Goal: Task Accomplishment & Management: Use online tool/utility

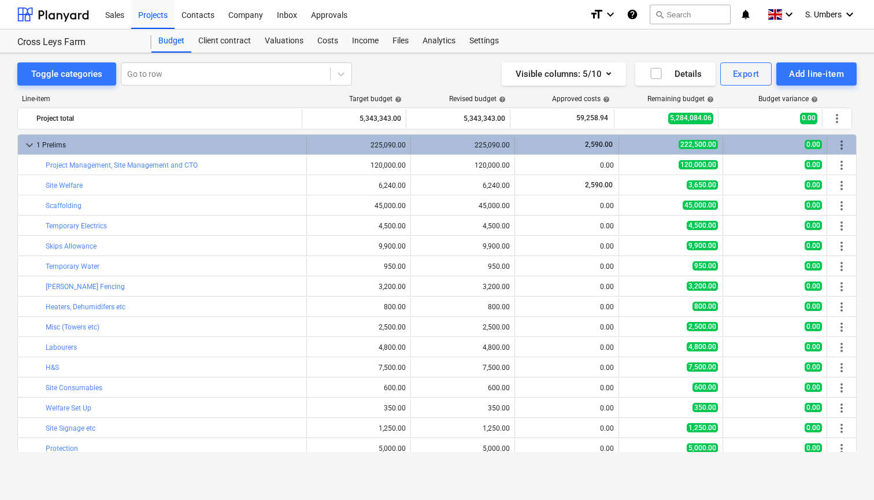
click at [28, 143] on span "keyboard_arrow_down" at bounding box center [30, 145] width 14 height 14
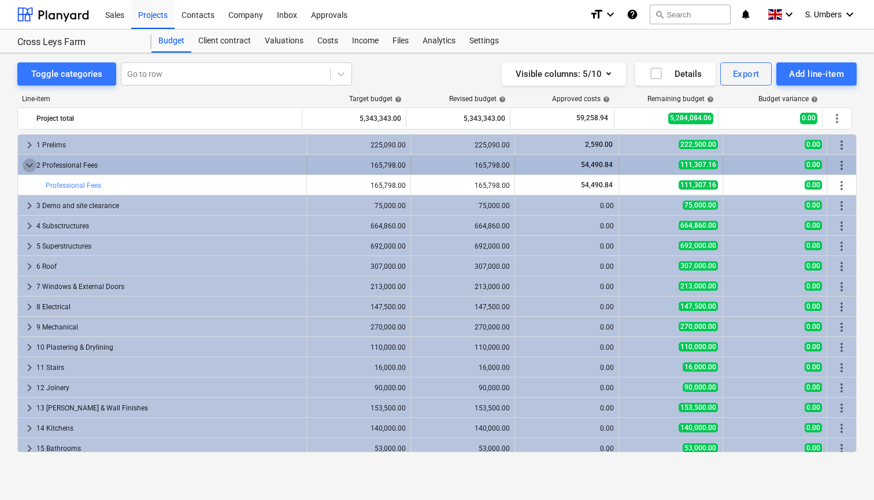
click at [29, 164] on span "keyboard_arrow_down" at bounding box center [30, 165] width 14 height 14
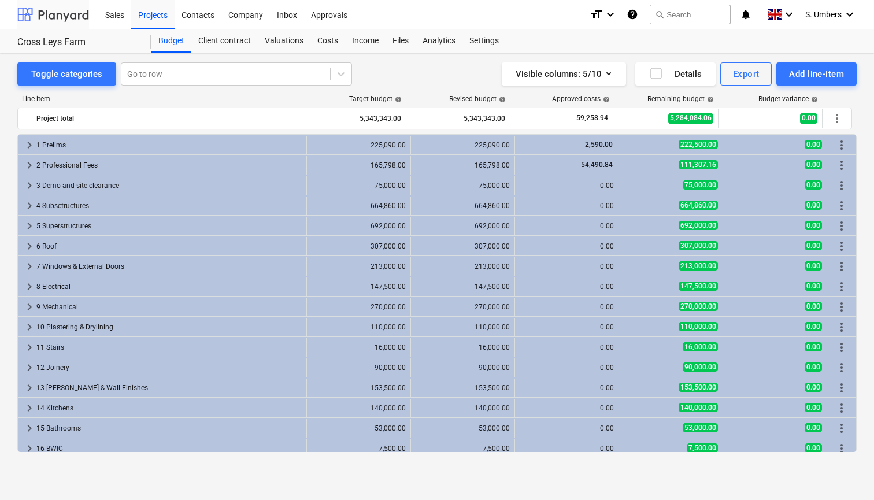
click at [83, 20] on div at bounding box center [53, 14] width 72 height 29
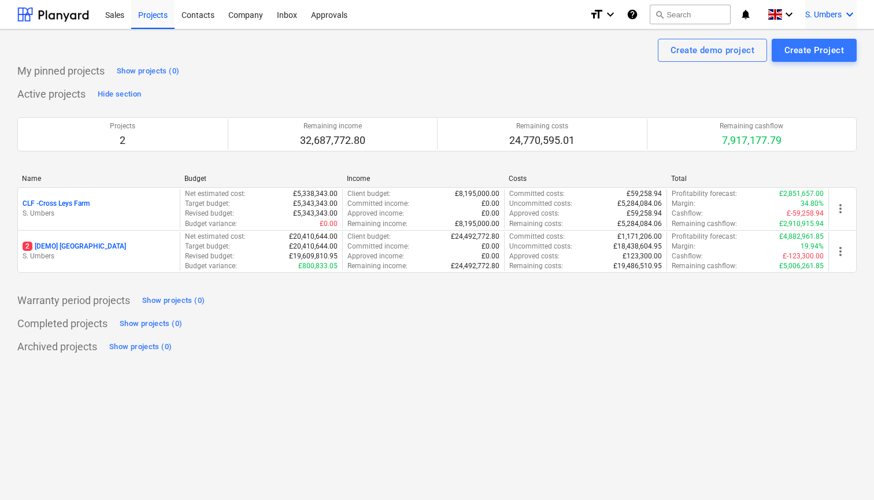
click at [838, 13] on span "S. Umbers" at bounding box center [823, 14] width 36 height 9
click at [813, 62] on div "Log out" at bounding box center [821, 63] width 69 height 18
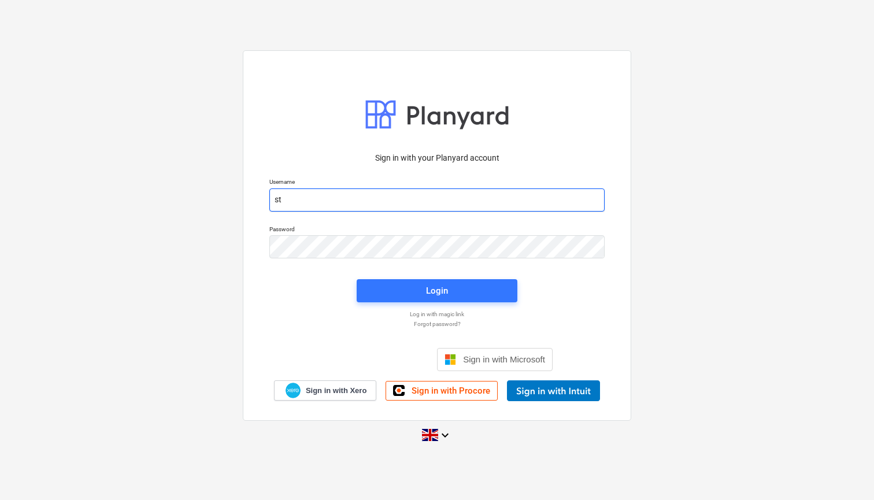
type input "[EMAIL_ADDRESS][DOMAIN_NAME]"
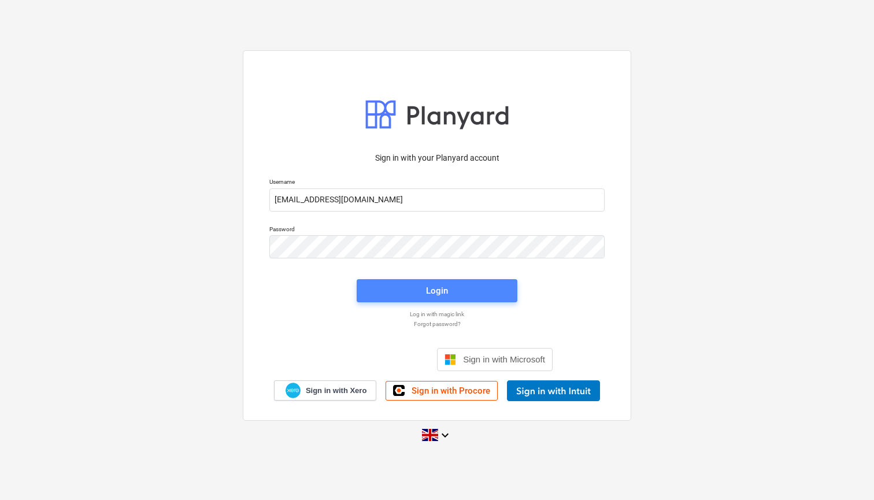
click at [375, 296] on span "Login" at bounding box center [436, 290] width 133 height 15
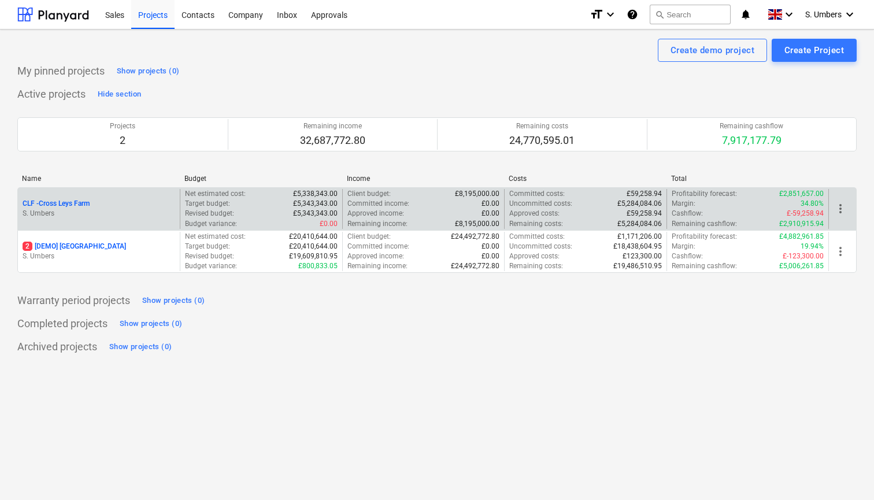
click at [125, 210] on p "S. Umbers" at bounding box center [99, 214] width 153 height 10
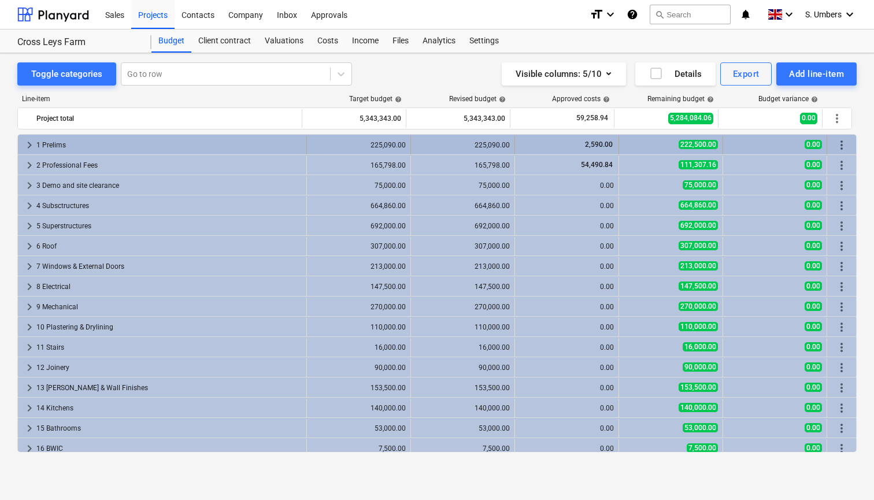
click at [53, 143] on div "1 Prelims" at bounding box center [168, 145] width 265 height 18
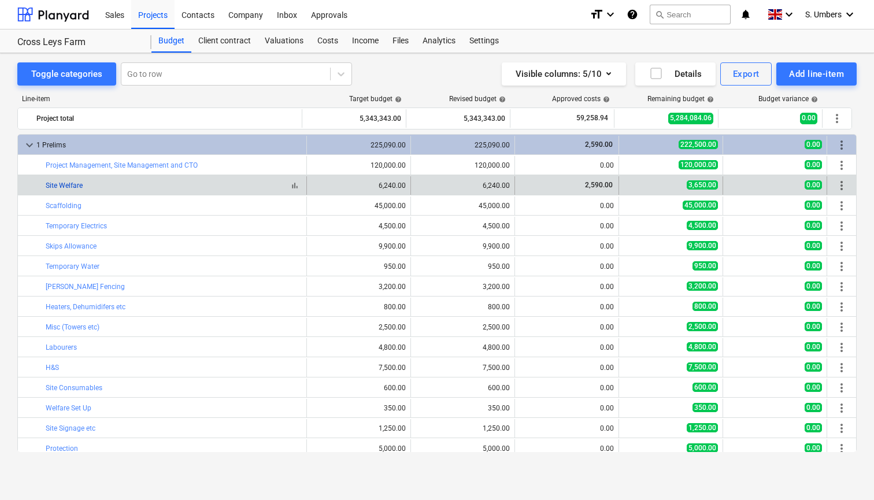
click at [62, 188] on link "Site Welfare" at bounding box center [64, 185] width 37 height 8
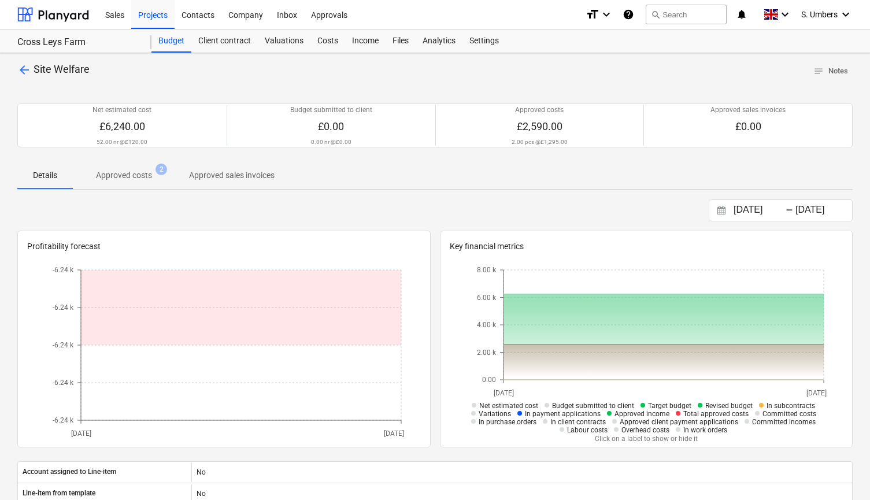
click at [132, 180] on p "Approved costs" at bounding box center [124, 175] width 56 height 12
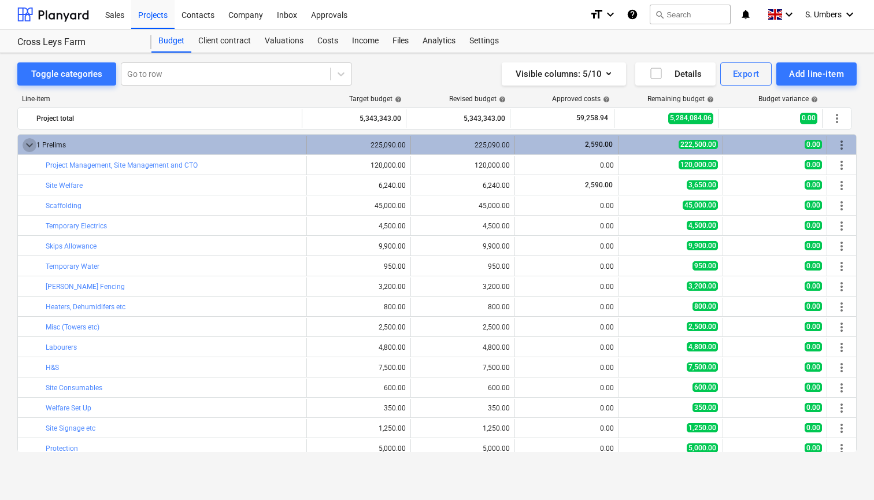
click at [29, 143] on span "keyboard_arrow_down" at bounding box center [30, 145] width 14 height 14
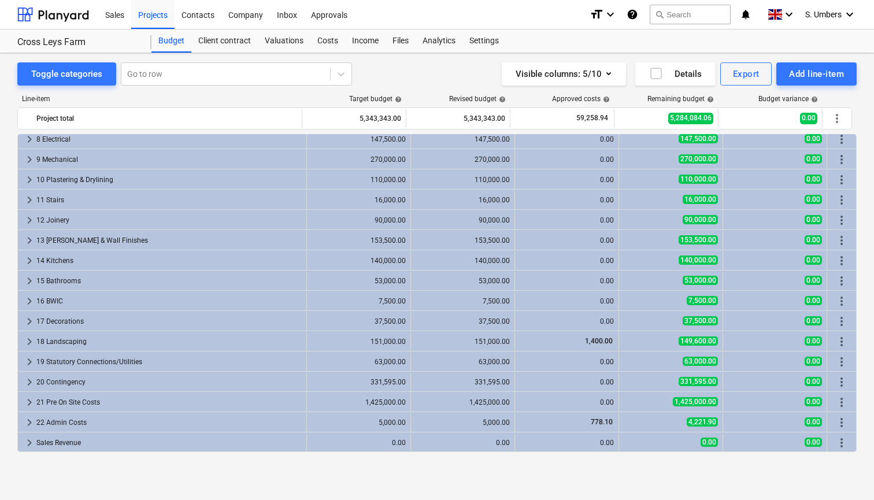
scroll to position [147, 0]
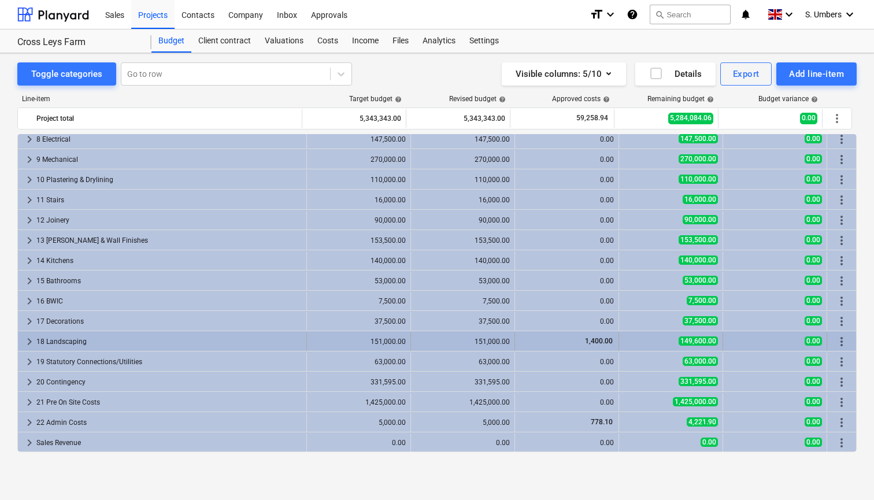
click at [560, 346] on div "1,400.00" at bounding box center [567, 341] width 94 height 10
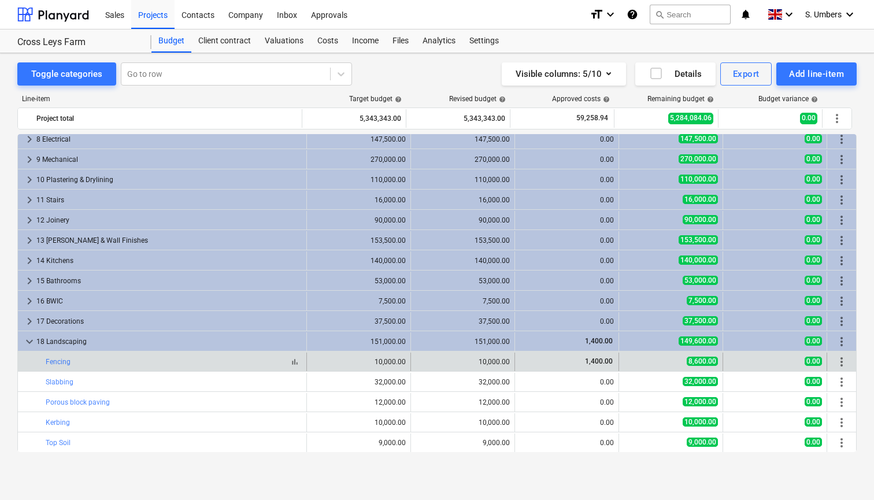
click at [75, 363] on div "bar_chart Fencing" at bounding box center [174, 362] width 256 height 8
click at [62, 363] on link "Fencing" at bounding box center [58, 362] width 25 height 8
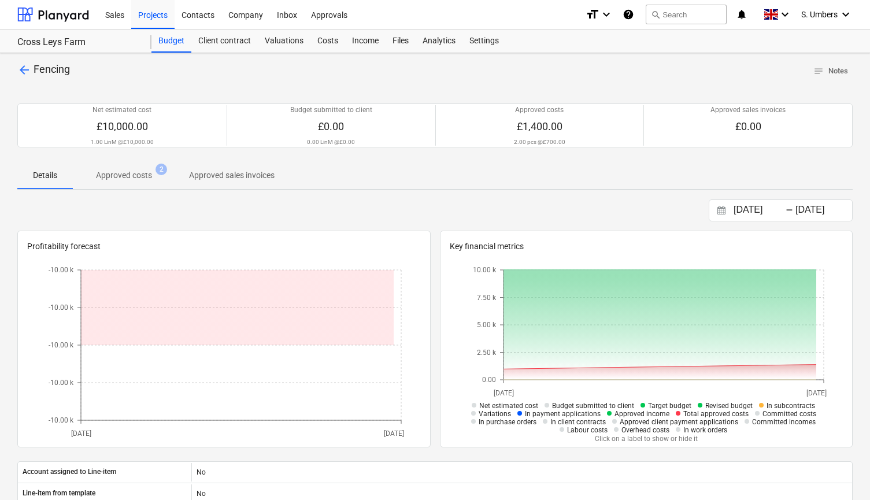
click at [133, 171] on p "Approved costs" at bounding box center [124, 175] width 56 height 12
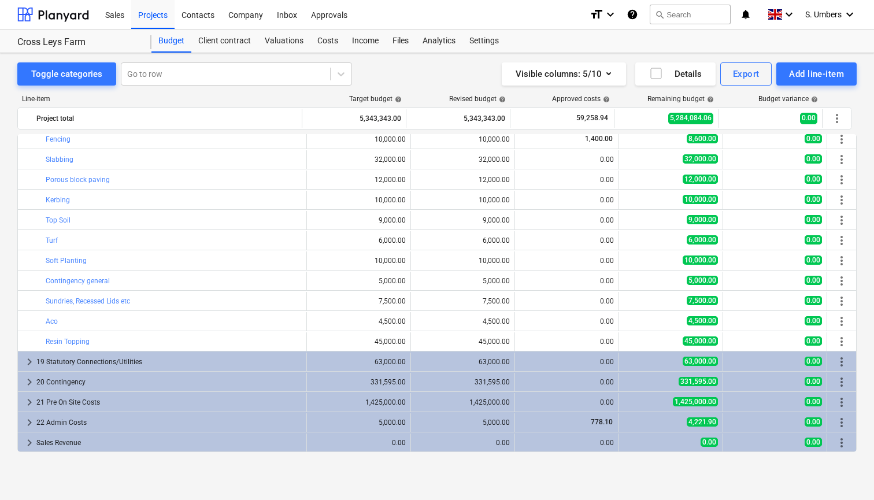
scroll to position [370, 0]
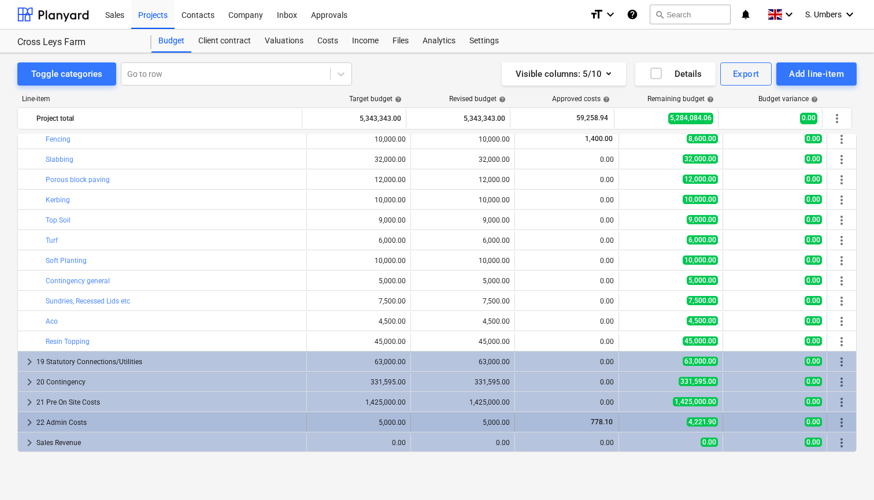
click at [240, 425] on div "22 Admin Costs" at bounding box center [168, 422] width 265 height 18
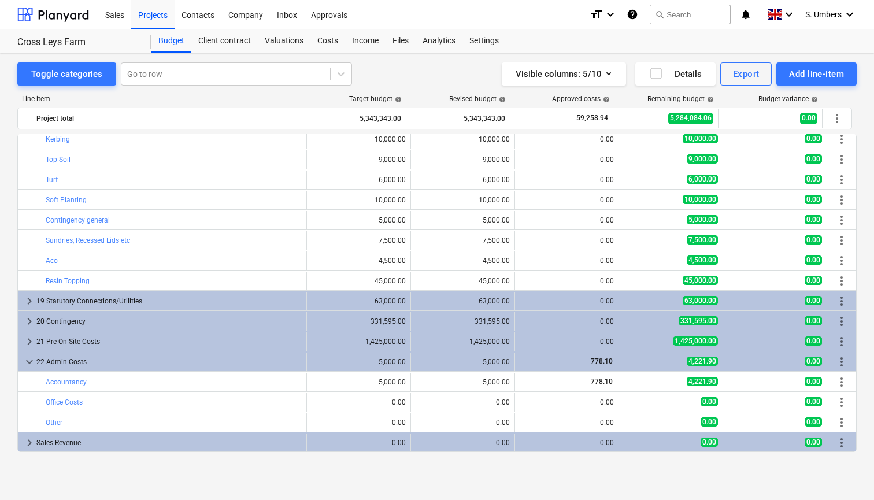
scroll to position [431, 0]
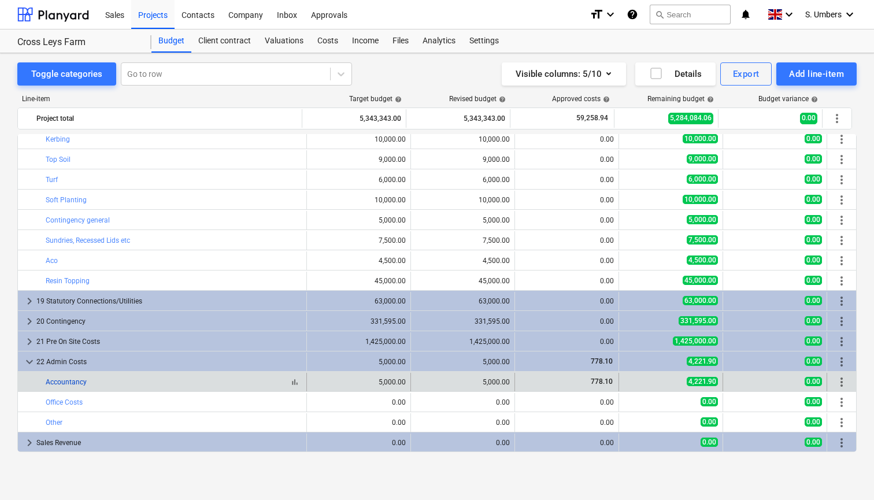
click at [81, 384] on link "Accountancy" at bounding box center [66, 382] width 41 height 8
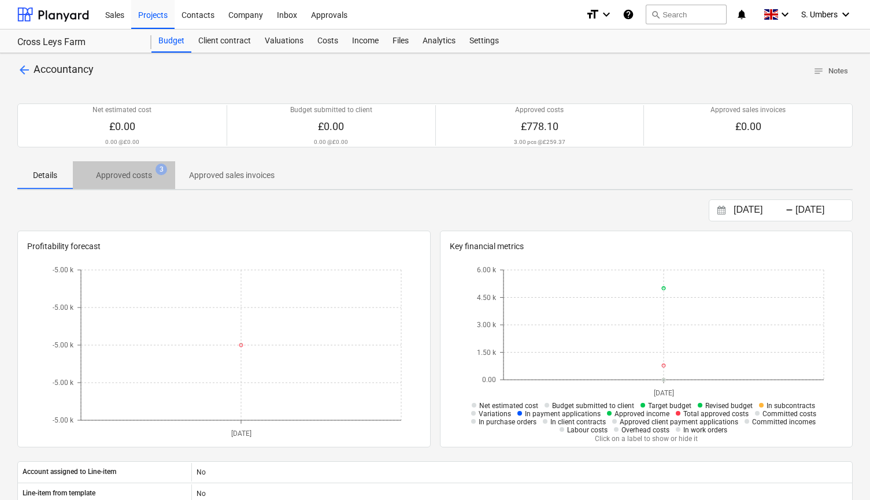
click at [139, 176] on p "Approved costs" at bounding box center [124, 175] width 56 height 12
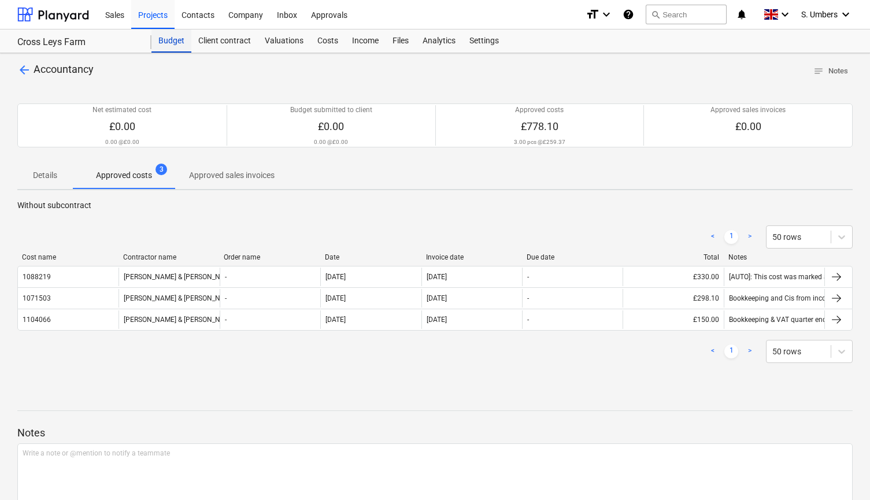
click at [168, 45] on div "Budget" at bounding box center [171, 40] width 40 height 23
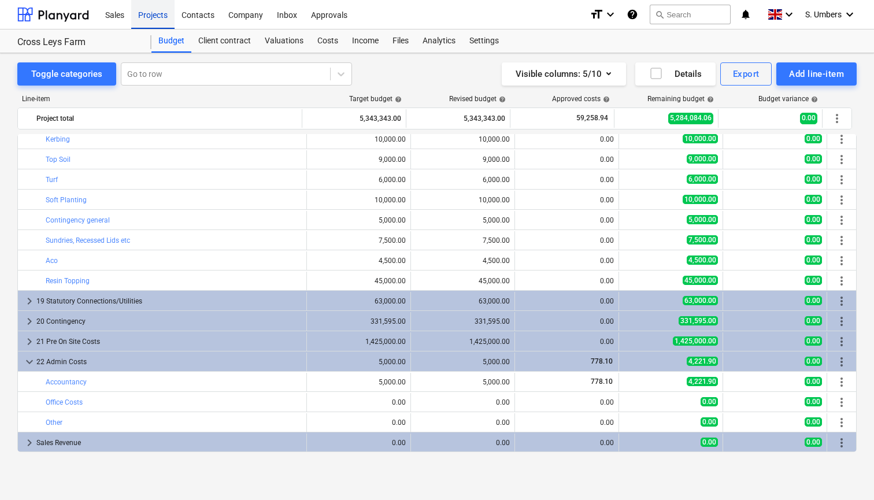
click at [155, 11] on div "Projects" at bounding box center [152, 13] width 43 height 29
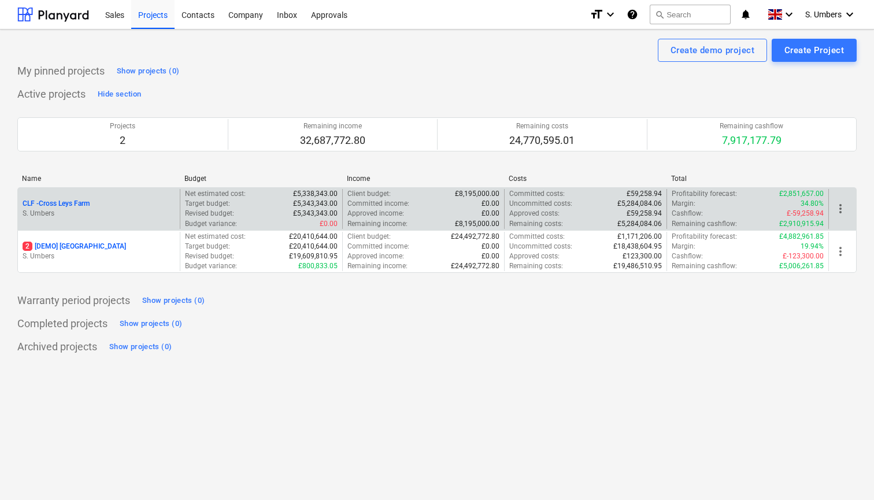
click at [92, 209] on p "S. Umbers" at bounding box center [99, 214] width 153 height 10
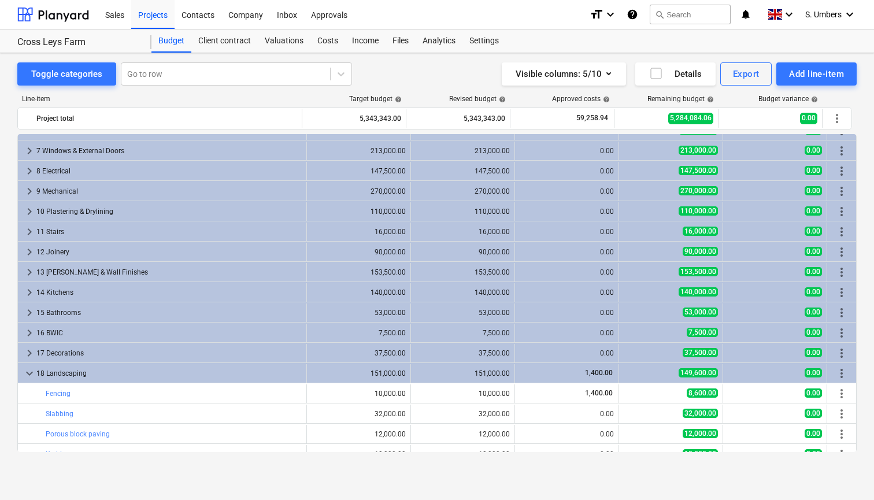
scroll to position [113, 0]
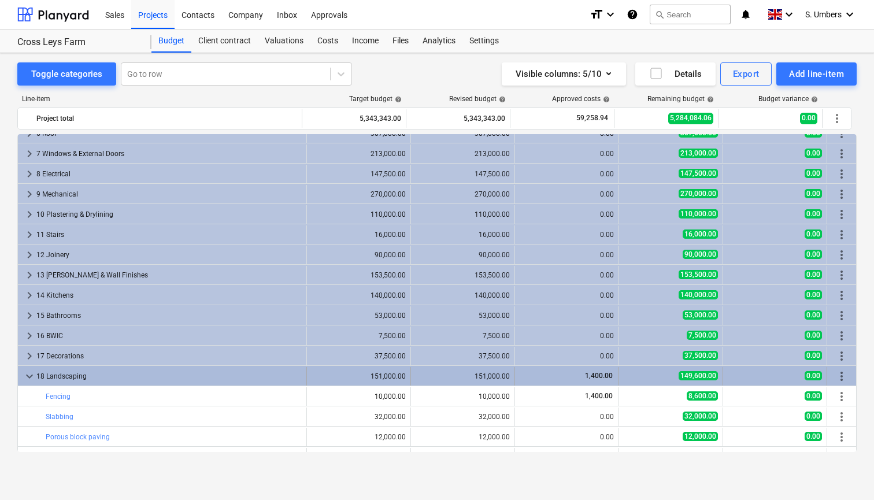
click at [36, 372] on div "18 Landscaping" at bounding box center [168, 376] width 265 height 18
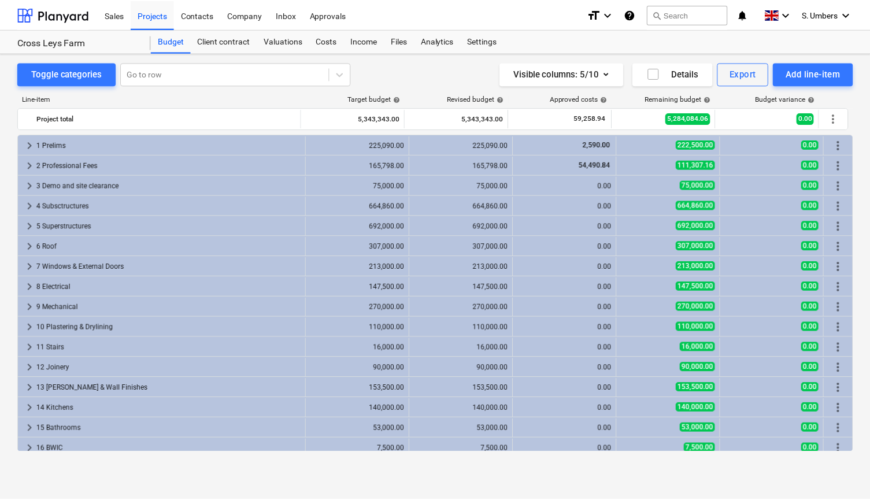
scroll to position [0, 0]
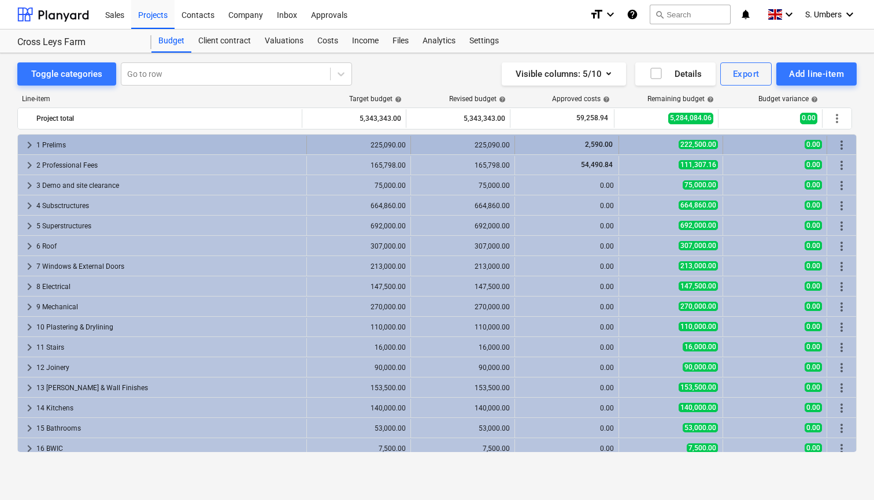
click at [384, 150] on div "225,090.00" at bounding box center [358, 145] width 94 height 18
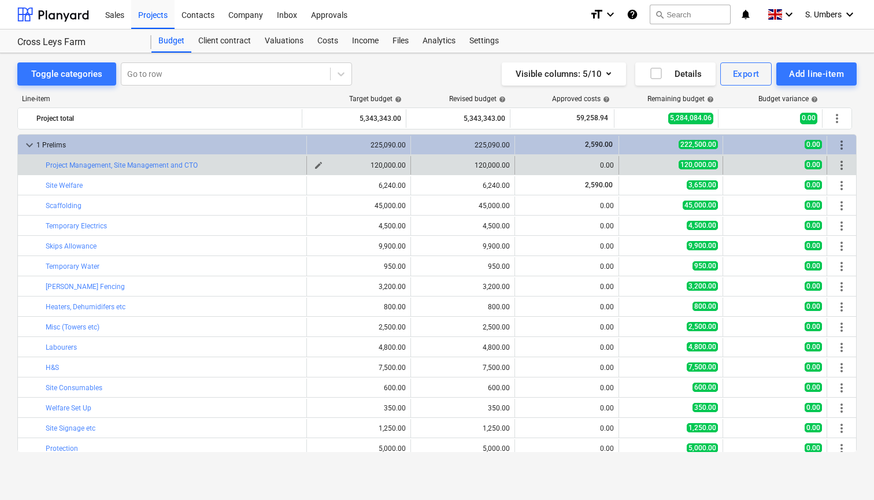
click at [377, 166] on div "120,000.00" at bounding box center [358, 165] width 94 height 8
click at [240, 167] on div "bar_chart Project Management, Site Management and CTO" at bounding box center [174, 165] width 256 height 8
click at [188, 166] on link "Project Management, Site Management and CTO" at bounding box center [122, 165] width 152 height 8
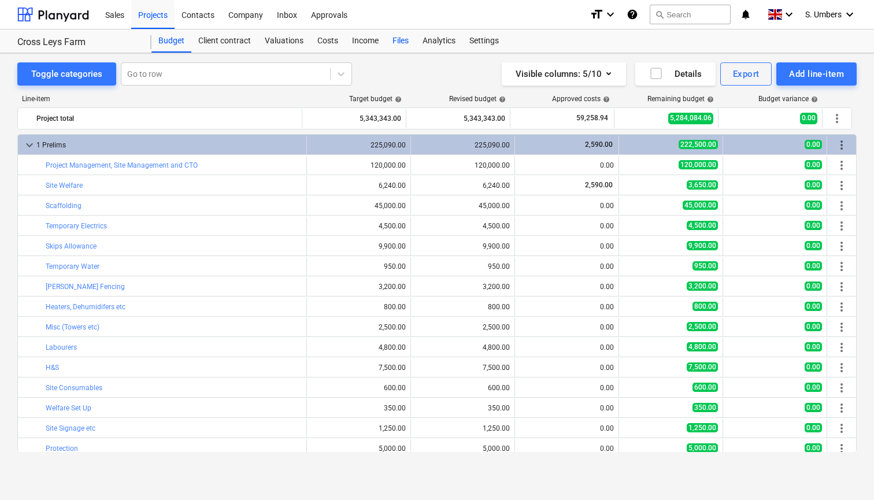
click at [402, 38] on div "Files" at bounding box center [400, 40] width 30 height 23
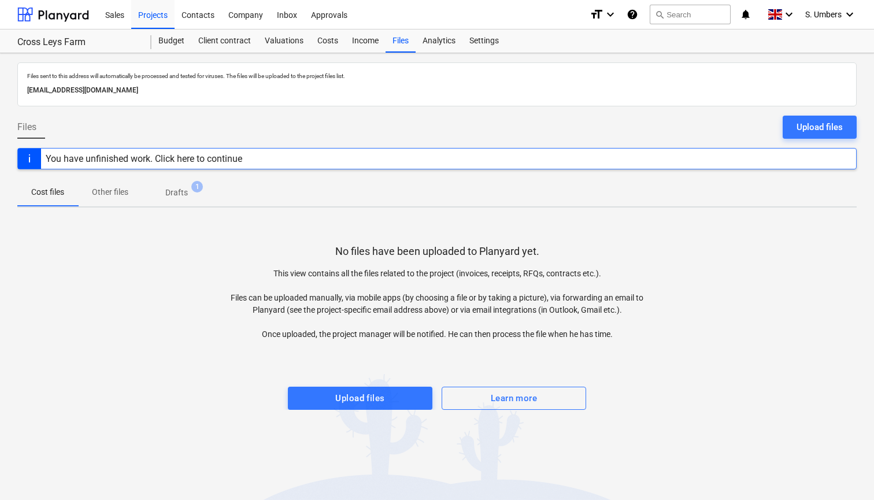
drag, startPoint x: 24, startPoint y: 87, endPoint x: 242, endPoint y: 94, distance: 217.4
click at [242, 94] on div "Files sent to this address will automatically be processed and tested for virus…" at bounding box center [436, 84] width 839 height 44
click at [397, 44] on div "Files" at bounding box center [400, 40] width 30 height 23
click at [180, 40] on div "Budget" at bounding box center [171, 40] width 40 height 23
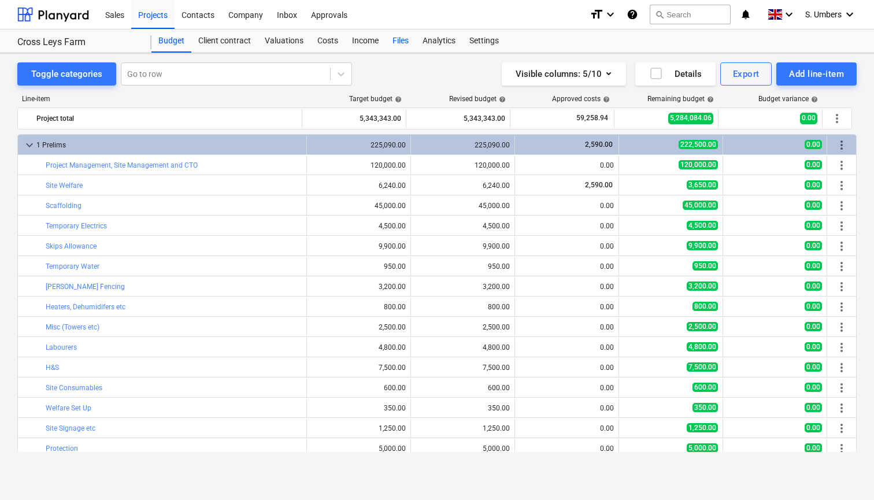
click at [401, 44] on div "Files" at bounding box center [400, 40] width 30 height 23
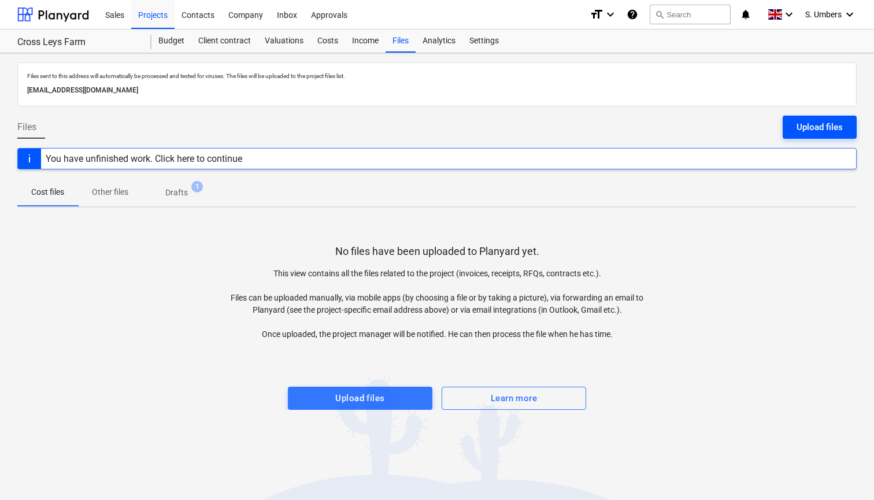
click at [826, 127] on div "Upload files" at bounding box center [819, 127] width 46 height 15
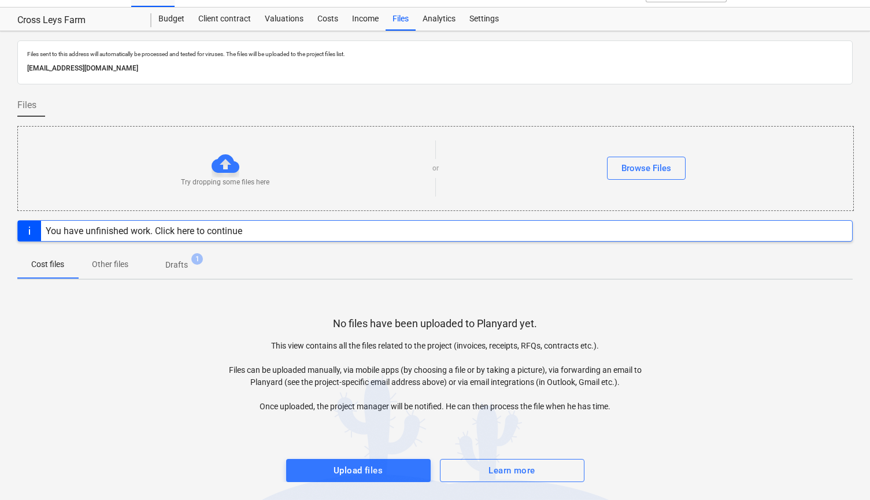
scroll to position [21, 0]
click at [648, 171] on div "Browse Files" at bounding box center [646, 168] width 50 height 15
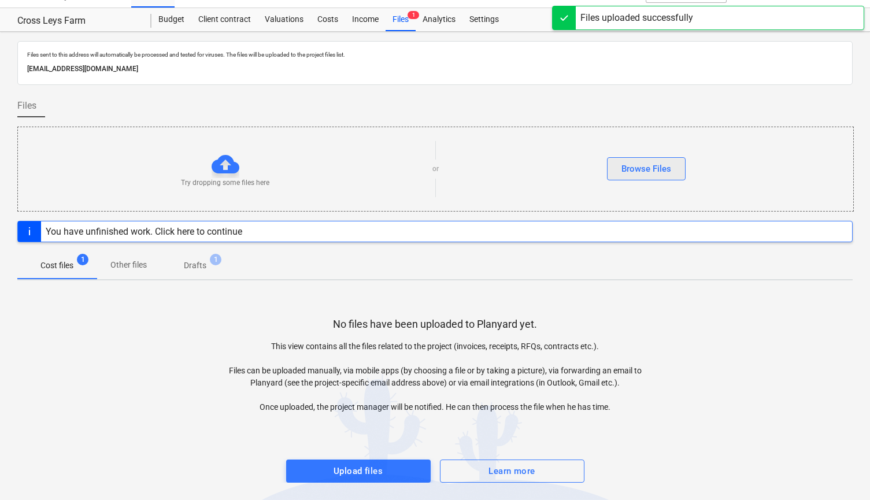
scroll to position [2, 0]
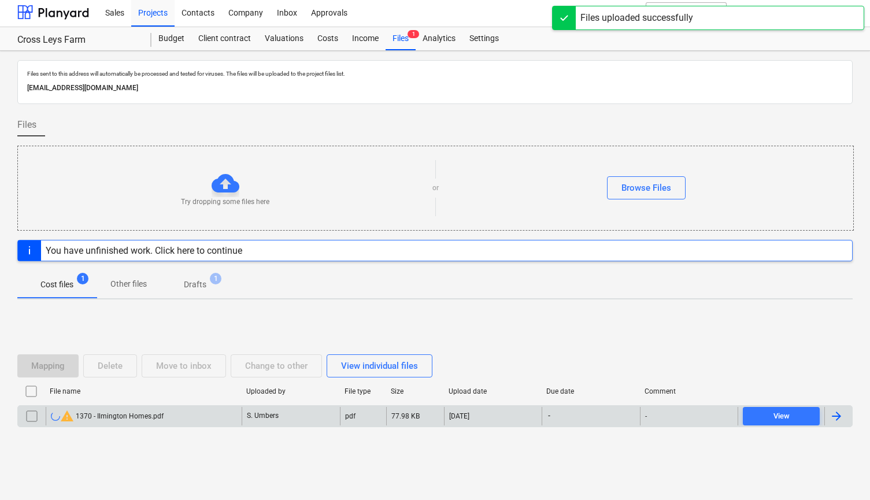
click at [126, 416] on div "warning 1370 - Ilmington Homes.pdf" at bounding box center [107, 416] width 113 height 14
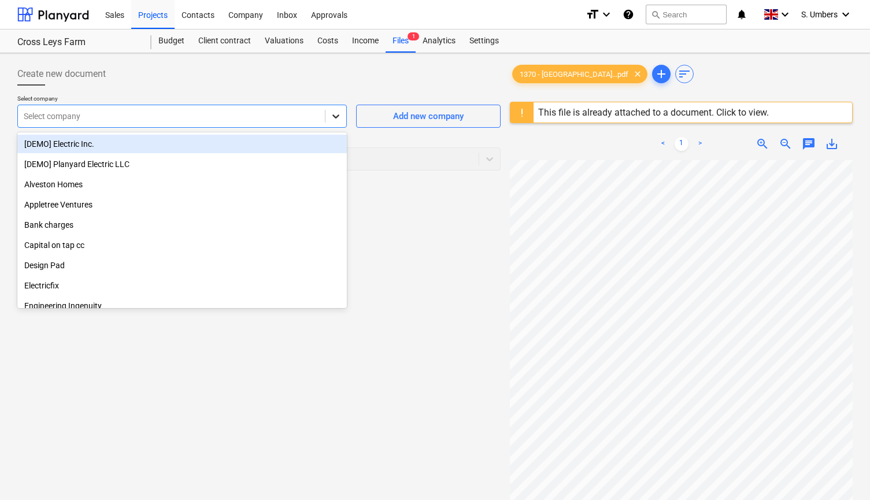
click at [337, 119] on icon at bounding box center [336, 116] width 12 height 12
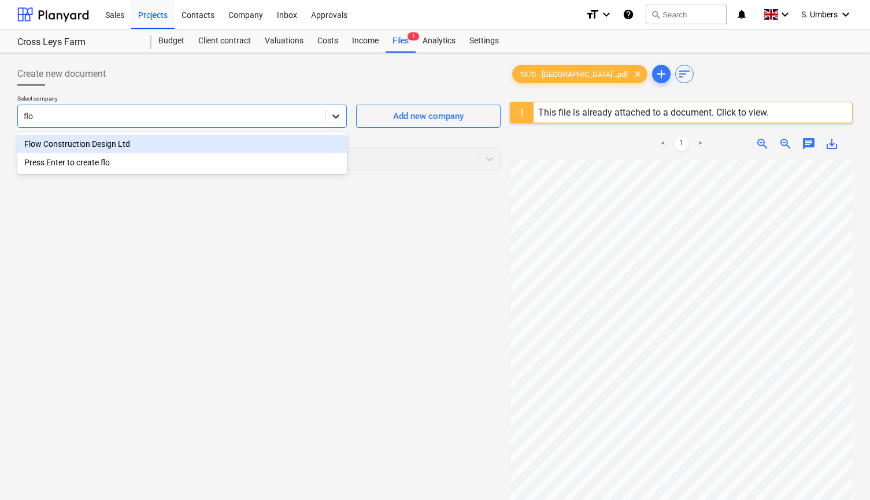
type input "flow"
click at [127, 146] on div "Flow Construction Design Ltd" at bounding box center [181, 144] width 329 height 18
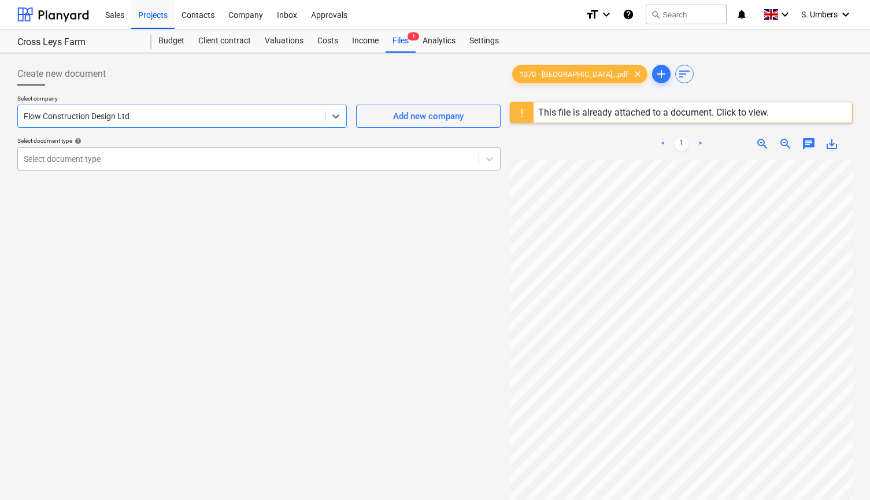
click at [131, 165] on div "Select document type" at bounding box center [248, 159] width 461 height 16
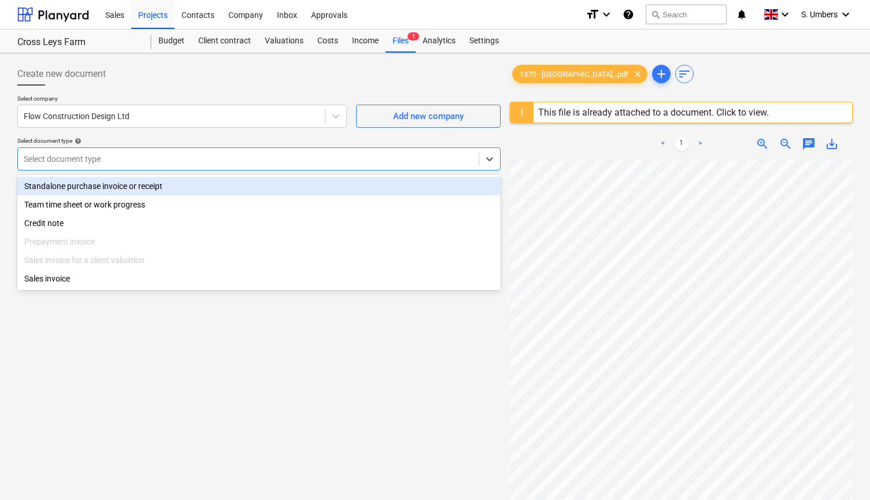
click at [128, 188] on div "Standalone purchase invoice or receipt" at bounding box center [258, 186] width 483 height 18
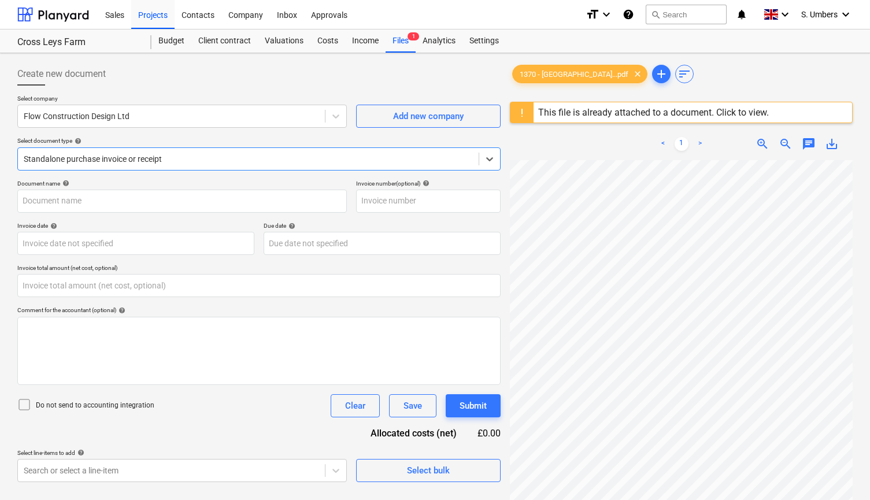
type input "1370"
type input "[DATE]"
type input "0.00"
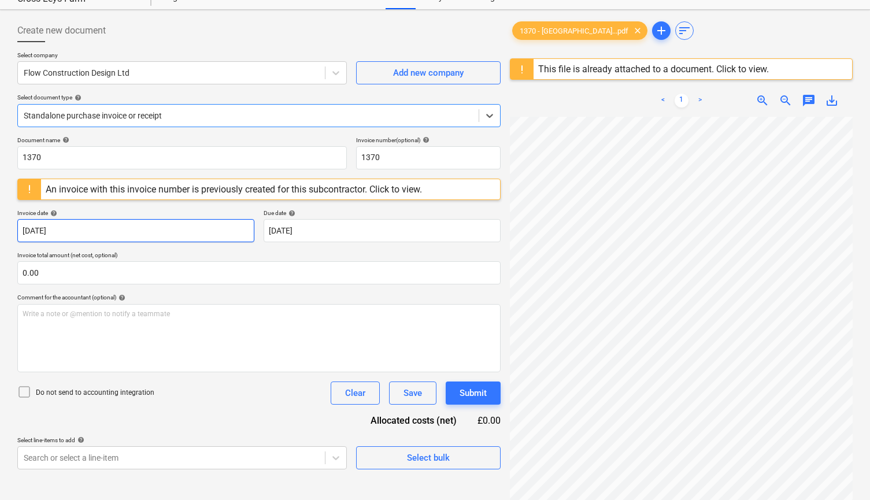
scroll to position [45, 0]
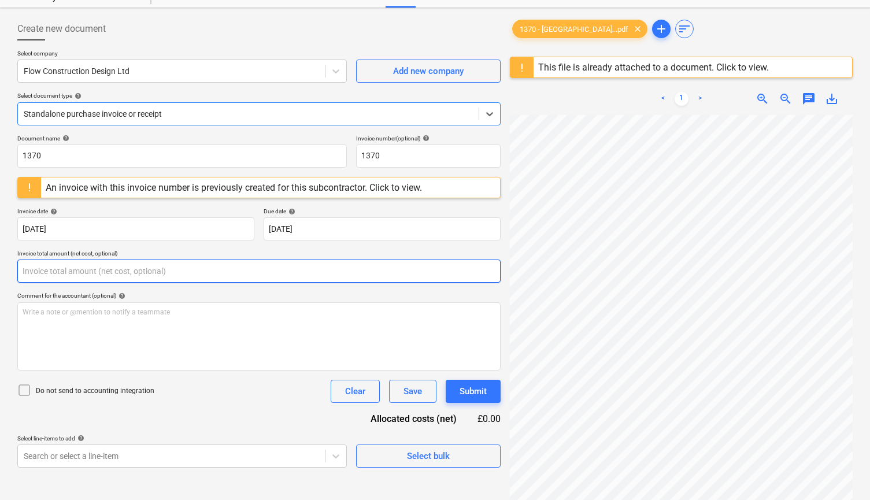
click at [66, 270] on input "text" at bounding box center [258, 270] width 483 height 23
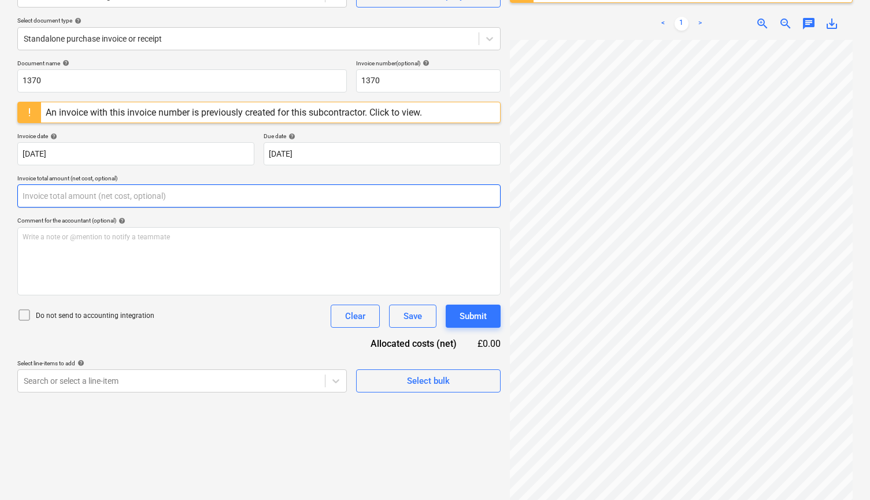
scroll to position [122, 0]
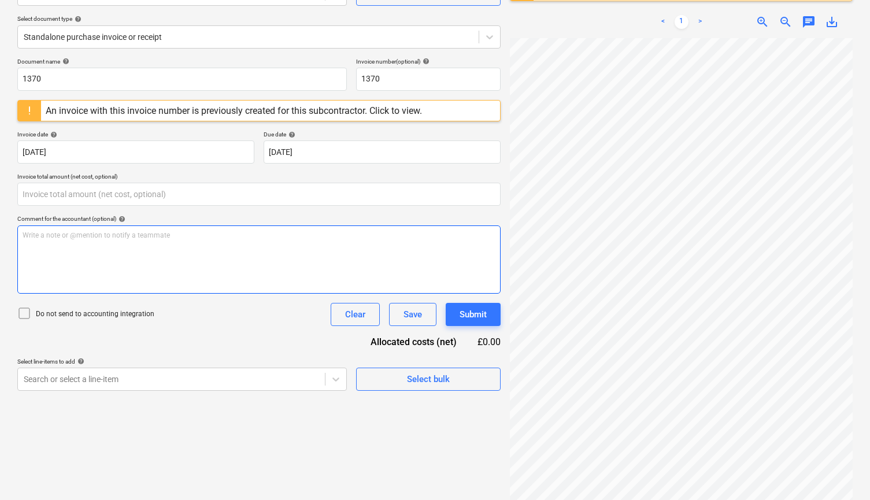
type input "0.00"
click at [66, 252] on div "Write a note or @mention to notify a teammate [PERSON_NAME]" at bounding box center [258, 259] width 483 height 68
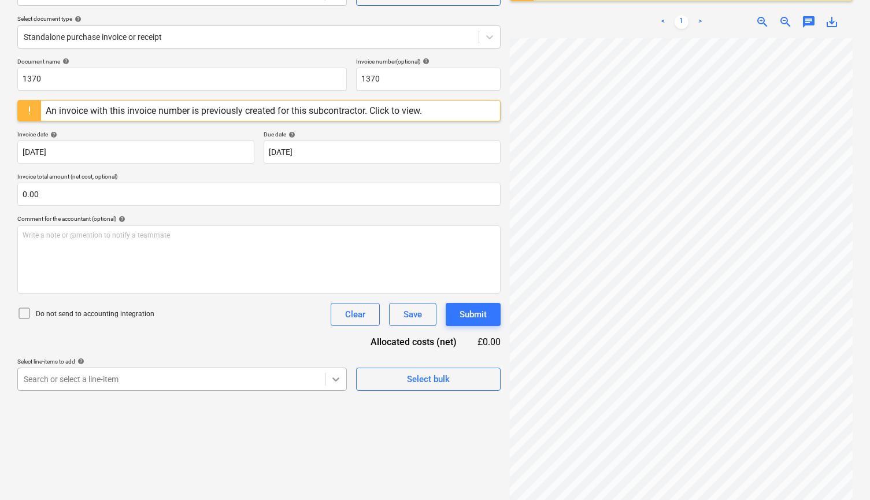
click at [337, 376] on body "Sales Projects Contacts Company Inbox Approvals format_size keyboard_arrow_down…" at bounding box center [435, 128] width 870 height 500
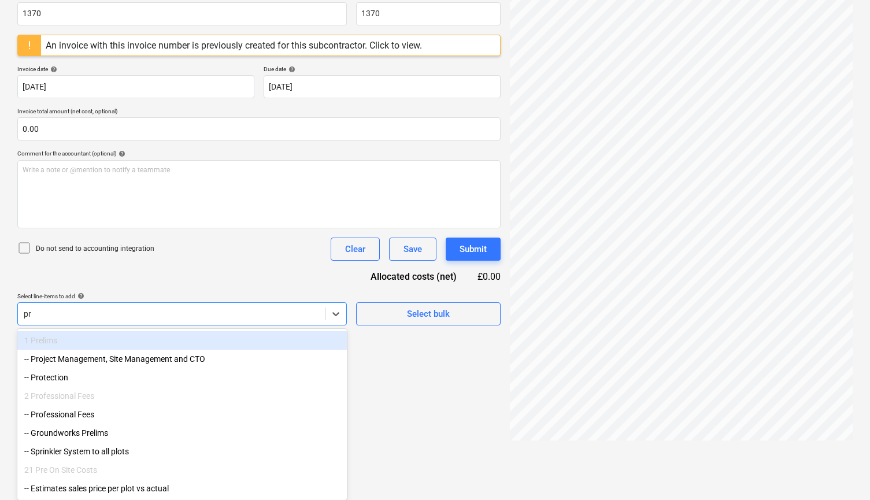
scroll to position [137, 0]
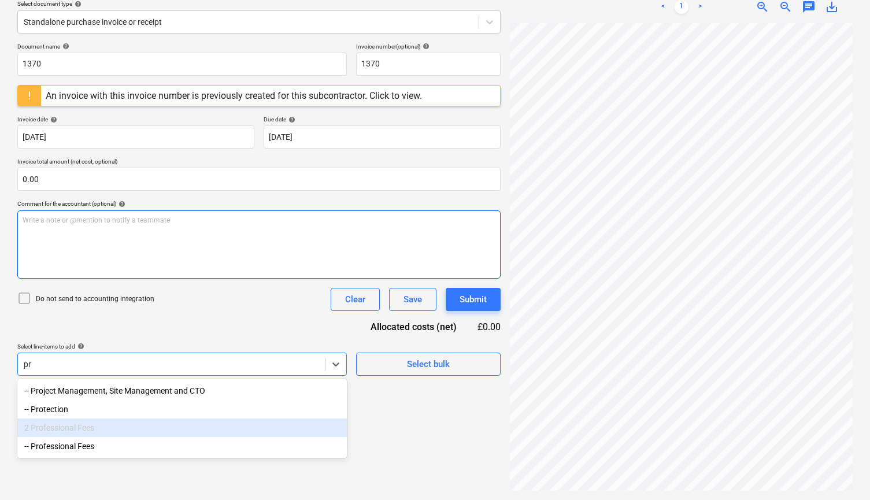
type input "p"
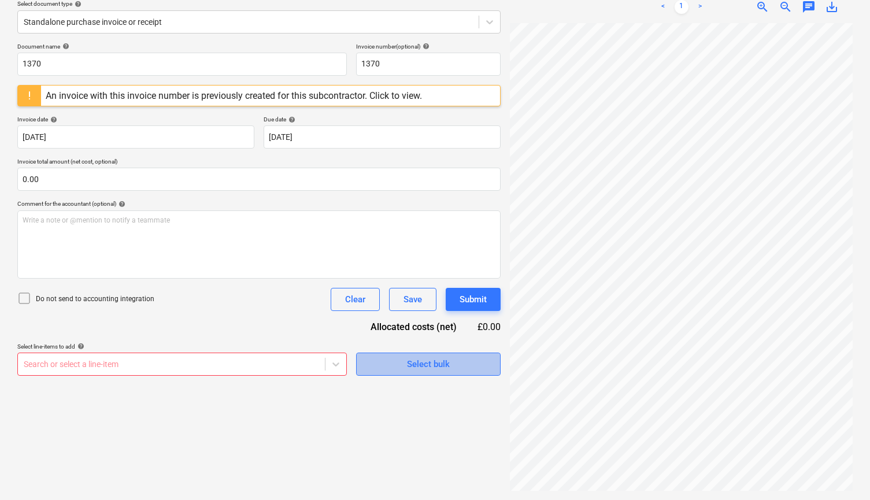
click at [428, 359] on div "Select bulk" at bounding box center [428, 364] width 43 height 15
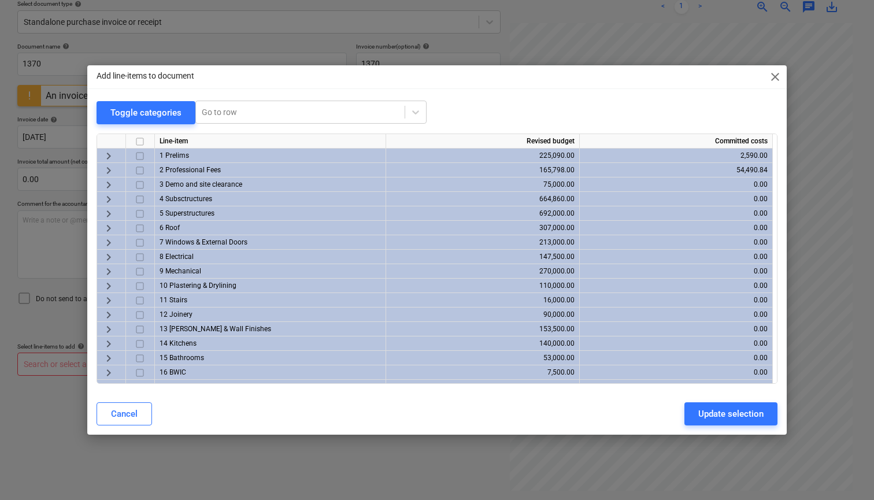
click at [175, 154] on span "1 Prelims" at bounding box center [173, 155] width 29 height 8
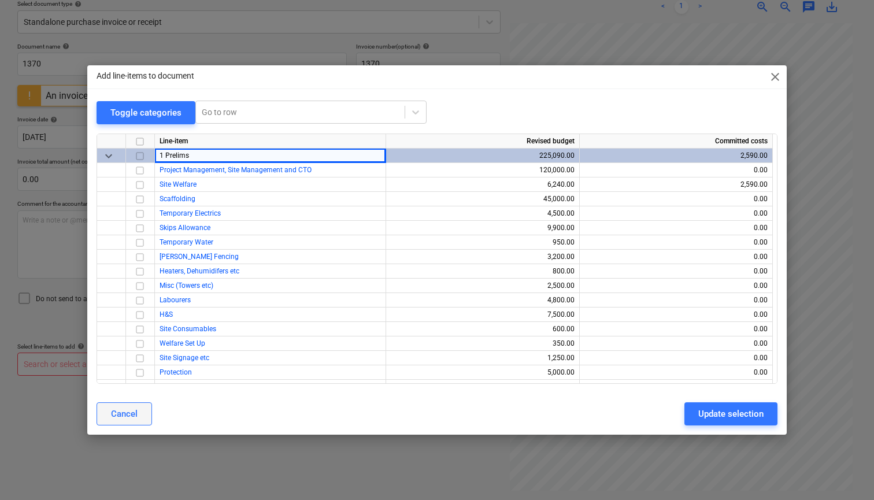
click at [141, 417] on button "Cancel" at bounding box center [124, 413] width 55 height 23
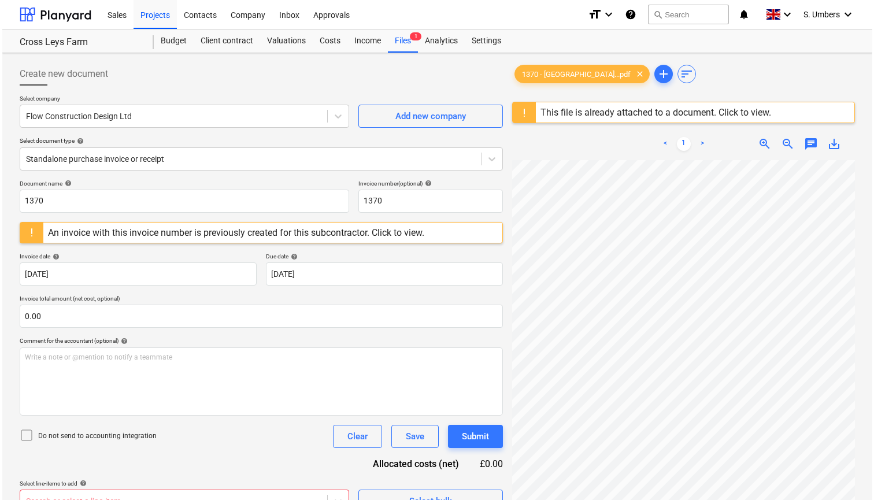
scroll to position [0, 0]
click at [174, 38] on div "Budget" at bounding box center [171, 40] width 40 height 23
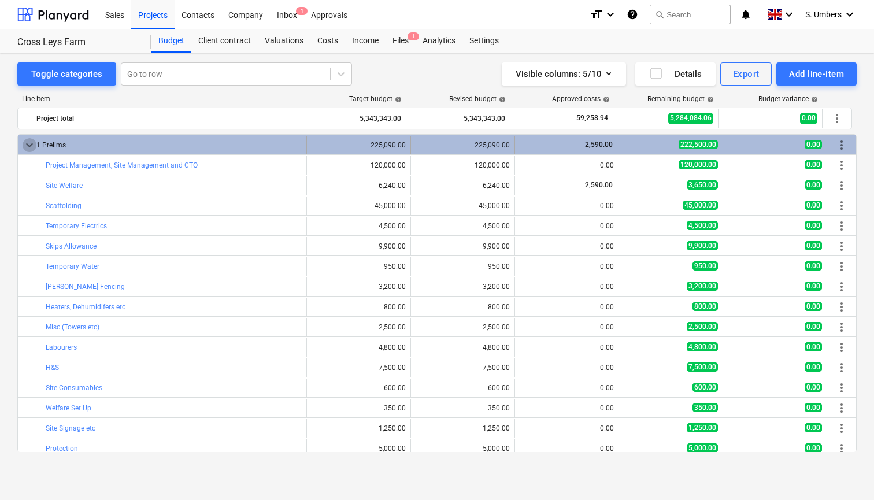
click at [28, 144] on span "keyboard_arrow_down" at bounding box center [30, 145] width 14 height 14
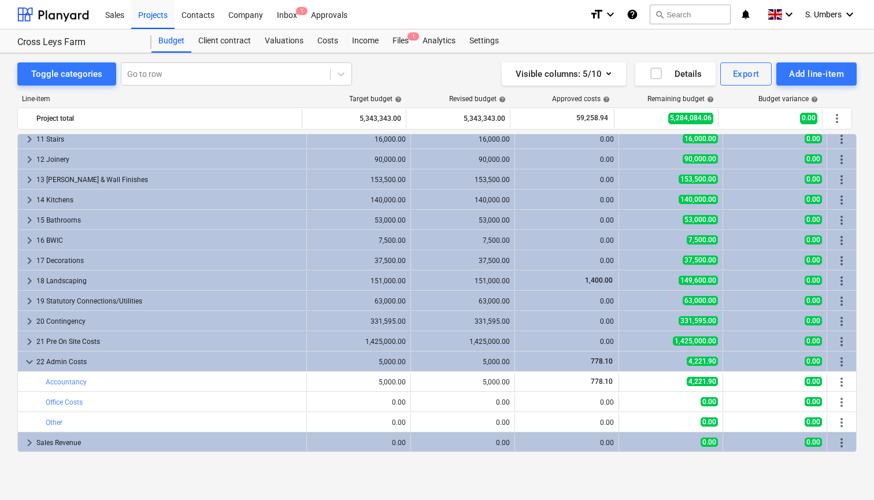
scroll to position [208, 0]
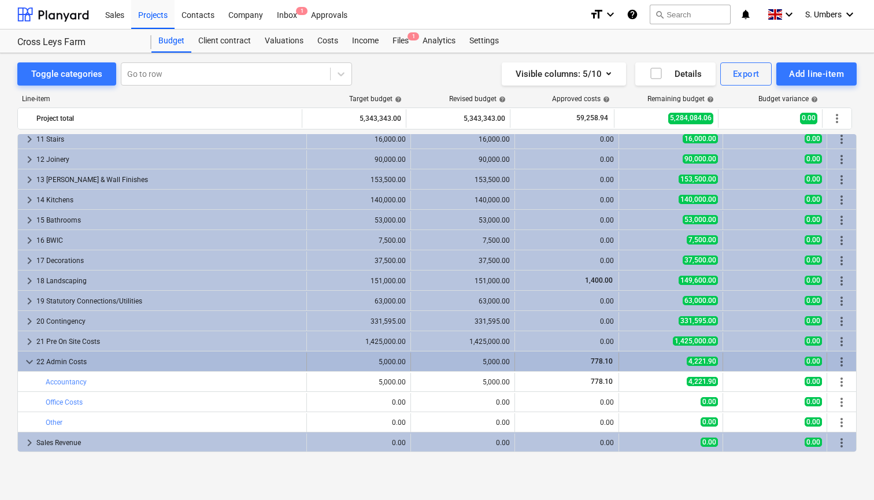
click at [26, 358] on span "keyboard_arrow_down" at bounding box center [30, 362] width 14 height 14
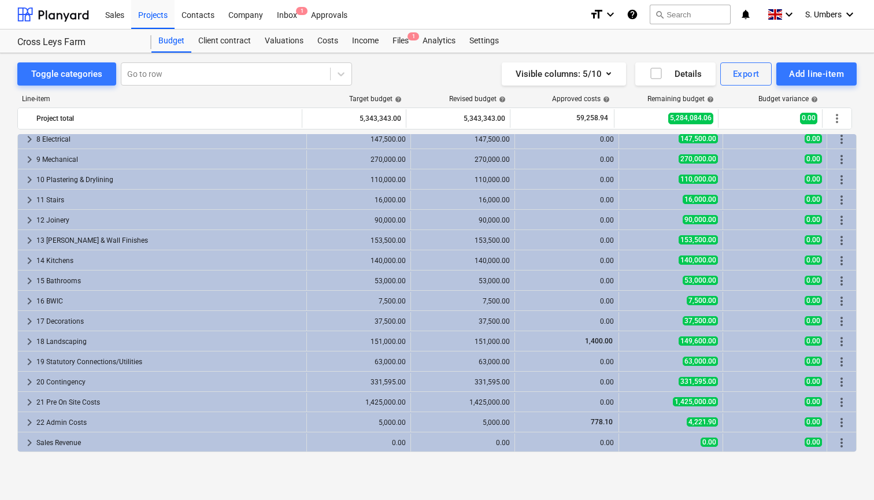
scroll to position [147, 0]
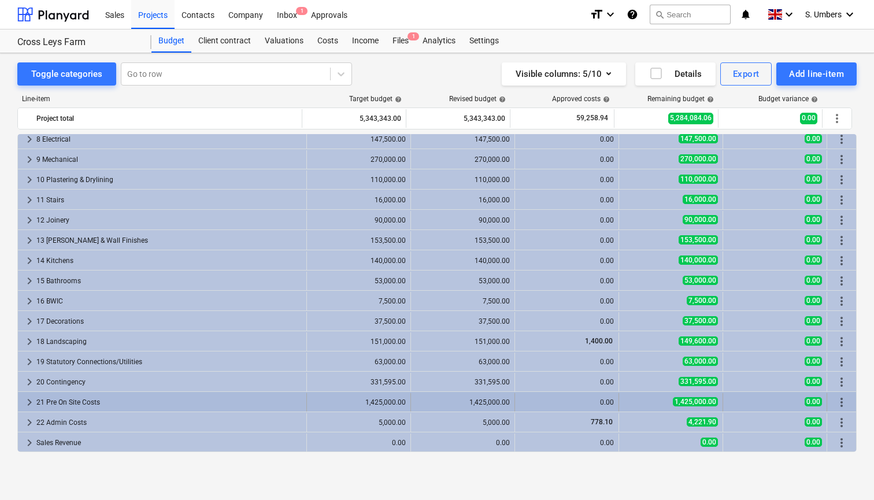
click at [27, 403] on span "keyboard_arrow_right" at bounding box center [30, 402] width 14 height 14
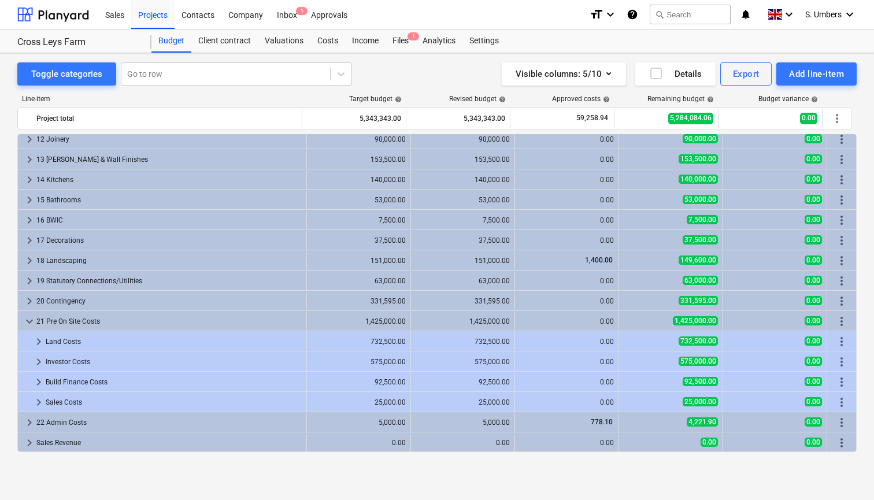
scroll to position [228, 0]
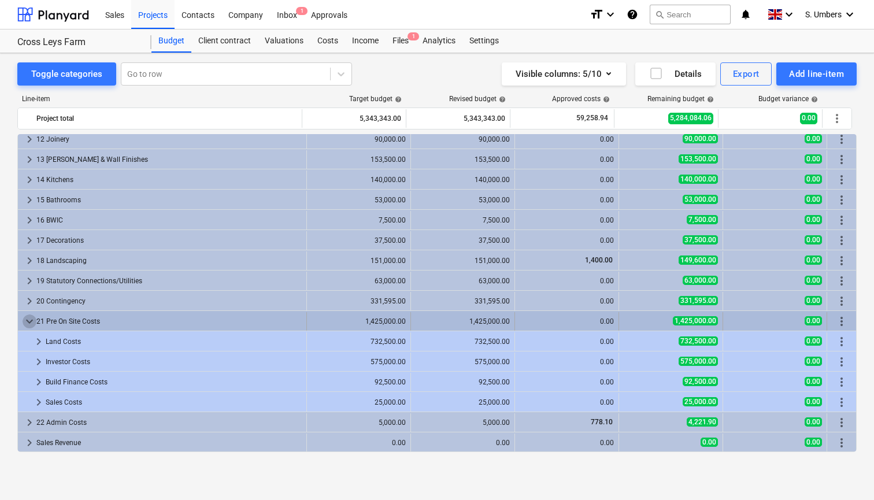
click at [25, 318] on span "keyboard_arrow_down" at bounding box center [30, 321] width 14 height 14
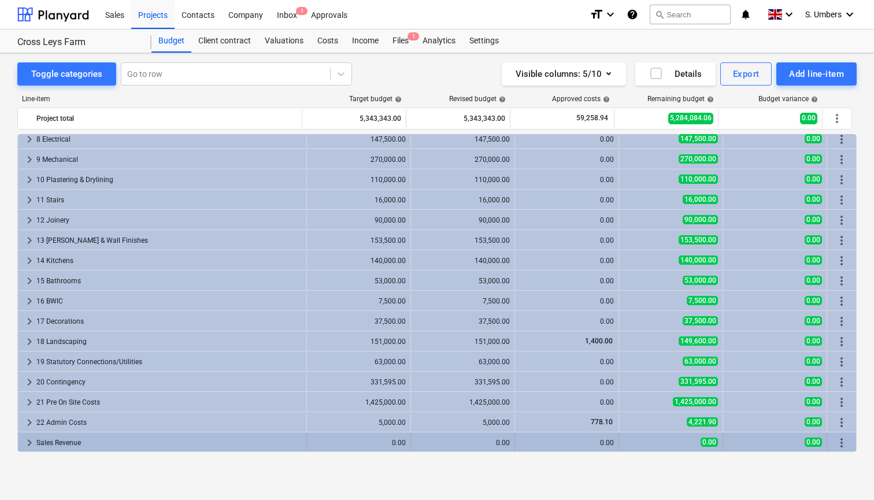
click at [46, 443] on div "Sales Revenue" at bounding box center [168, 442] width 265 height 18
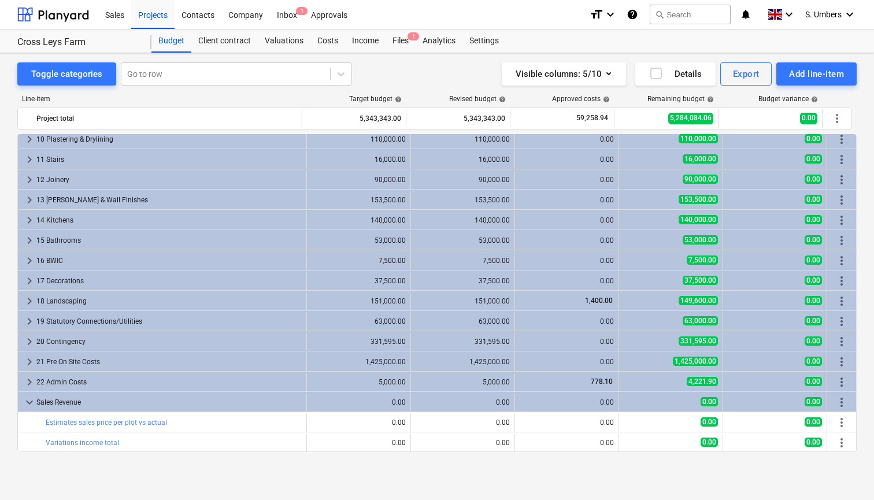
scroll to position [188, 0]
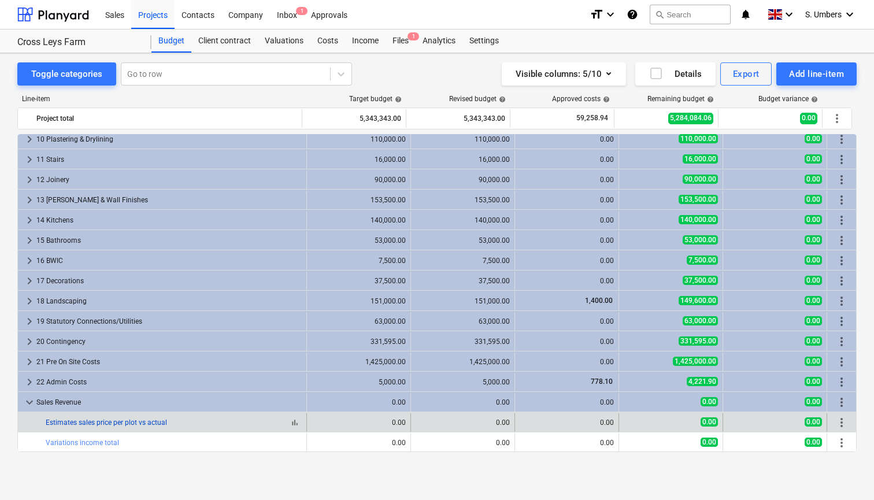
click at [127, 424] on link "Estimates sales price per plot vs actual" at bounding box center [106, 422] width 121 height 8
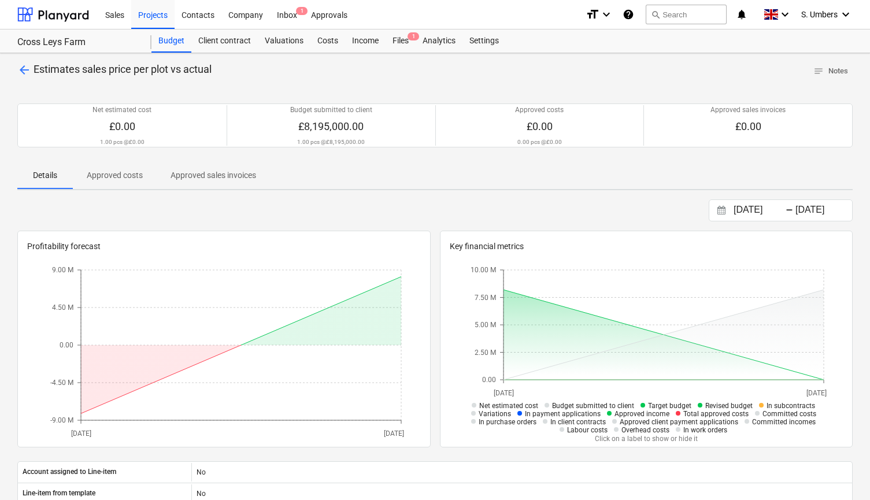
click at [23, 67] on span "arrow_back" at bounding box center [24, 70] width 14 height 14
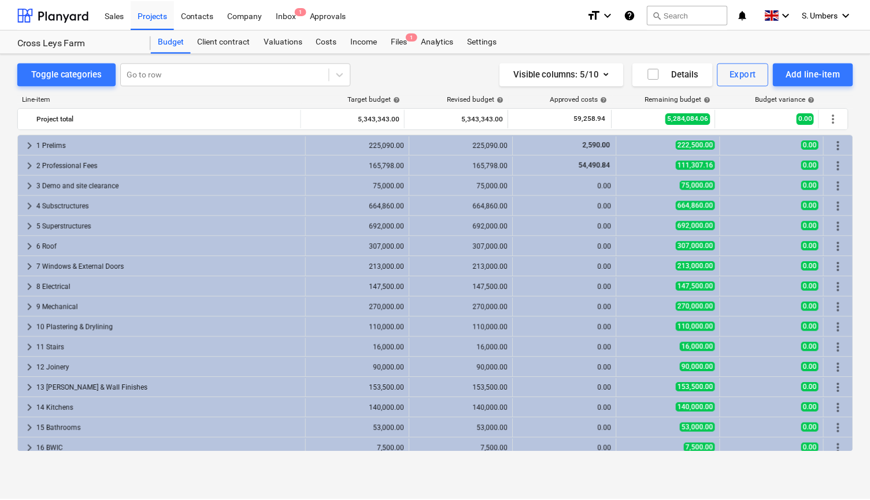
scroll to position [188, 0]
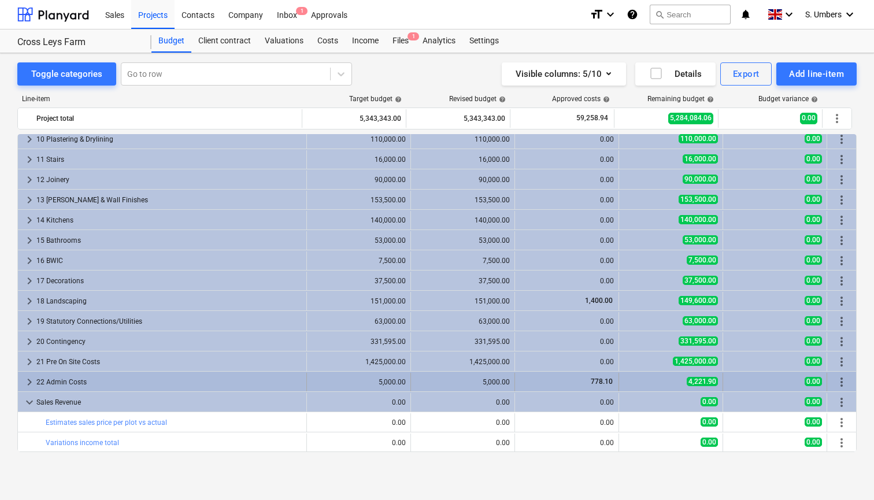
click at [91, 384] on div "22 Admin Costs" at bounding box center [168, 382] width 265 height 18
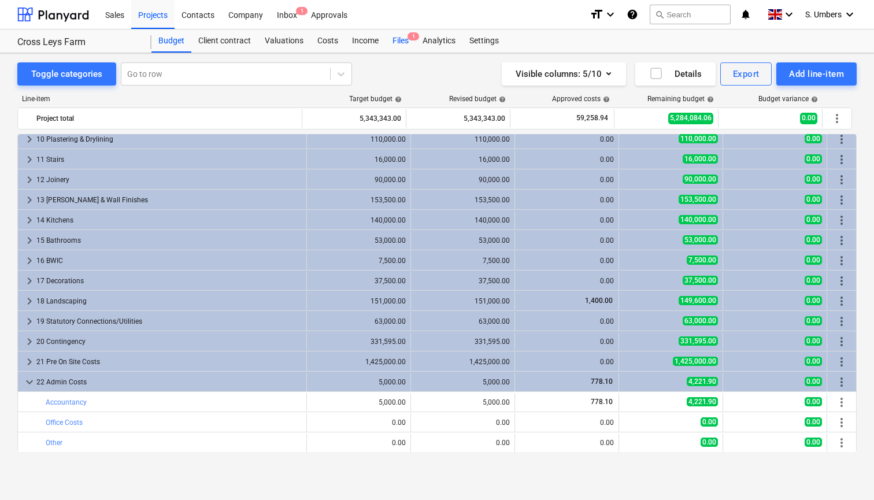
click at [403, 43] on div "Files 1" at bounding box center [400, 40] width 30 height 23
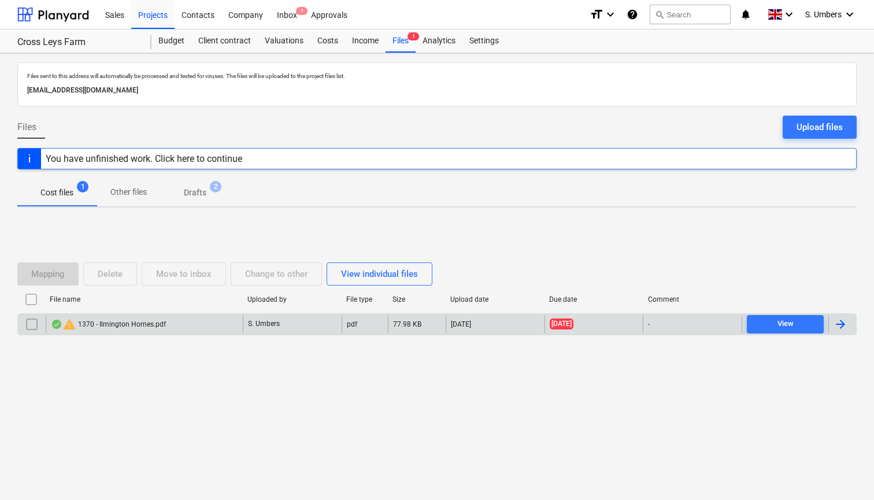
click at [36, 322] on input "checkbox" at bounding box center [32, 324] width 18 height 18
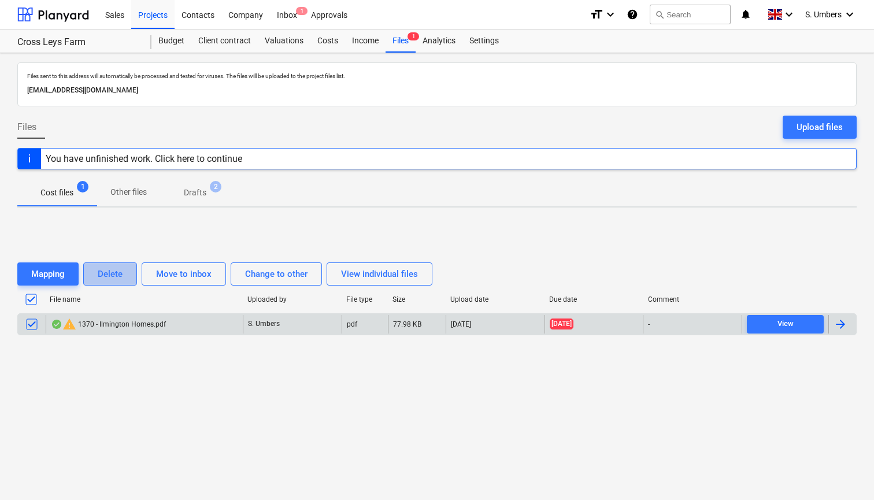
click at [114, 269] on div "Delete" at bounding box center [110, 273] width 25 height 15
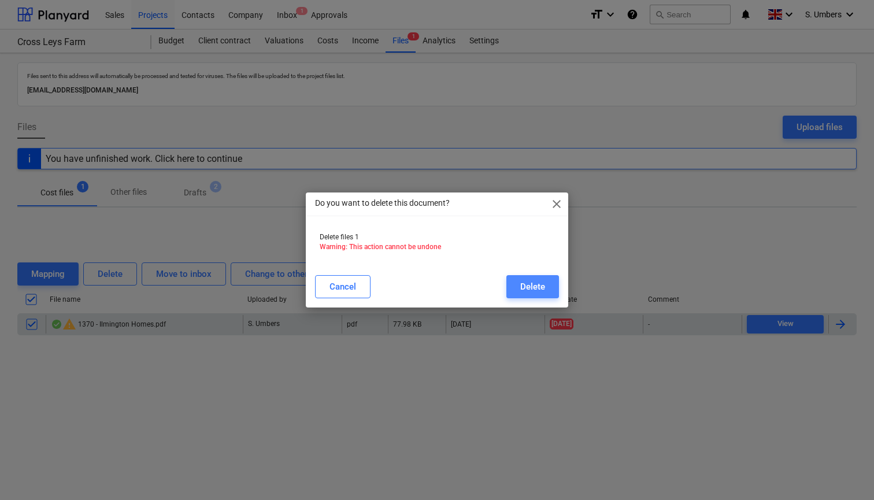
click at [529, 290] on div "Delete" at bounding box center [532, 286] width 25 height 15
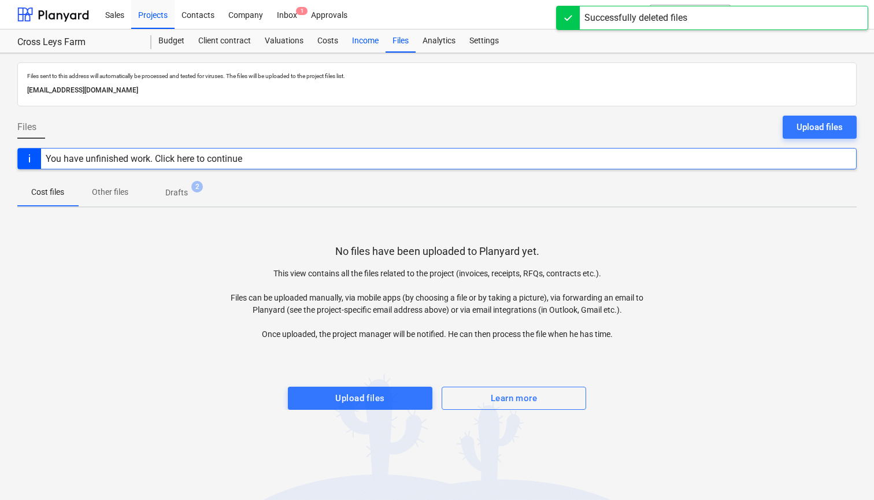
click at [363, 44] on div "Income" at bounding box center [365, 40] width 40 height 23
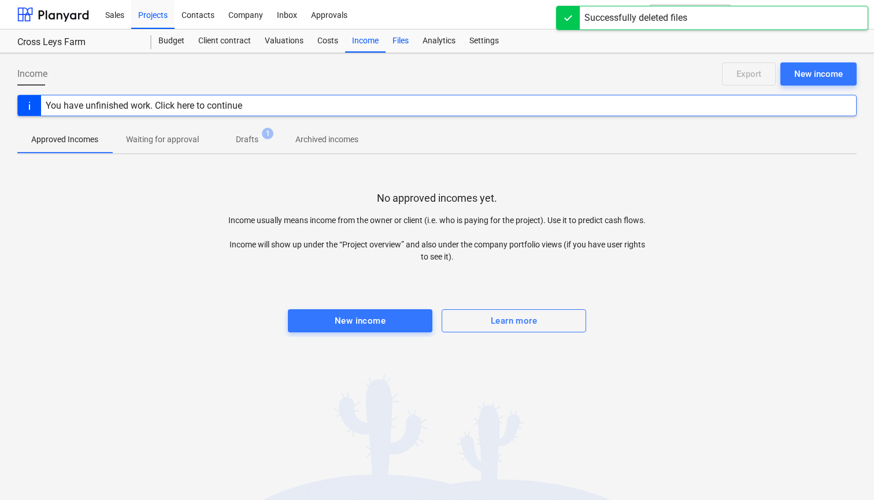
click at [403, 38] on div "Files" at bounding box center [400, 40] width 30 height 23
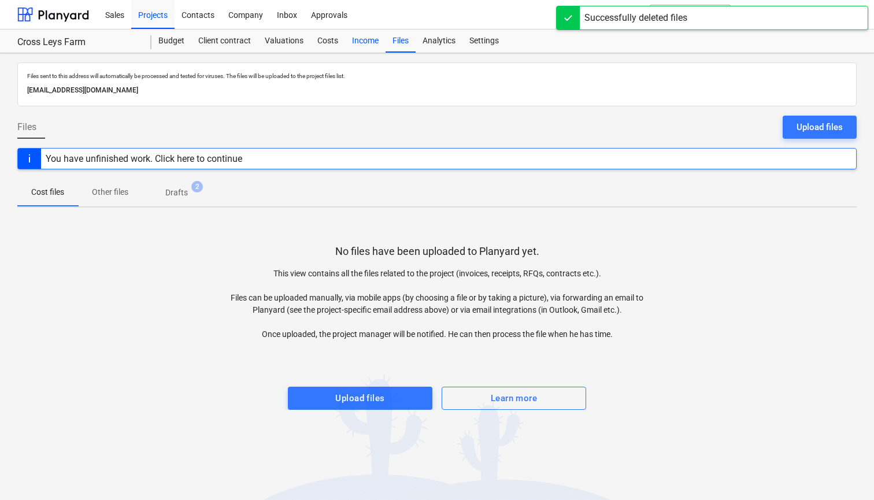
click at [361, 44] on div "Income" at bounding box center [365, 40] width 40 height 23
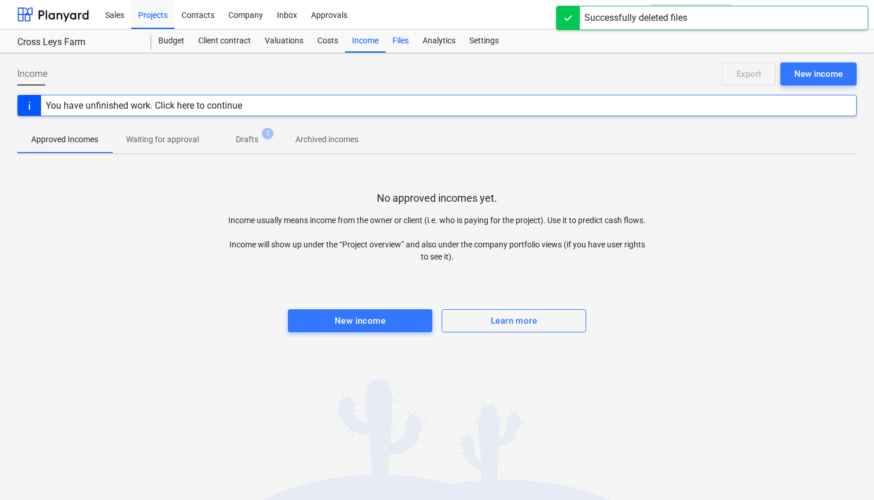
click at [397, 42] on div "Files" at bounding box center [400, 40] width 30 height 23
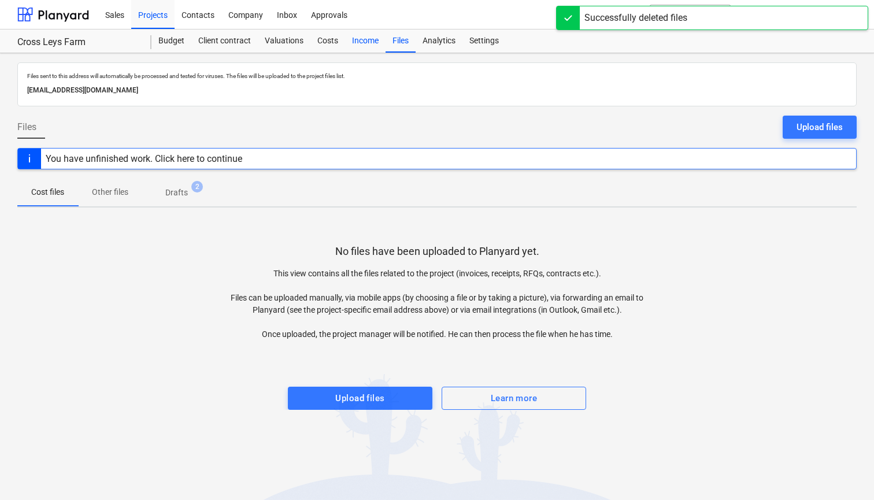
click at [364, 40] on div "Income" at bounding box center [365, 40] width 40 height 23
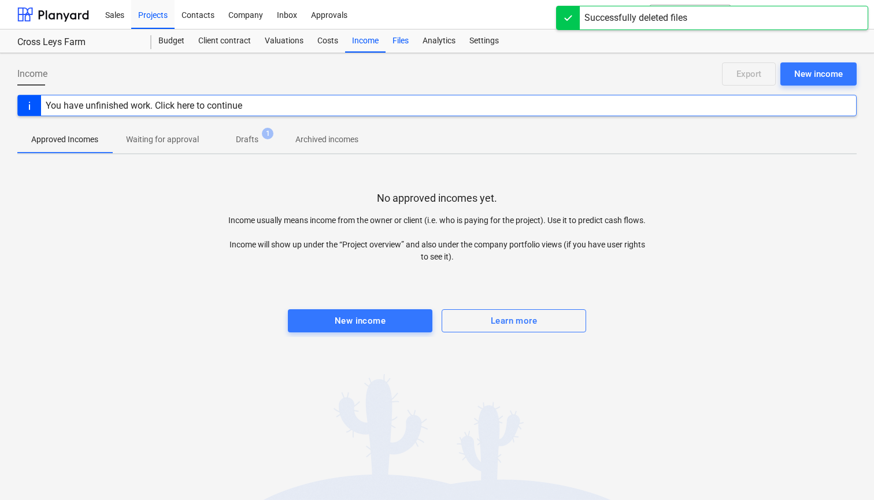
click at [396, 39] on div "Files" at bounding box center [400, 40] width 30 height 23
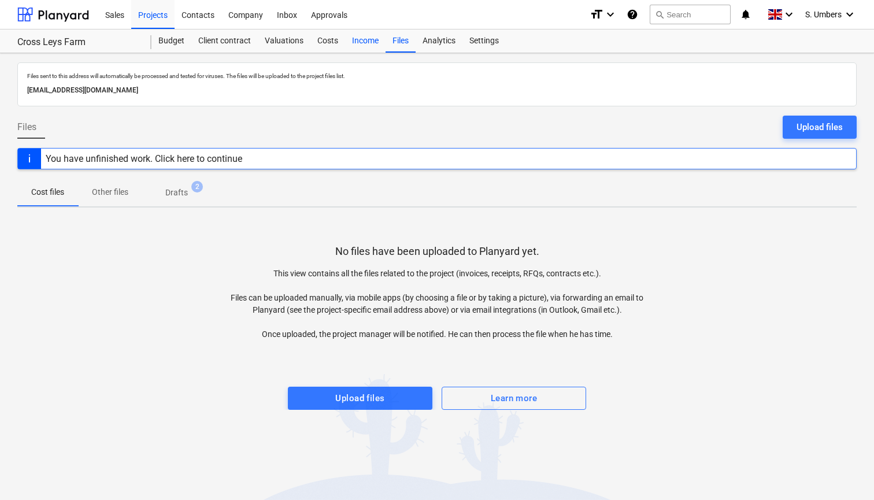
click at [359, 38] on div "Income" at bounding box center [365, 40] width 40 height 23
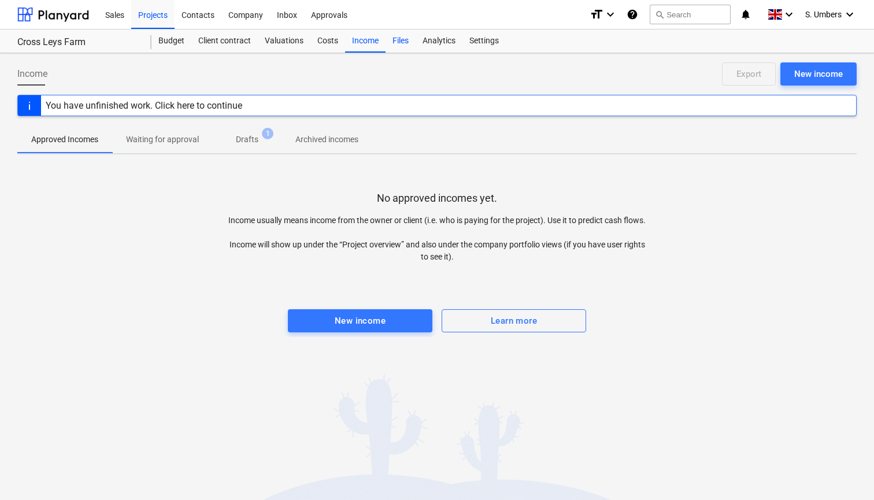
click at [400, 40] on div "Files" at bounding box center [400, 40] width 30 height 23
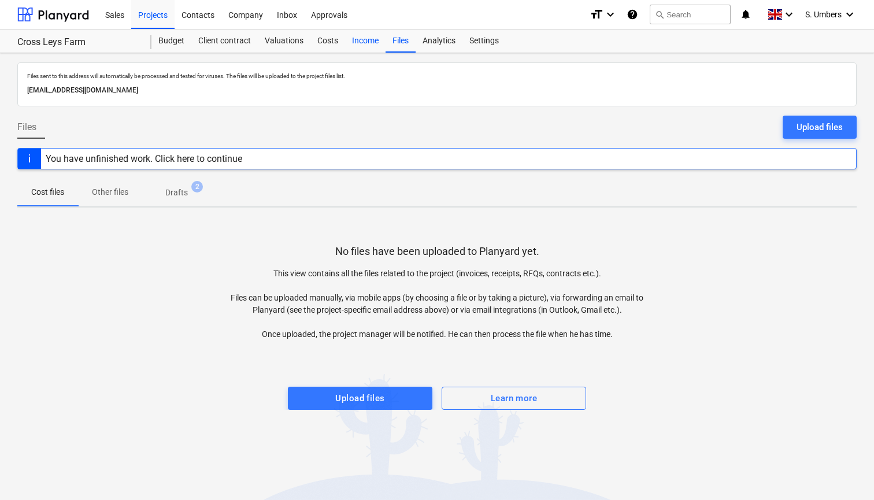
click at [361, 40] on div "Income" at bounding box center [365, 40] width 40 height 23
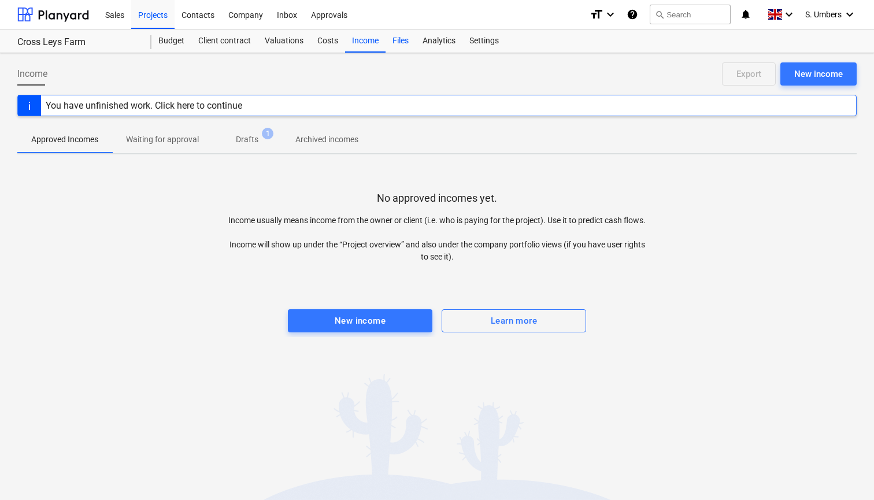
click at [394, 41] on div "Files" at bounding box center [400, 40] width 30 height 23
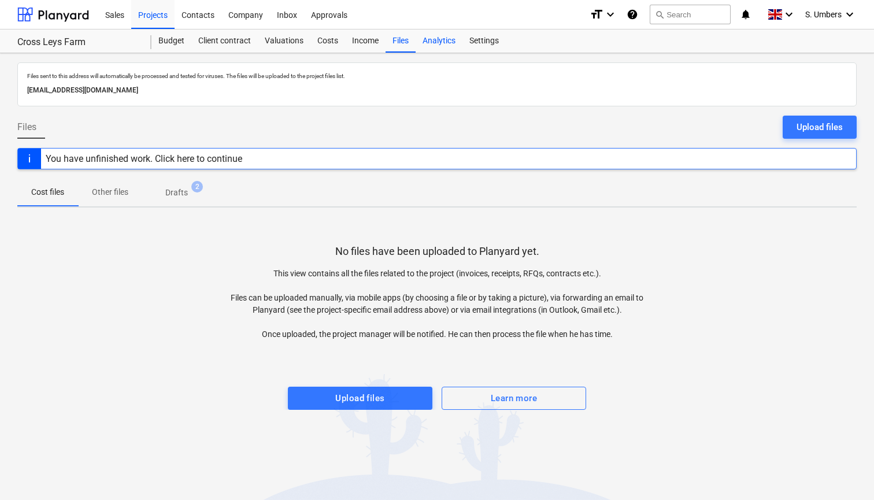
click at [441, 40] on div "Analytics" at bounding box center [438, 40] width 47 height 23
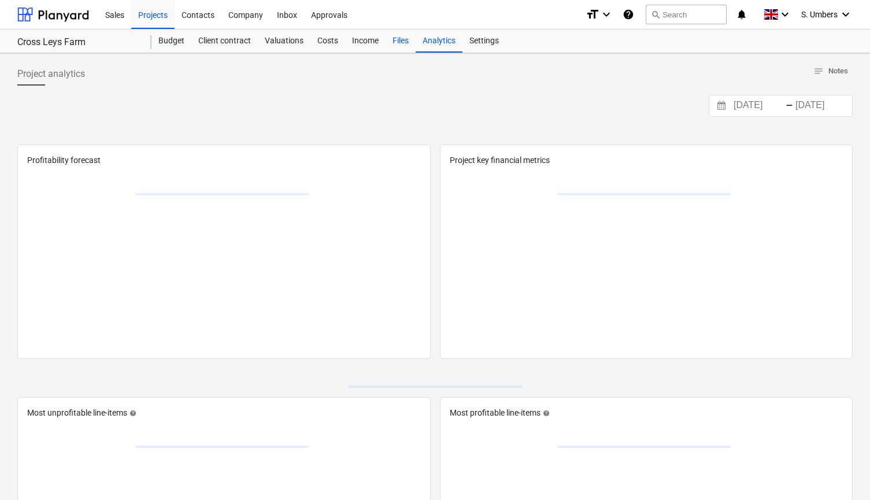
click at [404, 40] on div "Files" at bounding box center [400, 40] width 30 height 23
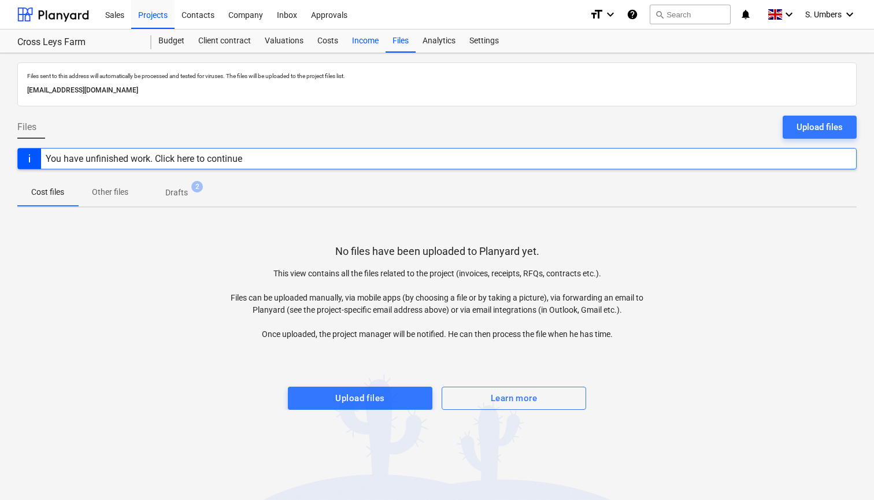
click at [351, 39] on div "Income" at bounding box center [365, 40] width 40 height 23
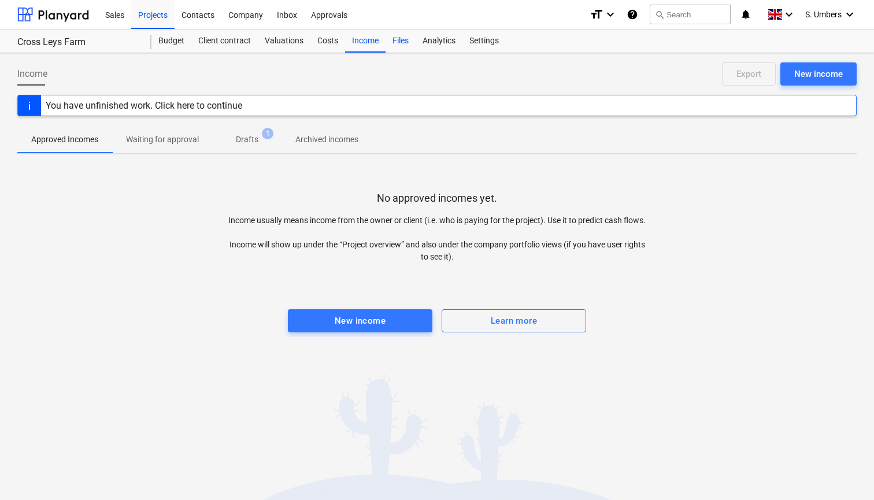
click at [397, 42] on div "Files" at bounding box center [400, 40] width 30 height 23
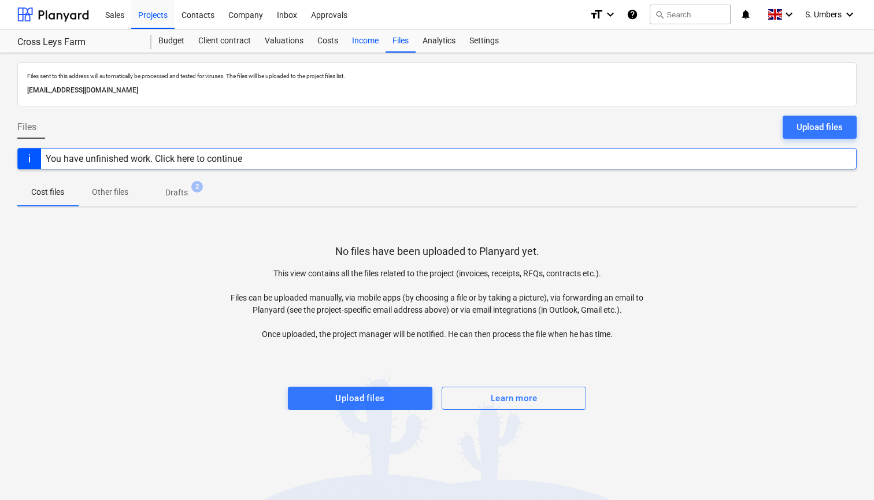
click at [375, 39] on div "Income" at bounding box center [365, 40] width 40 height 23
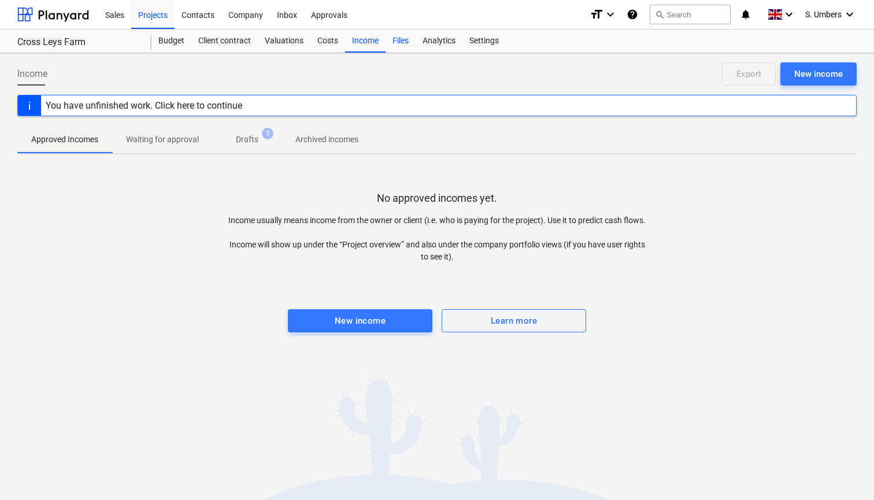
click at [405, 40] on div "Files" at bounding box center [400, 40] width 30 height 23
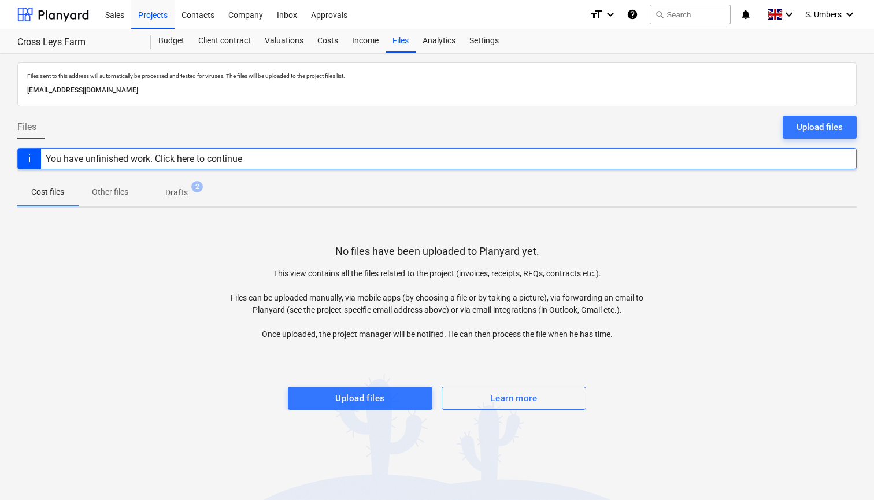
click at [169, 192] on p "Drafts" at bounding box center [176, 193] width 23 height 12
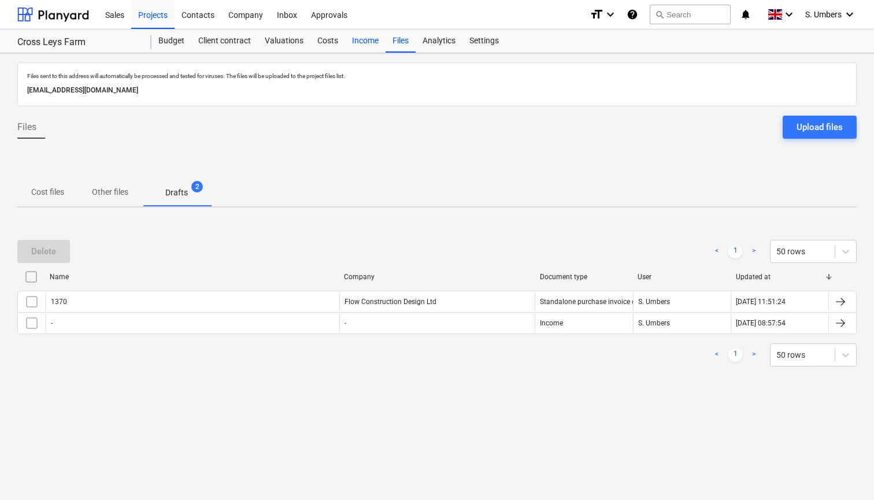
click at [368, 40] on div "Income" at bounding box center [365, 40] width 40 height 23
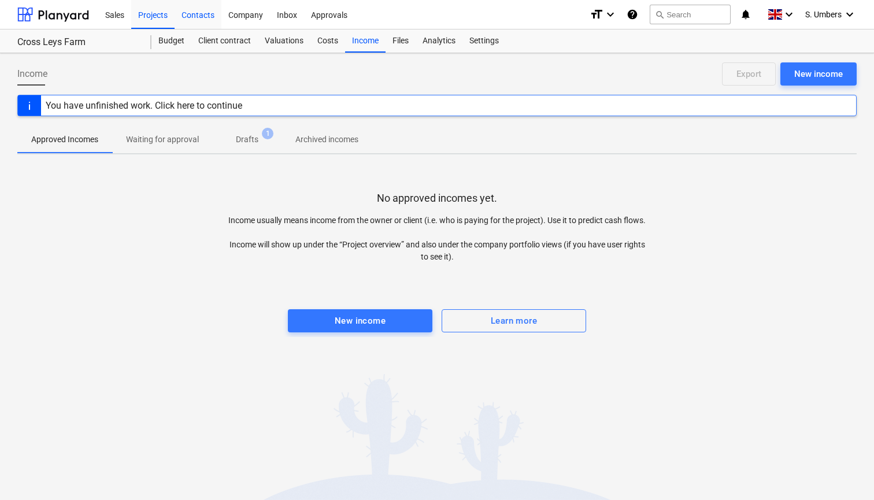
click at [203, 16] on div "Contacts" at bounding box center [198, 13] width 47 height 29
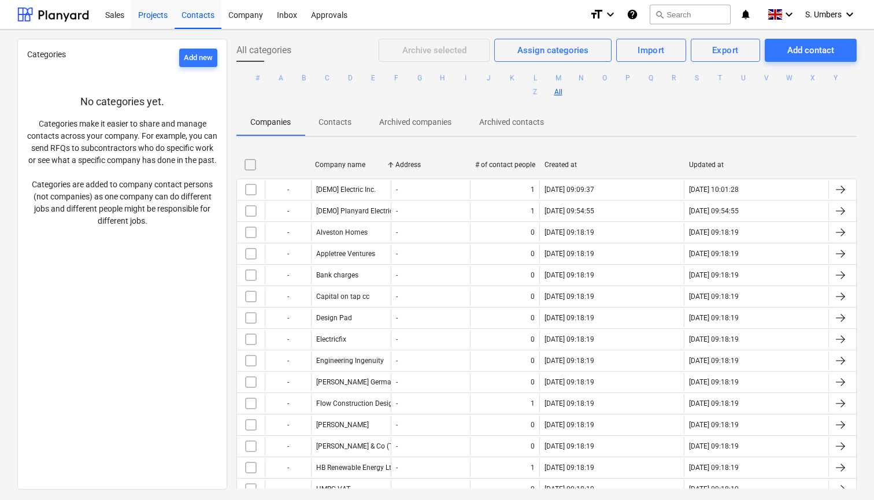
click at [155, 14] on div "Projects" at bounding box center [152, 13] width 43 height 29
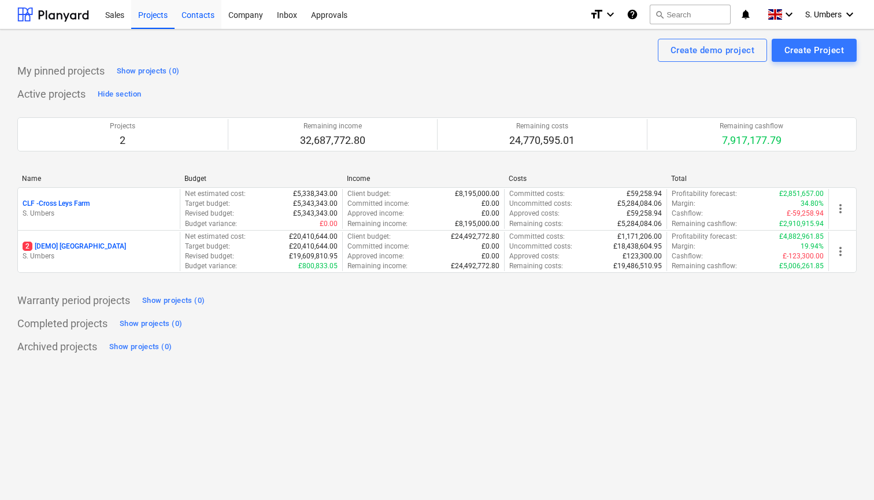
click at [190, 18] on div "Contacts" at bounding box center [198, 13] width 47 height 29
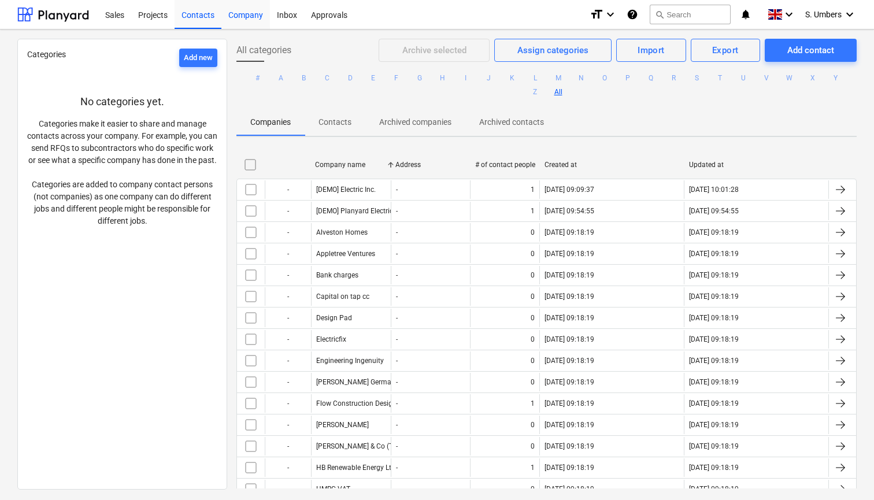
click at [245, 17] on div "Company" at bounding box center [245, 13] width 49 height 29
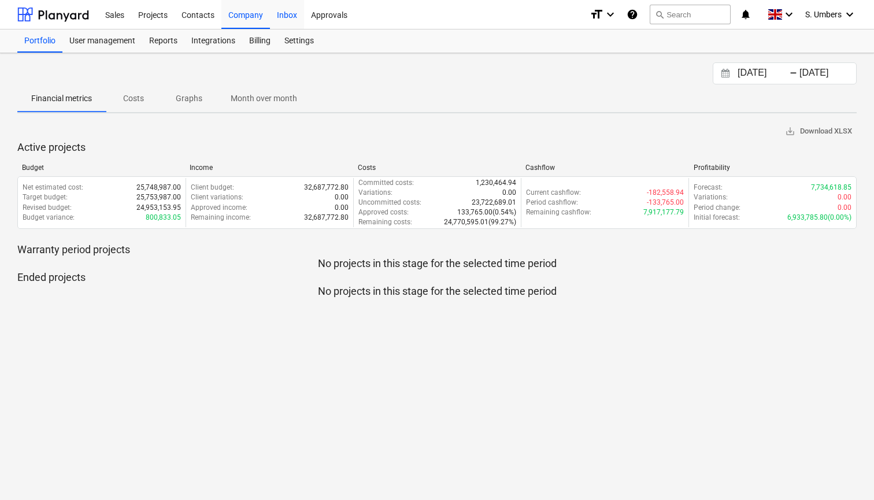
click at [292, 16] on div "Inbox" at bounding box center [287, 13] width 34 height 29
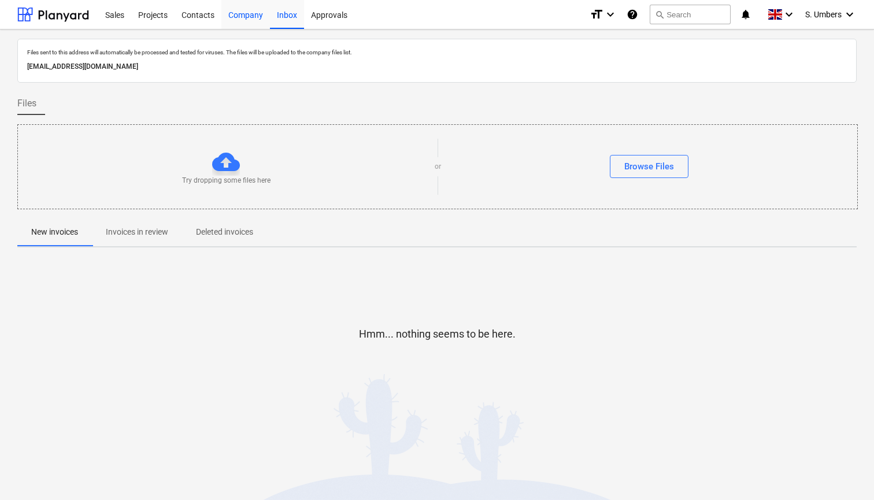
click at [257, 18] on div "Company" at bounding box center [245, 13] width 49 height 29
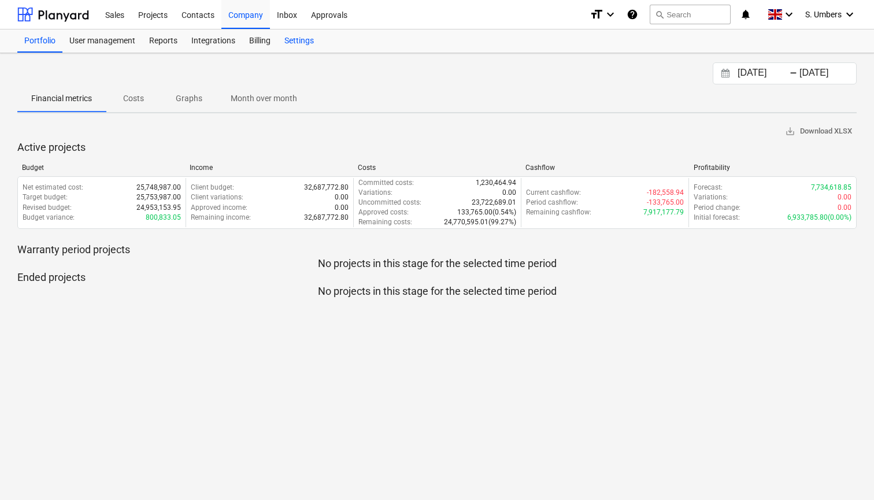
click at [302, 44] on div "Settings" at bounding box center [298, 40] width 43 height 23
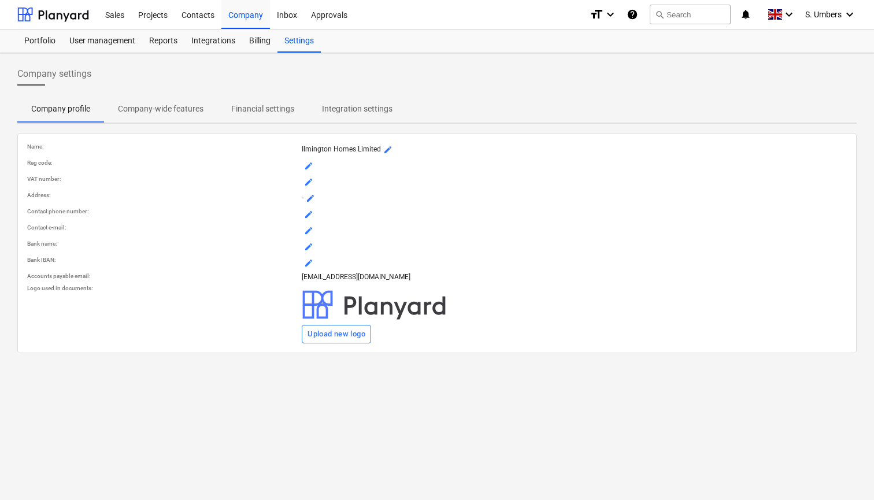
click at [250, 106] on p "Financial settings" at bounding box center [262, 109] width 63 height 12
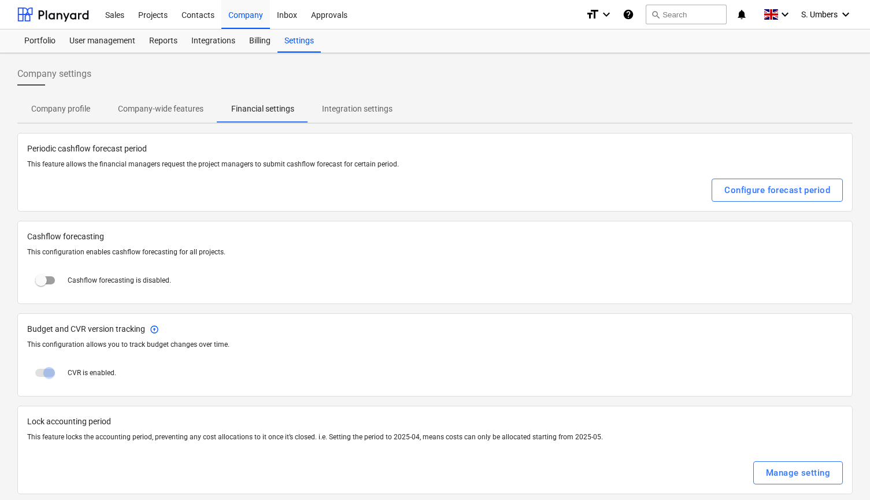
click at [193, 104] on p "Company-wide features" at bounding box center [161, 109] width 86 height 12
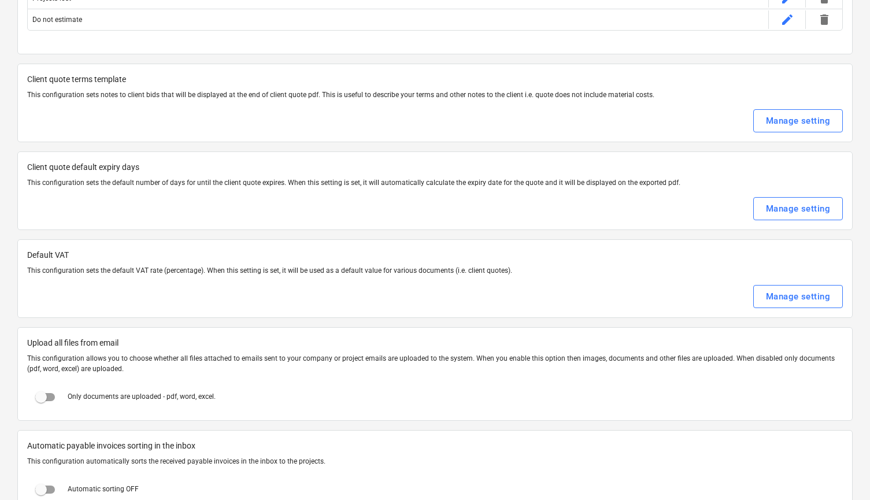
scroll to position [421, 0]
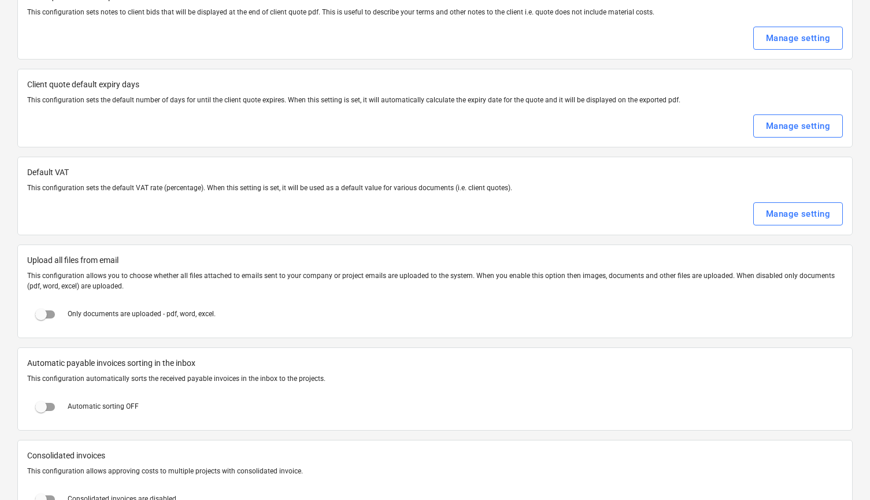
click at [42, 313] on input "checkbox" at bounding box center [41, 314] width 28 height 28
checkbox input "true"
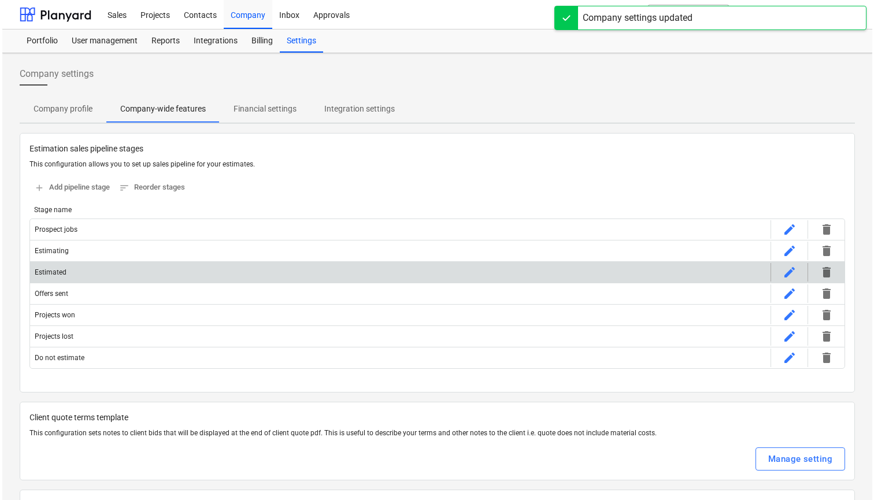
scroll to position [0, 0]
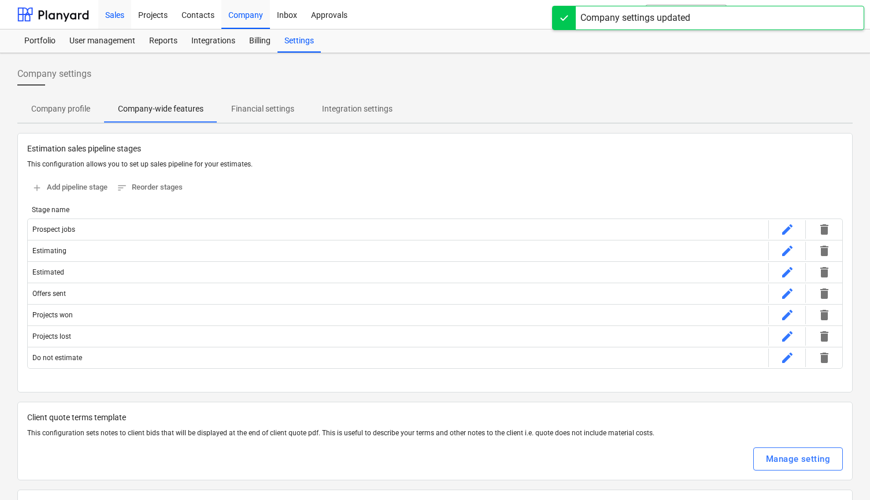
click at [109, 14] on div "Sales" at bounding box center [114, 13] width 33 height 29
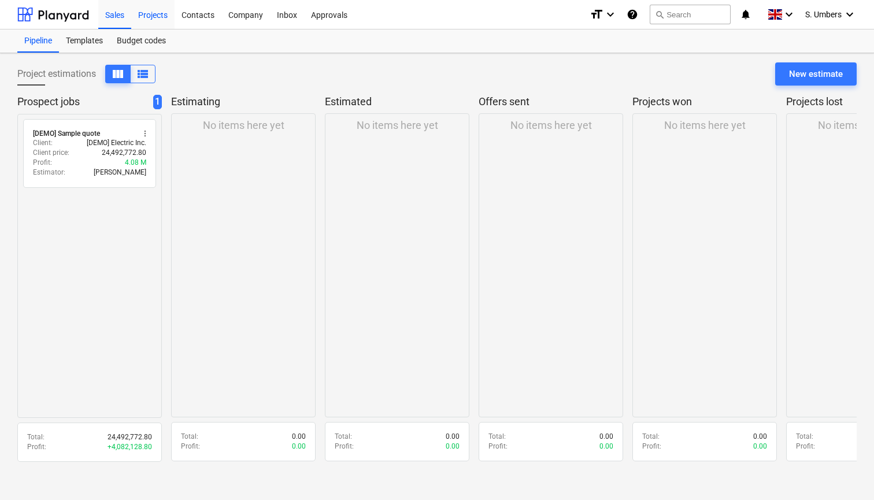
click at [143, 12] on div "Projects" at bounding box center [152, 13] width 43 height 29
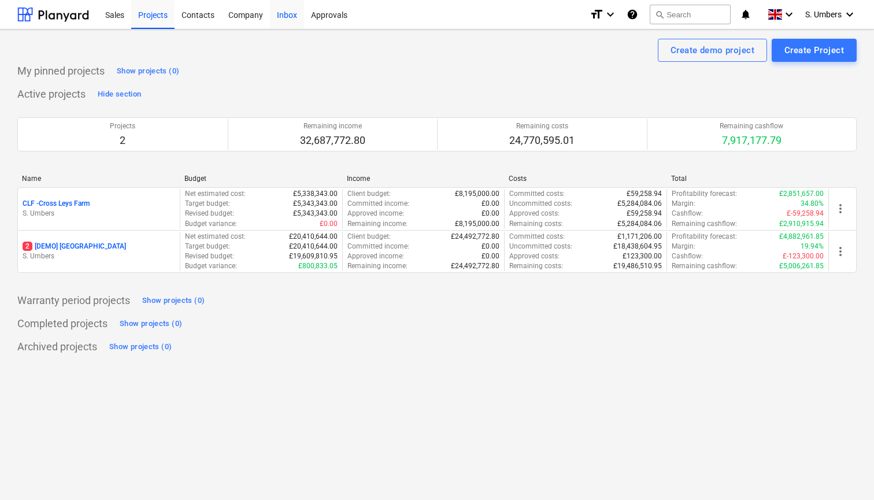
click at [284, 17] on div "Inbox" at bounding box center [287, 13] width 34 height 29
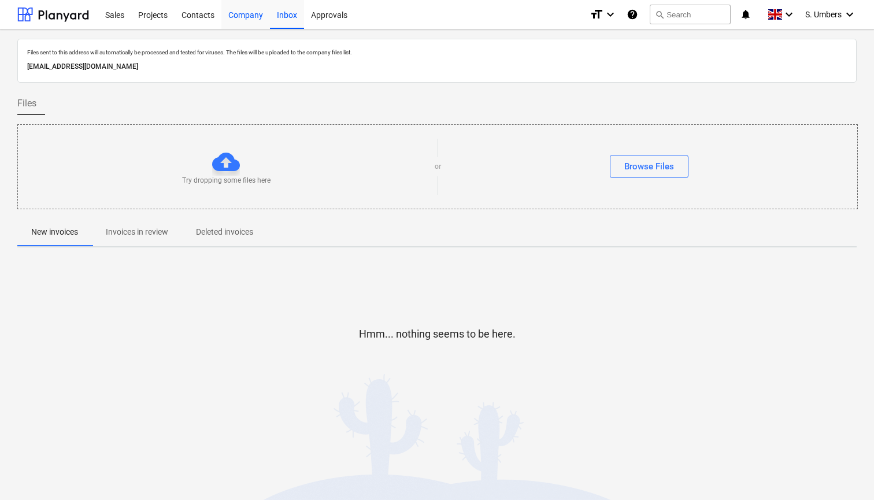
click at [262, 14] on div "Company" at bounding box center [245, 13] width 49 height 29
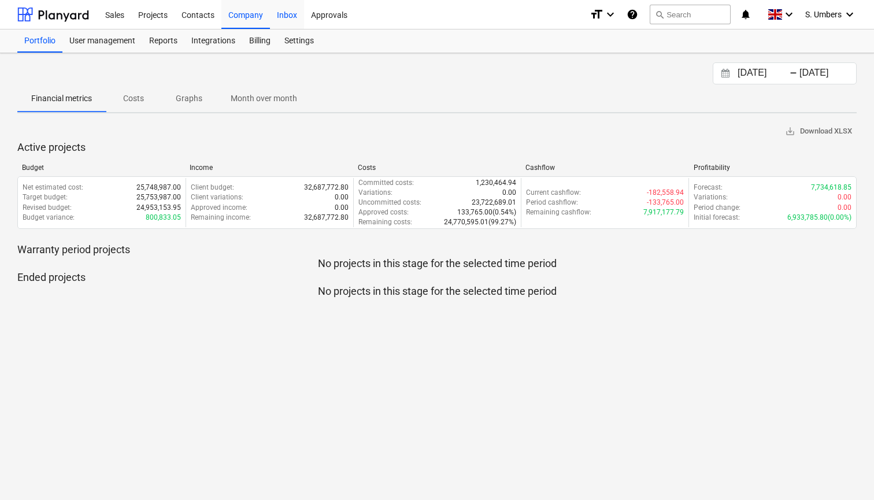
click at [292, 16] on div "Inbox" at bounding box center [287, 13] width 34 height 29
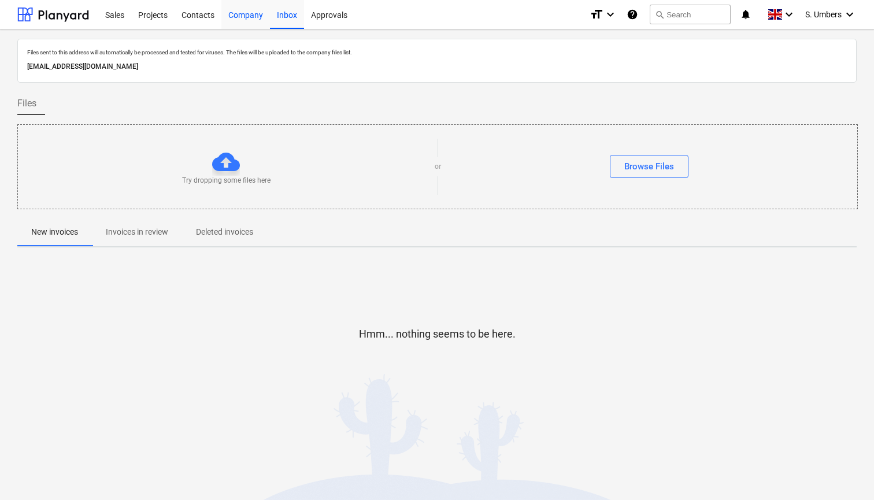
click at [238, 13] on div "Company" at bounding box center [245, 13] width 49 height 29
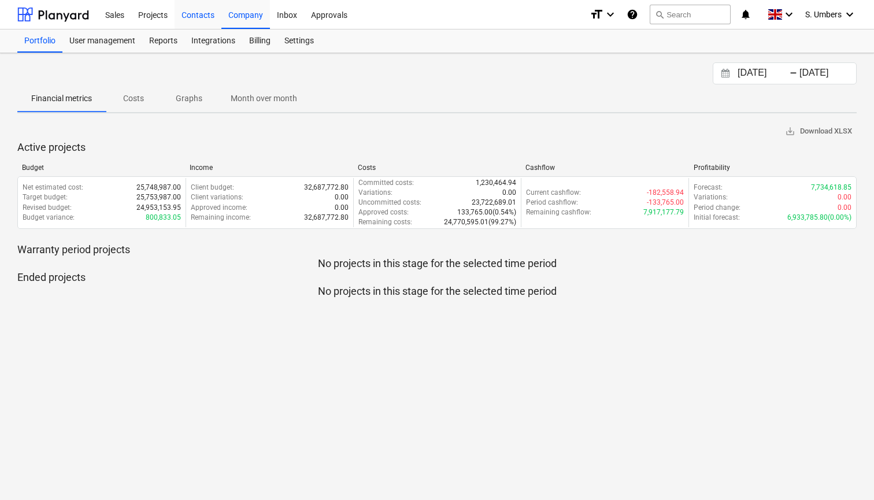
click at [182, 10] on div "Contacts" at bounding box center [198, 13] width 47 height 29
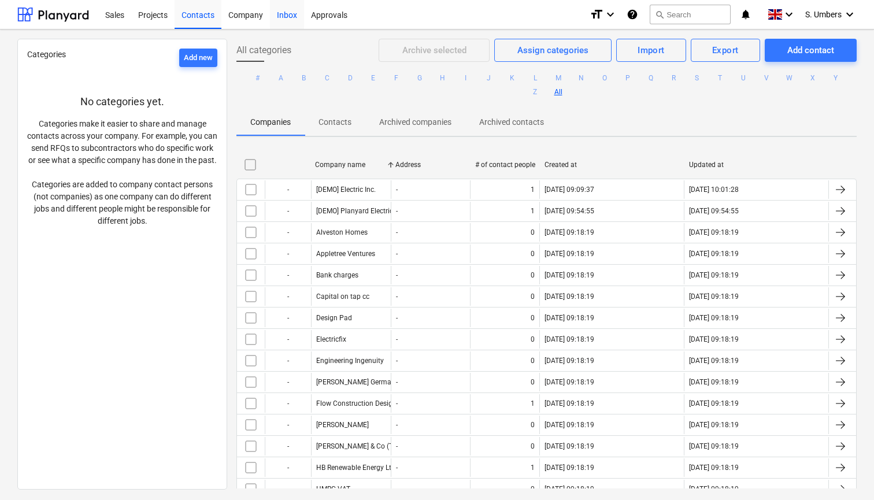
click at [280, 16] on div "Inbox" at bounding box center [287, 13] width 34 height 29
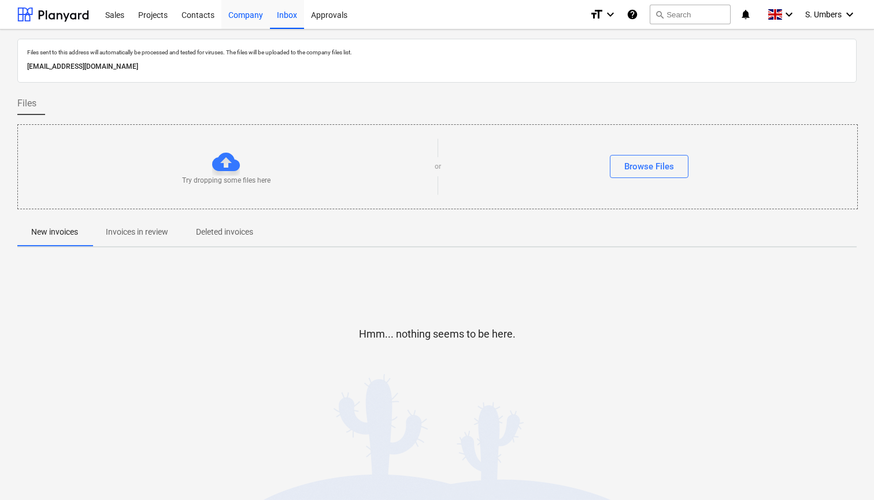
click at [224, 15] on div "Company" at bounding box center [245, 13] width 49 height 29
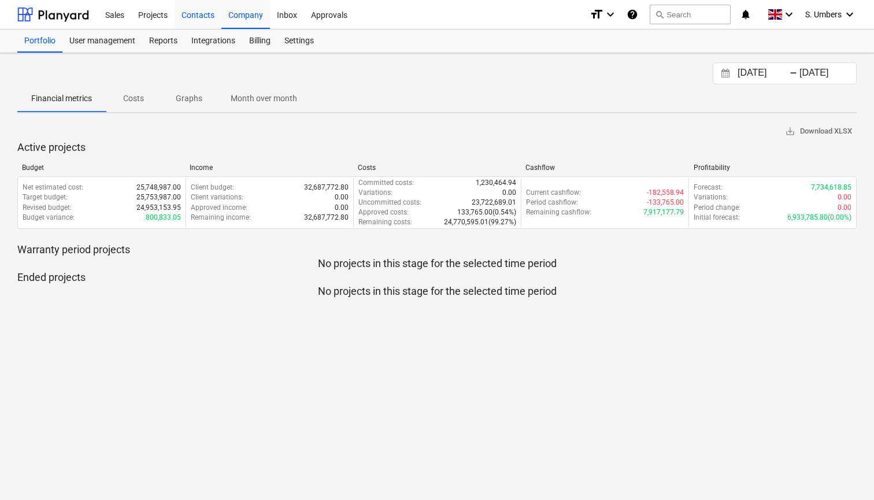
click at [192, 16] on div "Contacts" at bounding box center [198, 13] width 47 height 29
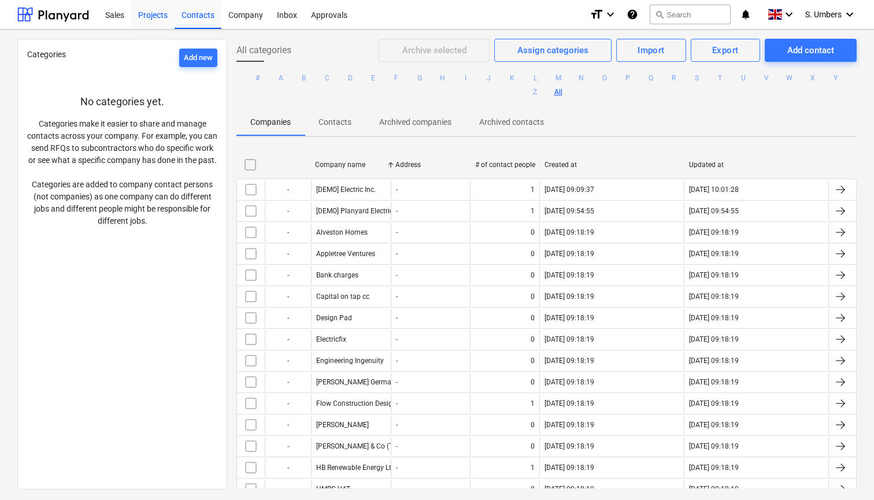
click at [151, 12] on div "Projects" at bounding box center [152, 13] width 43 height 29
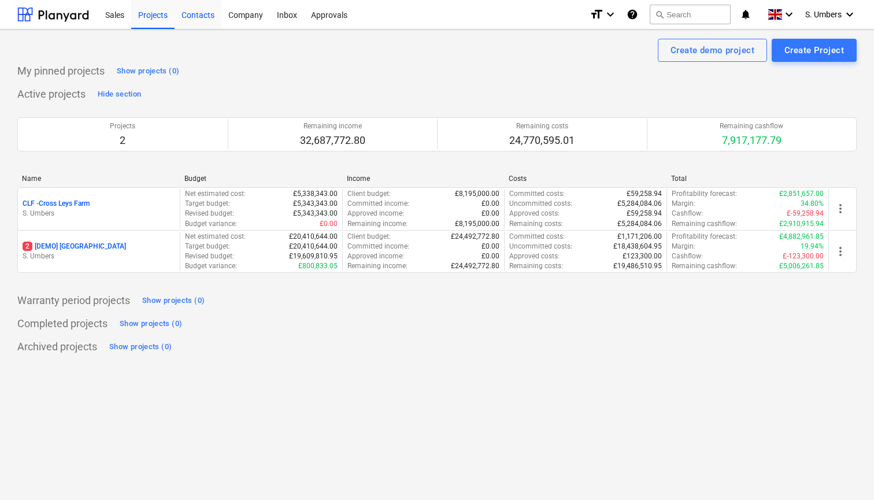
click at [196, 18] on div "Contacts" at bounding box center [198, 13] width 47 height 29
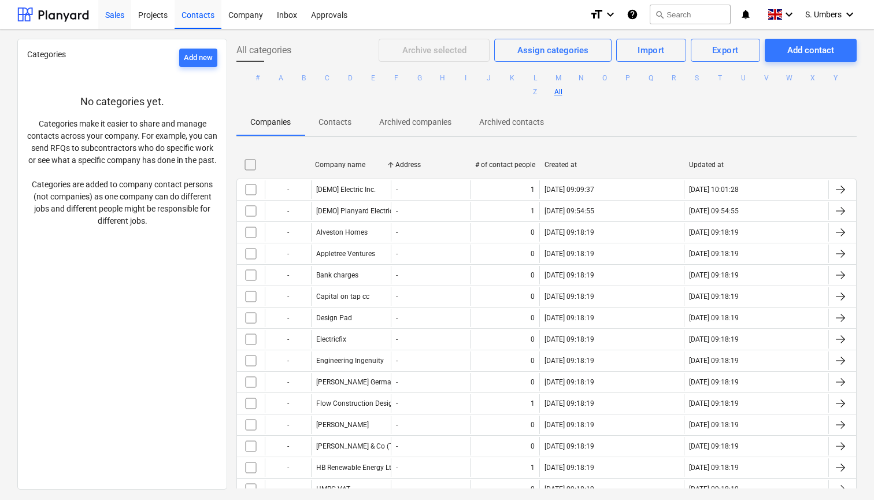
click at [125, 14] on div "Sales" at bounding box center [114, 13] width 33 height 29
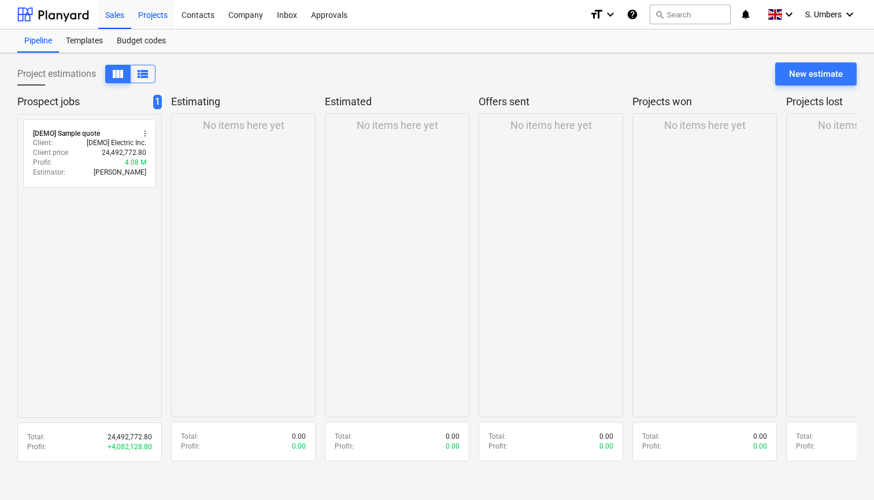
click at [172, 17] on div "Projects" at bounding box center [152, 13] width 43 height 29
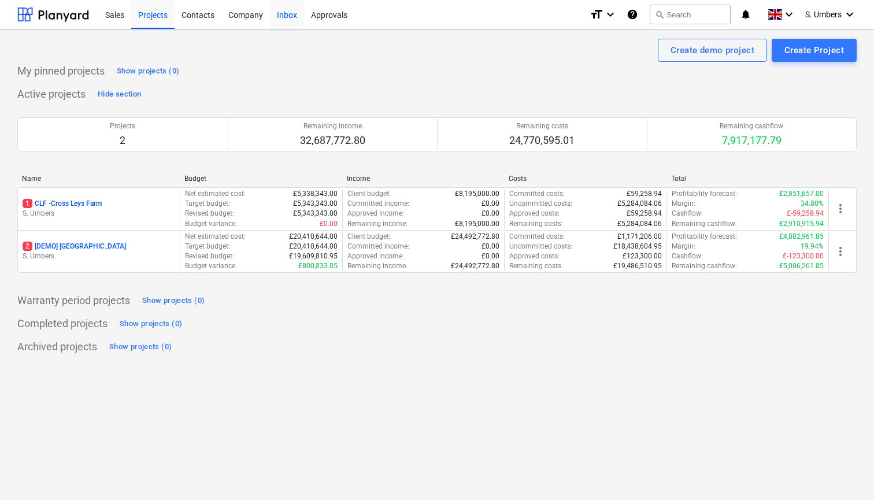
click at [293, 16] on div "Inbox" at bounding box center [287, 13] width 34 height 29
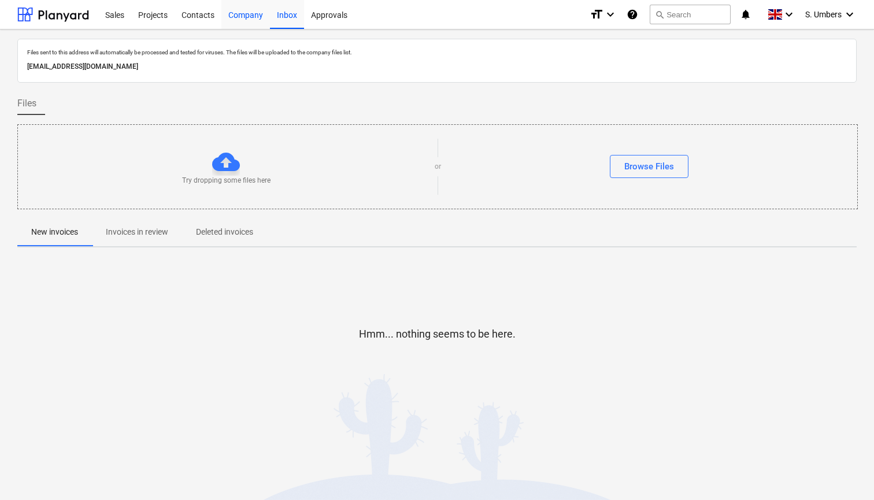
click at [229, 14] on div "Company" at bounding box center [245, 13] width 49 height 29
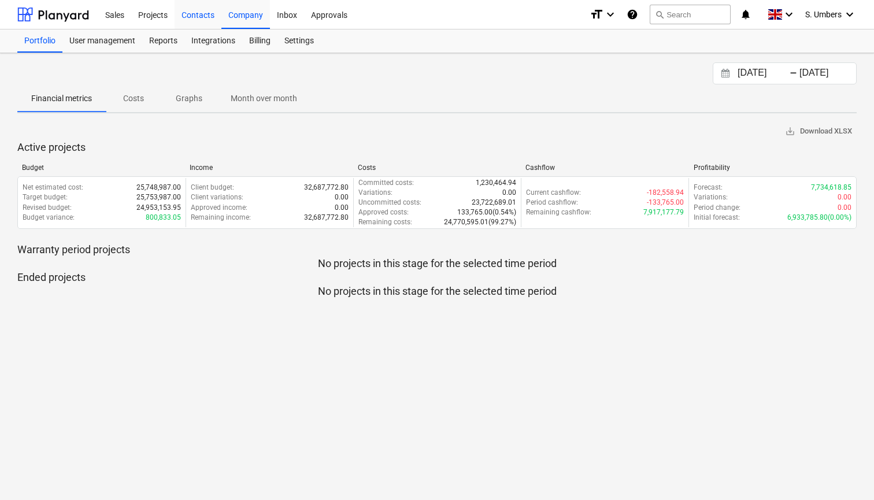
click at [206, 20] on div "Contacts" at bounding box center [198, 13] width 47 height 29
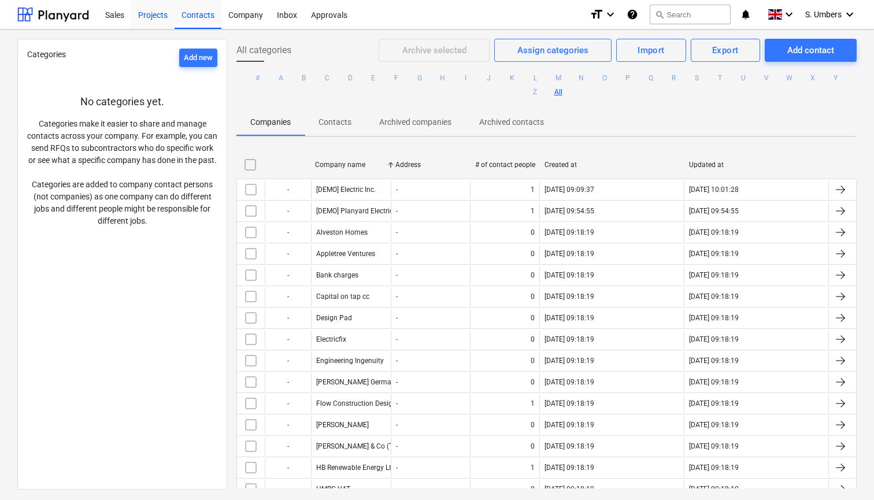
click at [153, 14] on div "Projects" at bounding box center [152, 13] width 43 height 29
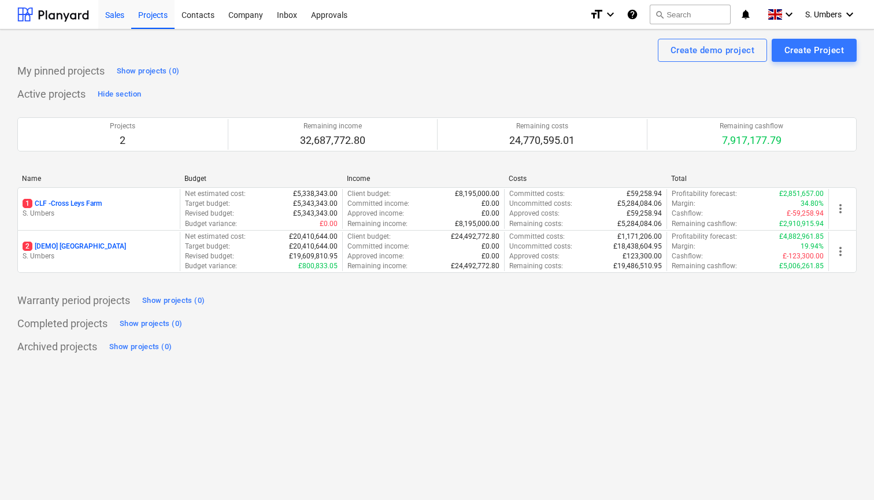
click at [117, 13] on div "Sales" at bounding box center [114, 13] width 33 height 29
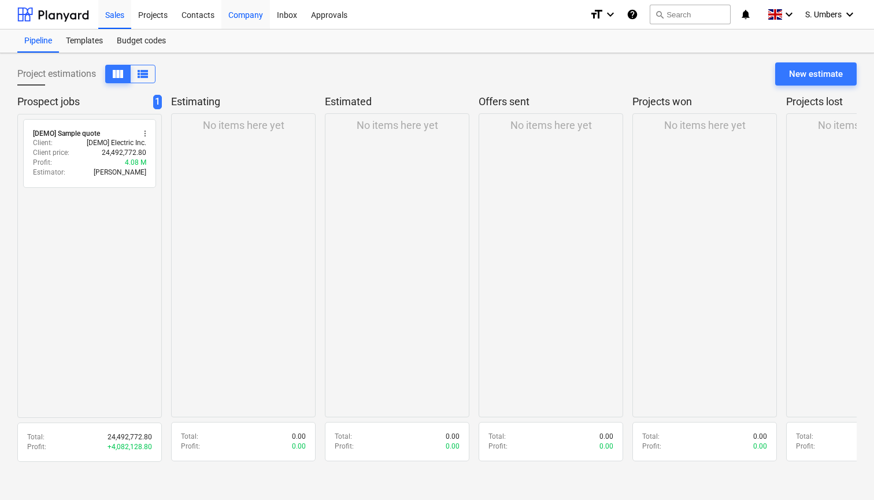
click at [232, 16] on div "Company" at bounding box center [245, 13] width 49 height 29
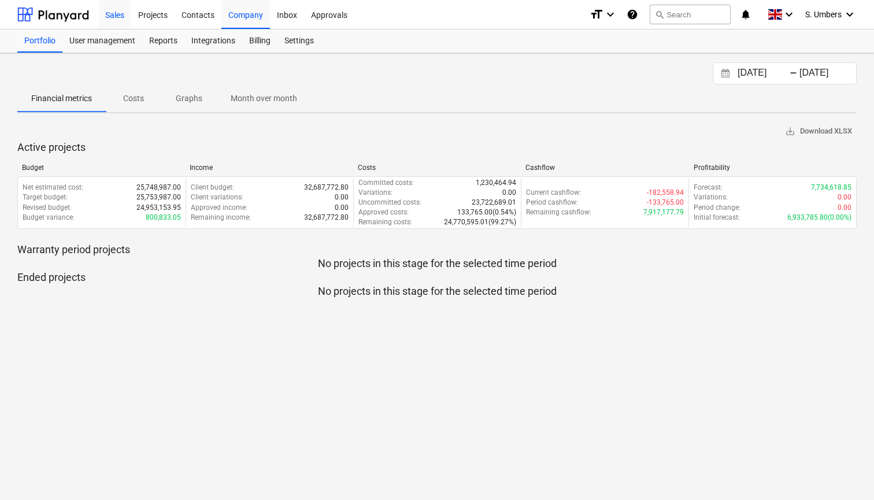
click at [122, 14] on div "Sales" at bounding box center [114, 13] width 33 height 29
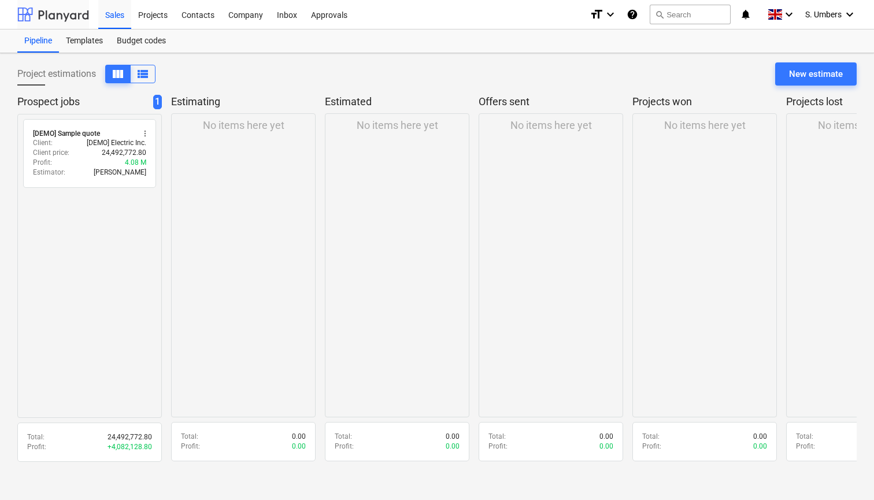
click at [64, 18] on div at bounding box center [53, 14] width 72 height 29
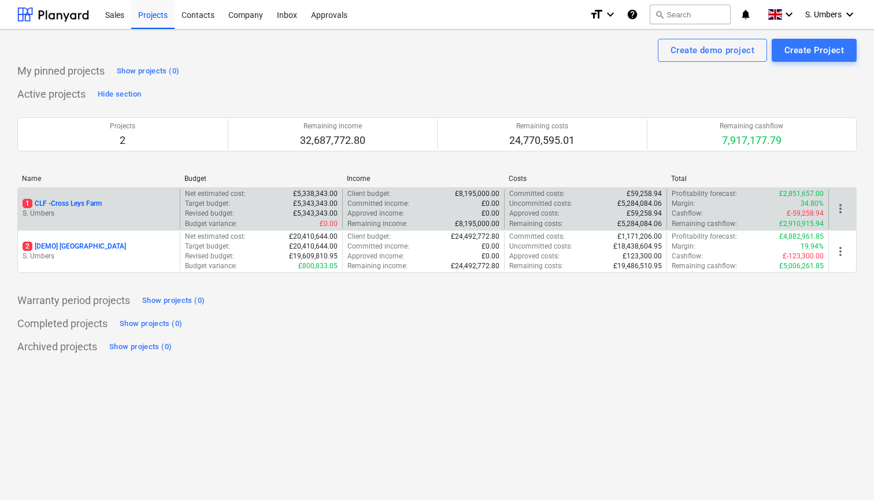
click at [91, 207] on p "1 CLF - Cross Leys Farm" at bounding box center [62, 204] width 79 height 10
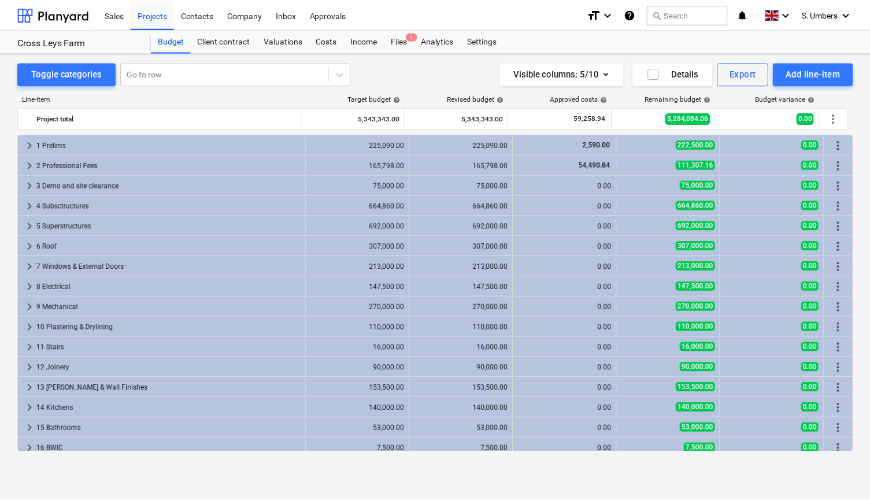
scroll to position [188, 0]
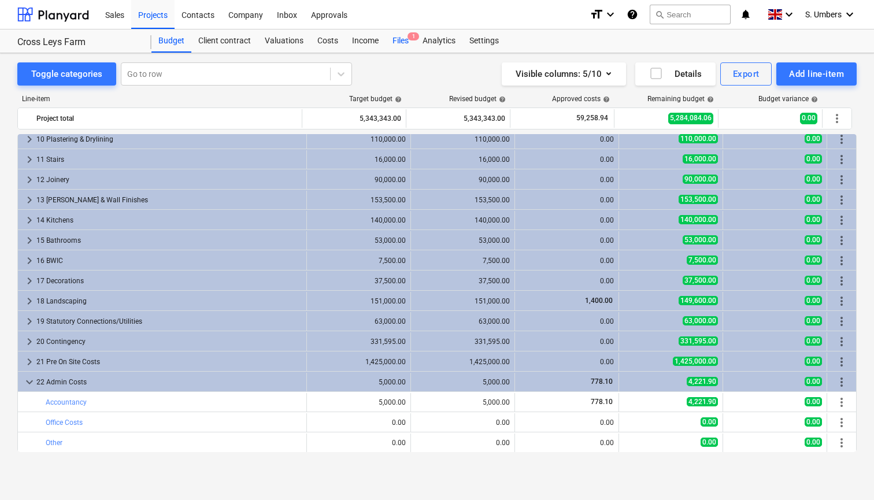
click at [388, 40] on div "Files 1" at bounding box center [400, 40] width 30 height 23
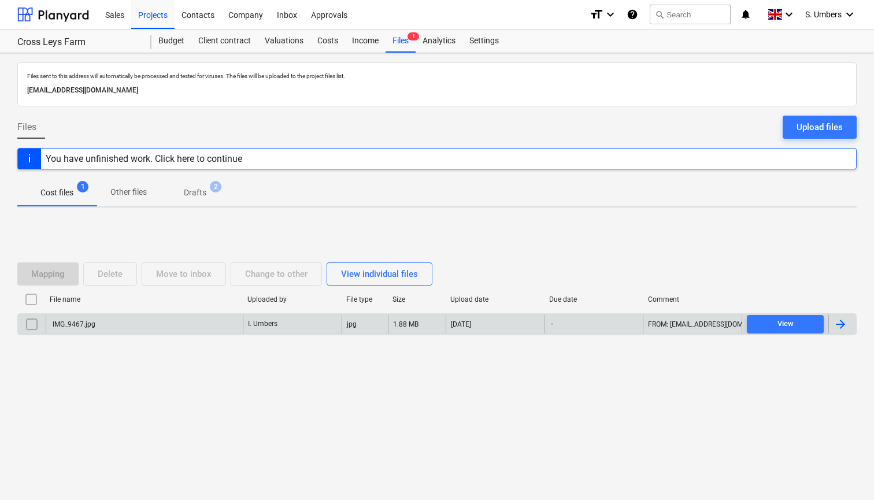
click at [90, 321] on div "IMG_9467.jpg" at bounding box center [73, 324] width 44 height 8
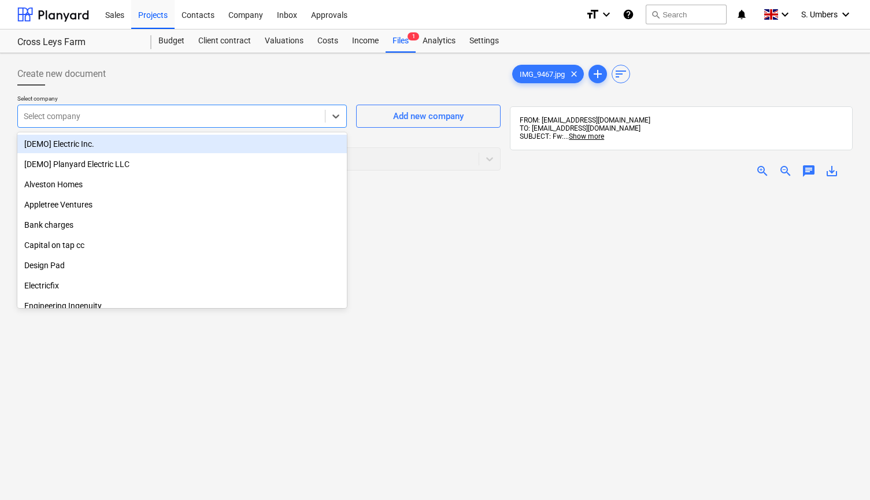
click at [243, 118] on div at bounding box center [171, 116] width 295 height 12
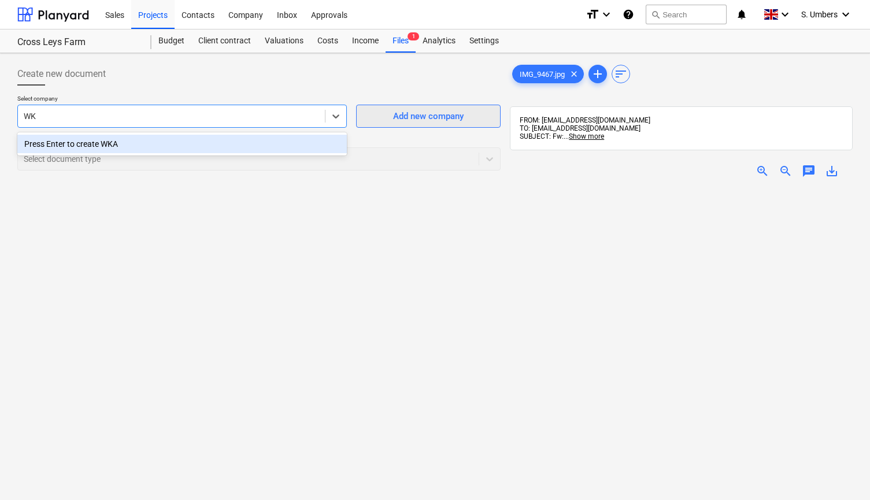
type input "W"
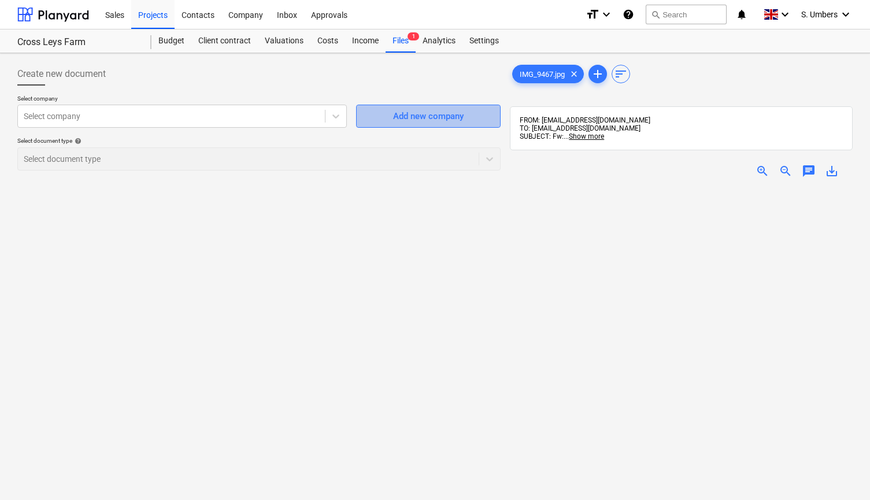
click at [397, 115] on div "Add new company" at bounding box center [428, 116] width 71 height 15
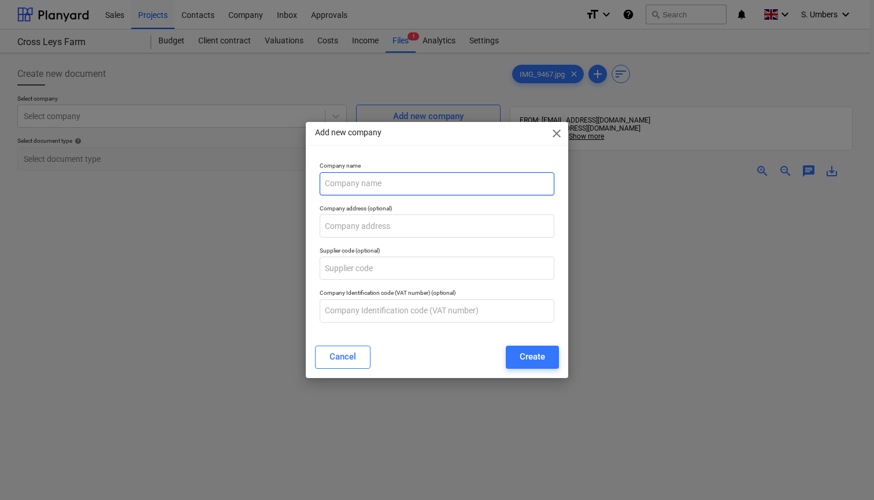
click at [347, 188] on input "text" at bounding box center [437, 183] width 235 height 23
type input "WKA Asbestos Surveys"
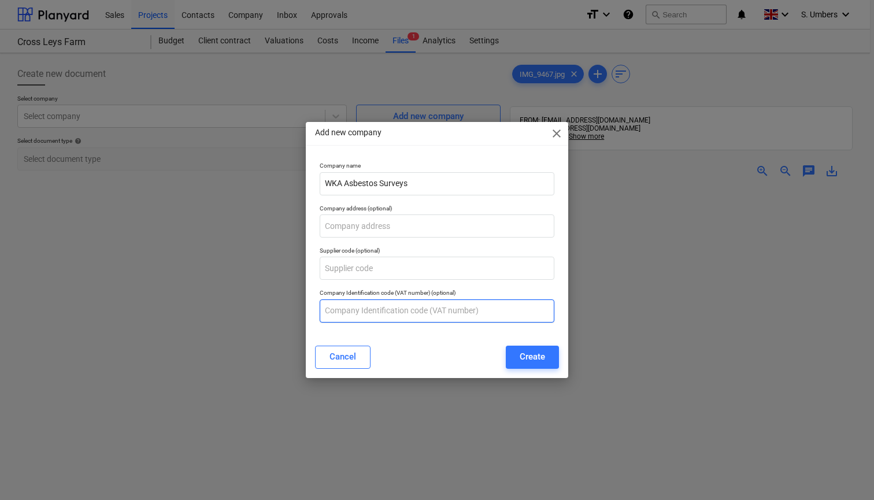
click at [354, 313] on input "text" at bounding box center [437, 310] width 235 height 23
click at [514, 358] on button "Create" at bounding box center [532, 357] width 53 height 23
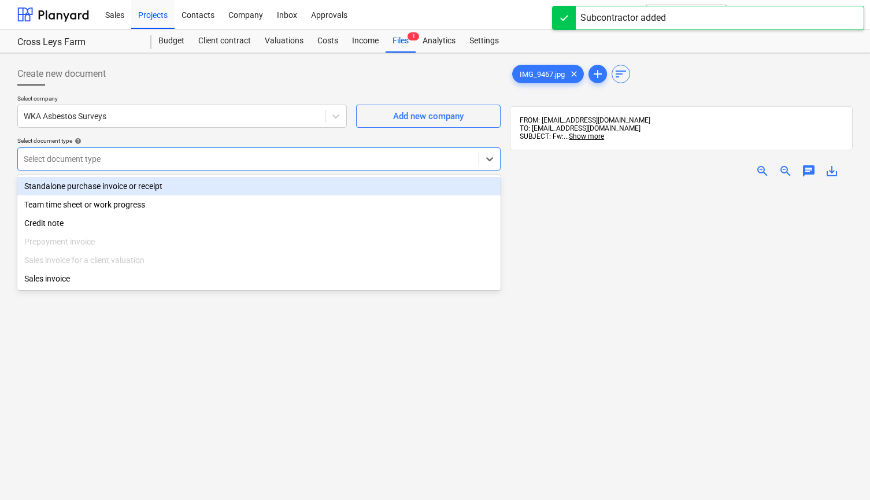
click at [173, 160] on div at bounding box center [248, 159] width 449 height 12
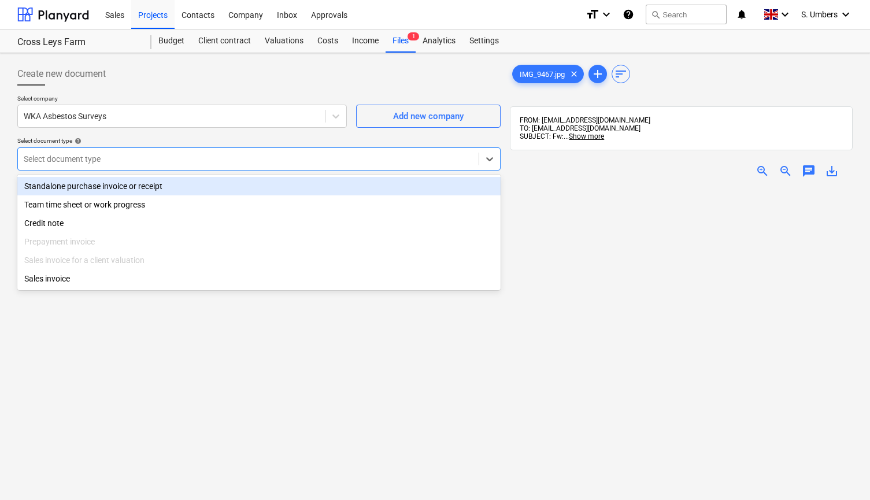
click at [133, 185] on div "Standalone purchase invoice or receipt" at bounding box center [258, 186] width 483 height 18
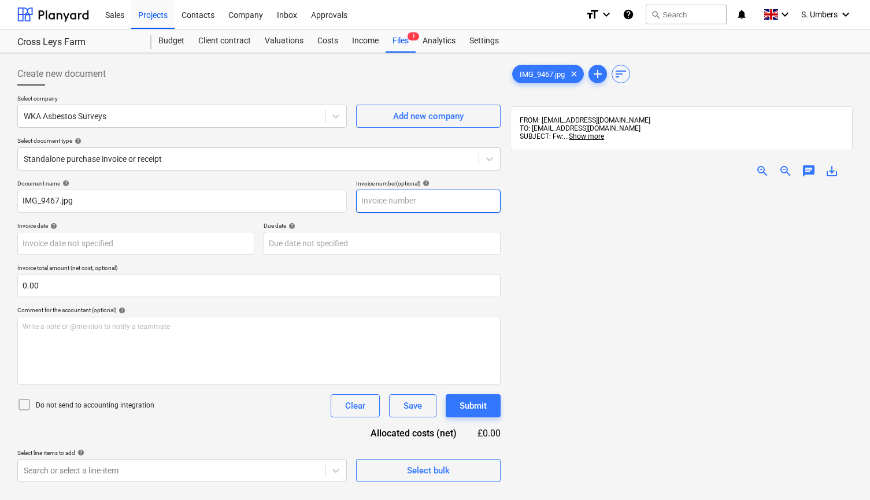
click at [398, 210] on input "text" at bounding box center [428, 201] width 144 height 23
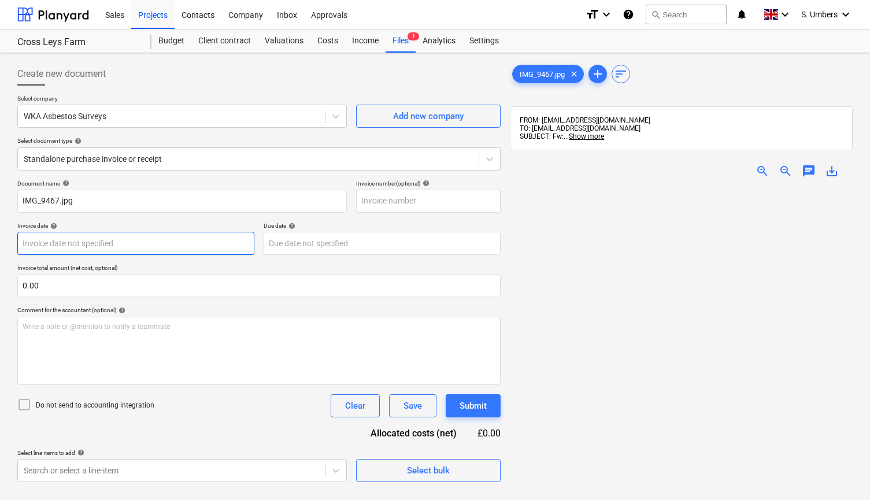
click at [191, 246] on body "Sales Projects Contacts Company Inbox Approvals format_size keyboard_arrow_down…" at bounding box center [435, 250] width 870 height 500
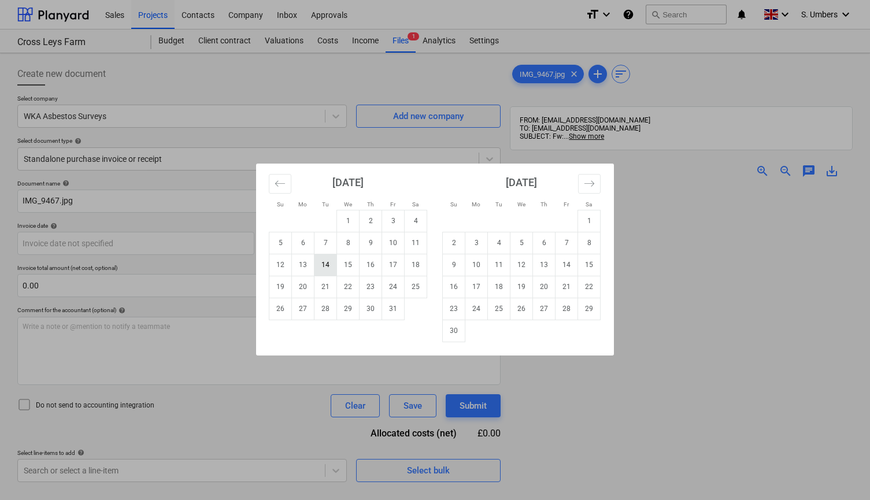
click at [328, 261] on td "14" at bounding box center [325, 265] width 23 height 22
type input "[DATE]"
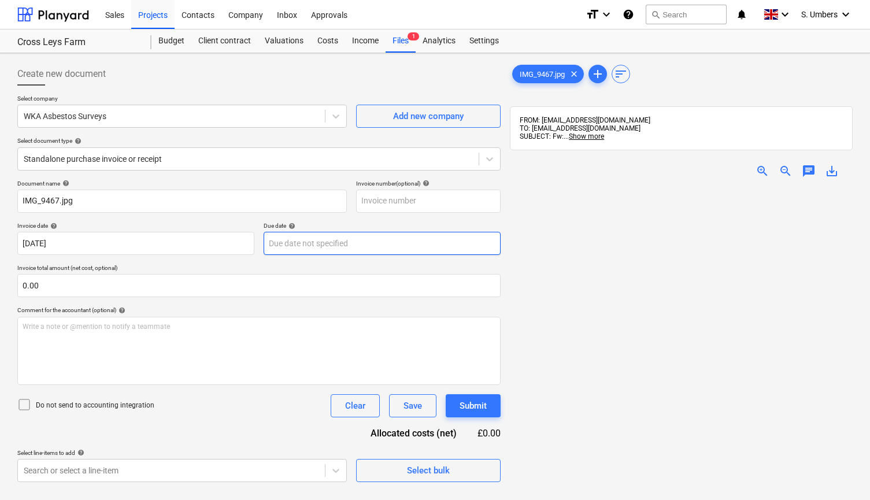
click at [344, 237] on body "Sales Projects Contacts Company Inbox Approvals format_size keyboard_arrow_down…" at bounding box center [435, 250] width 870 height 500
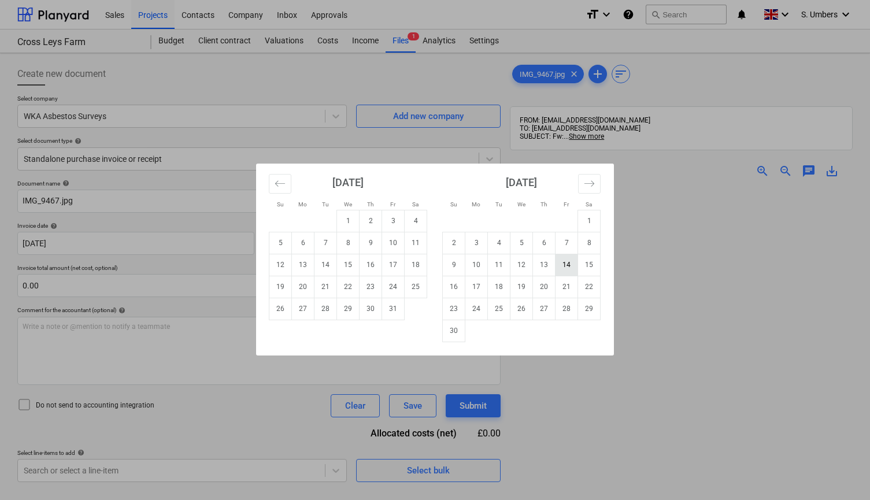
click at [569, 264] on td "14" at bounding box center [566, 265] width 23 height 22
type input "[DATE]"
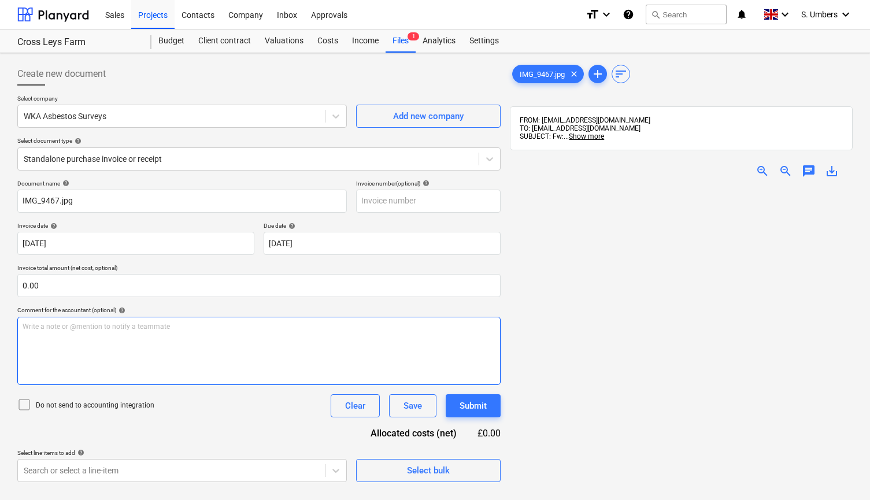
click at [162, 336] on div "Write a note or @mention to notify a teammate [PERSON_NAME]" at bounding box center [258, 351] width 483 height 68
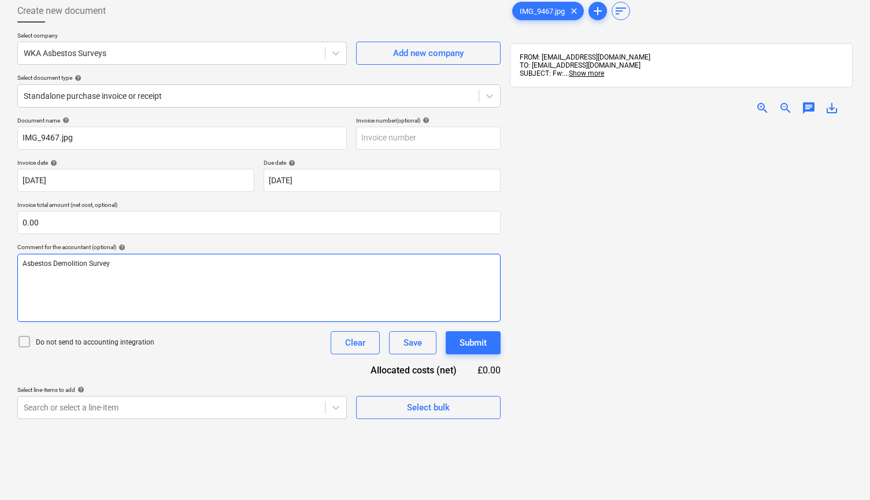
scroll to position [83, 0]
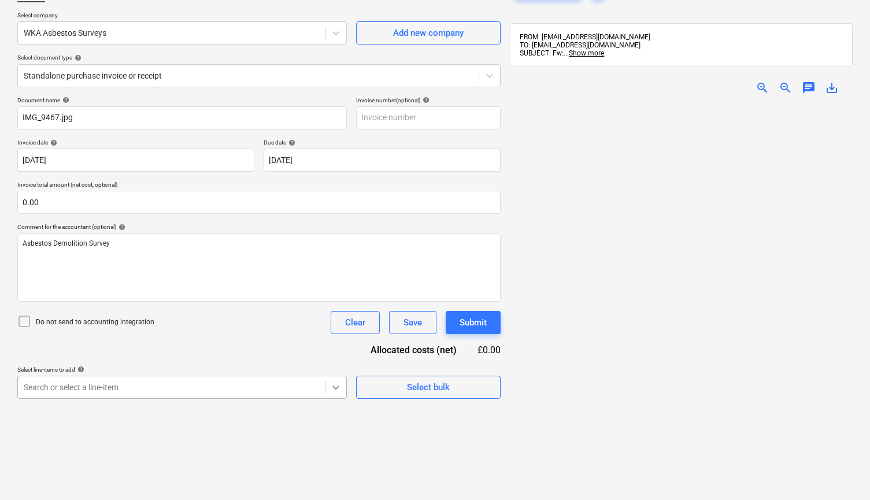
click at [330, 388] on body "Sales Projects Contacts Company Inbox Approvals format_size keyboard_arrow_down…" at bounding box center [435, 167] width 870 height 500
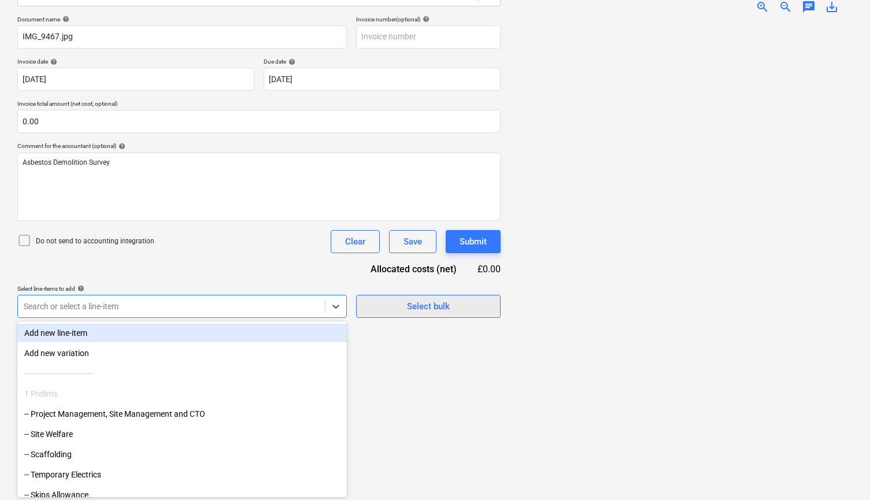
click at [424, 314] on button "Select bulk" at bounding box center [428, 306] width 144 height 23
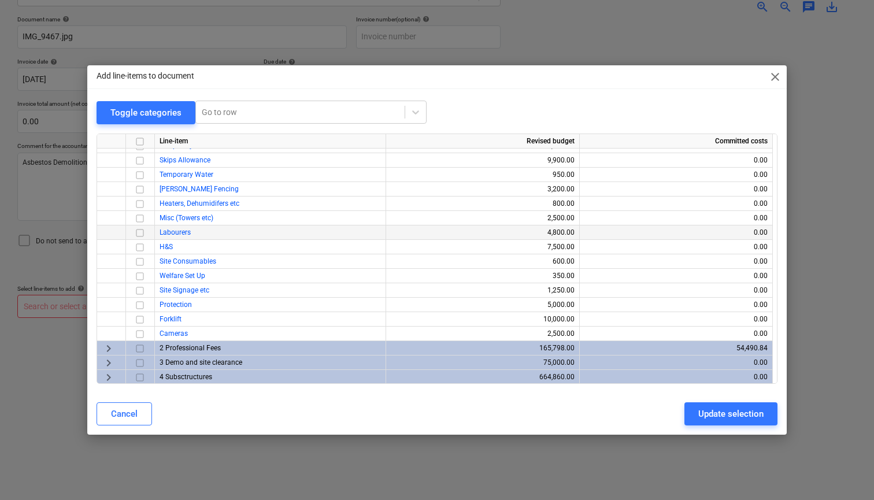
scroll to position [70, 0]
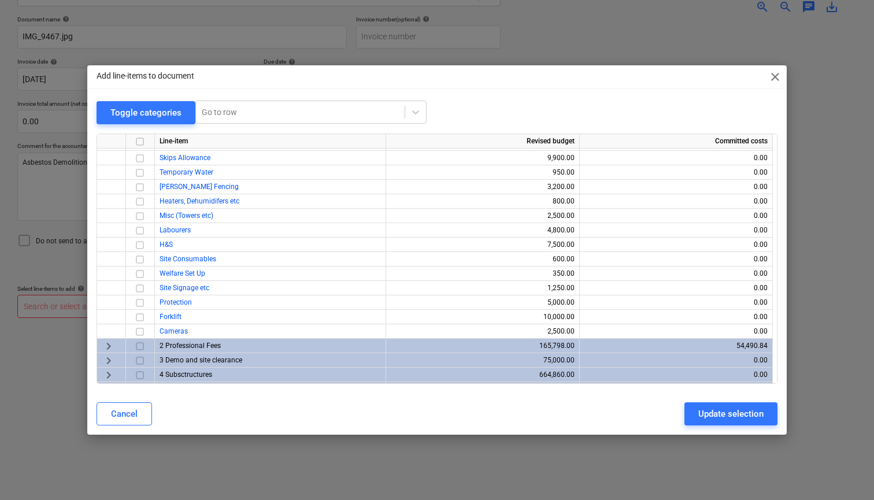
click at [188, 344] on span "2 Professional Fees" at bounding box center [189, 346] width 61 height 8
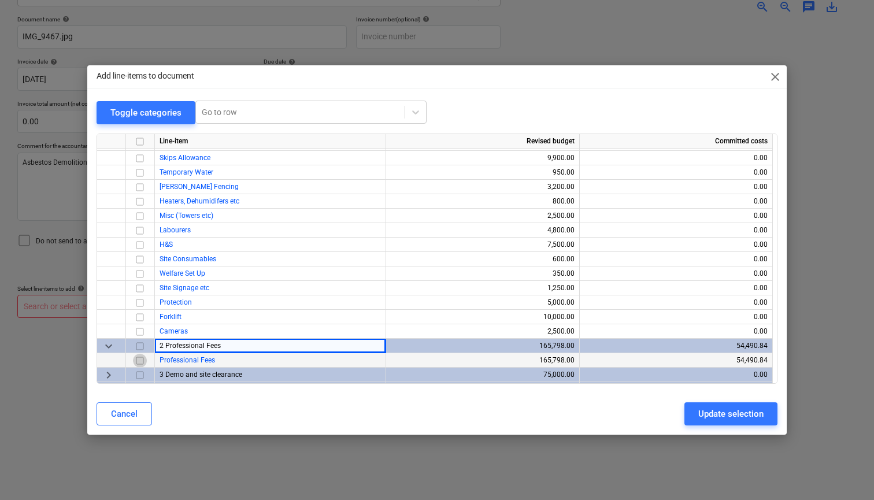
click at [141, 359] on input "checkbox" at bounding box center [140, 361] width 14 height 14
click at [696, 414] on button "Update selection" at bounding box center [730, 413] width 93 height 23
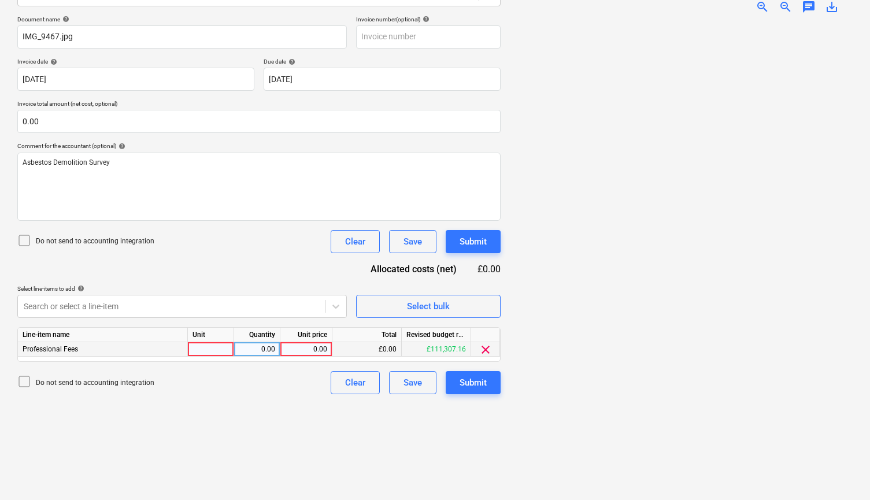
click at [299, 346] on div "0.00" at bounding box center [306, 349] width 42 height 14
type input "400.00"
click at [477, 387] on div "Submit" at bounding box center [472, 382] width 27 height 15
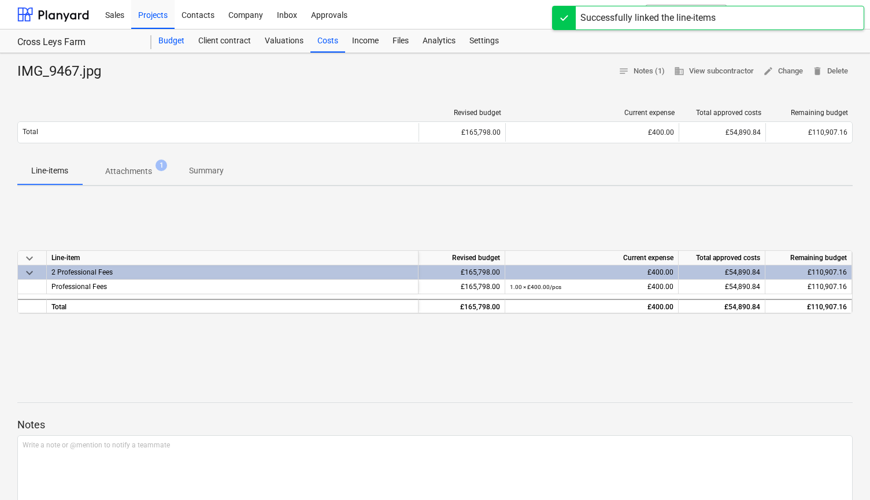
click at [176, 40] on div "Budget" at bounding box center [171, 40] width 40 height 23
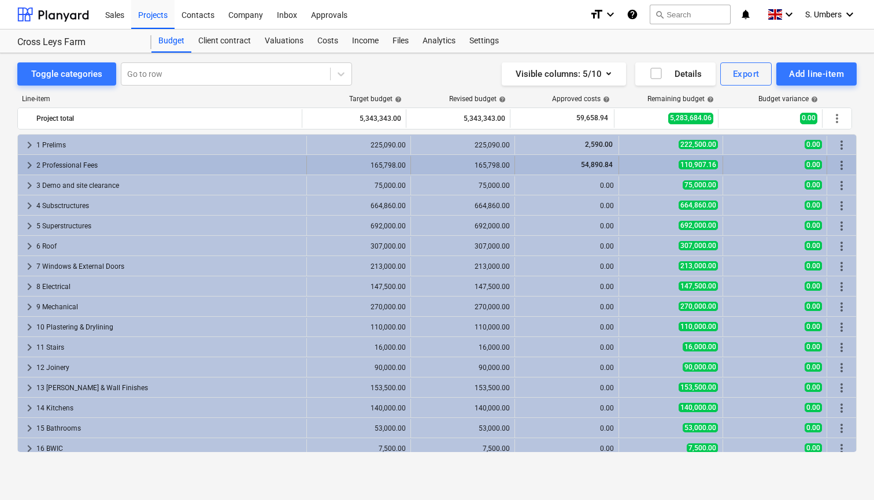
click at [98, 166] on div "2 Professional Fees" at bounding box center [168, 165] width 265 height 18
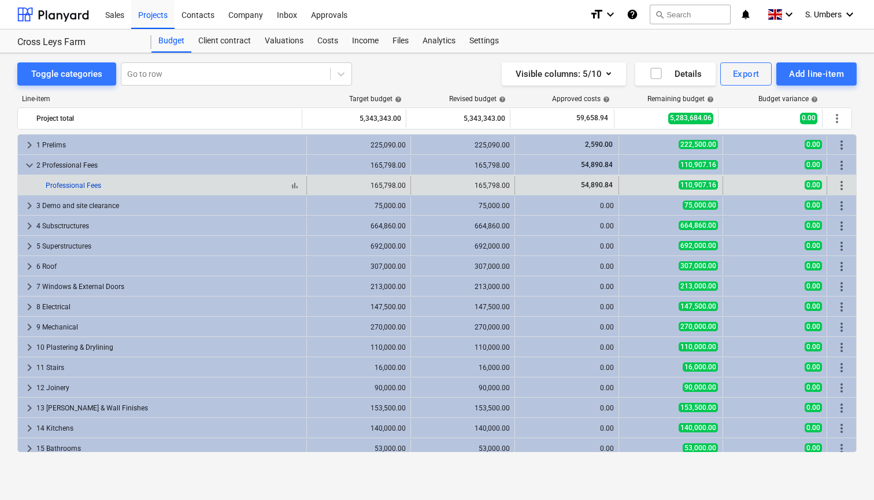
click at [92, 181] on link "Professional Fees" at bounding box center [73, 185] width 55 height 8
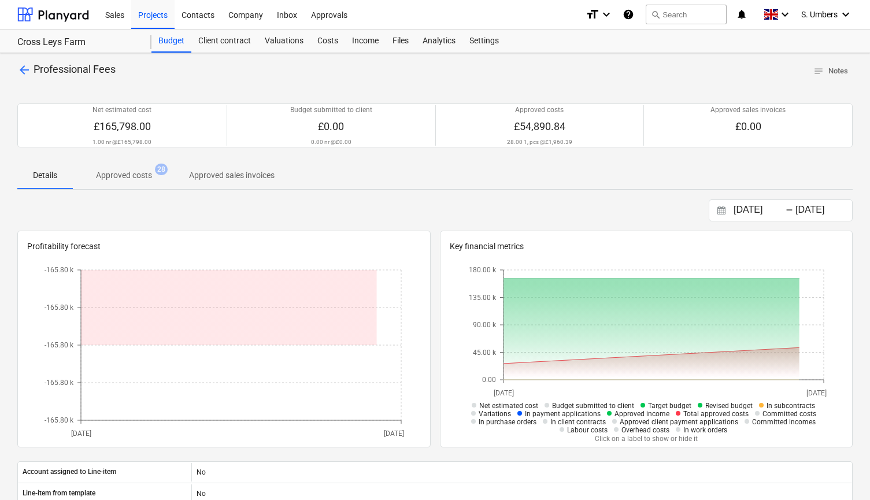
click at [122, 177] on p "Approved costs" at bounding box center [124, 175] width 56 height 12
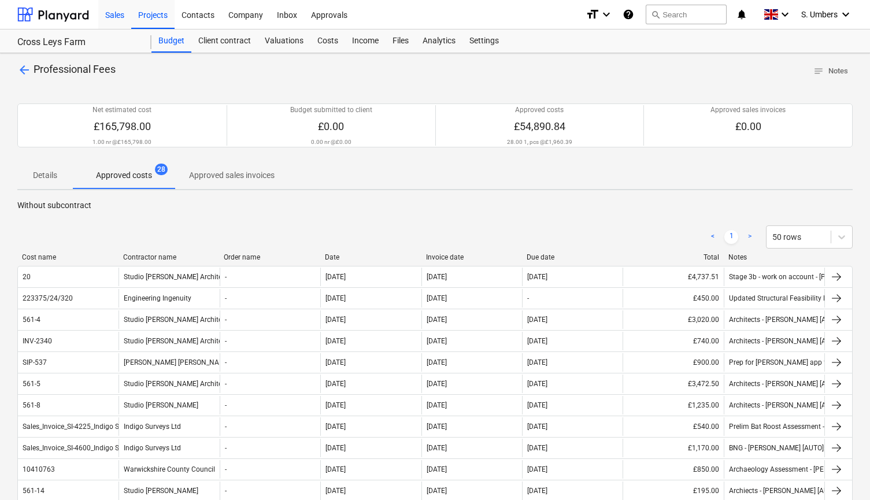
click at [124, 13] on div "Sales" at bounding box center [114, 13] width 33 height 29
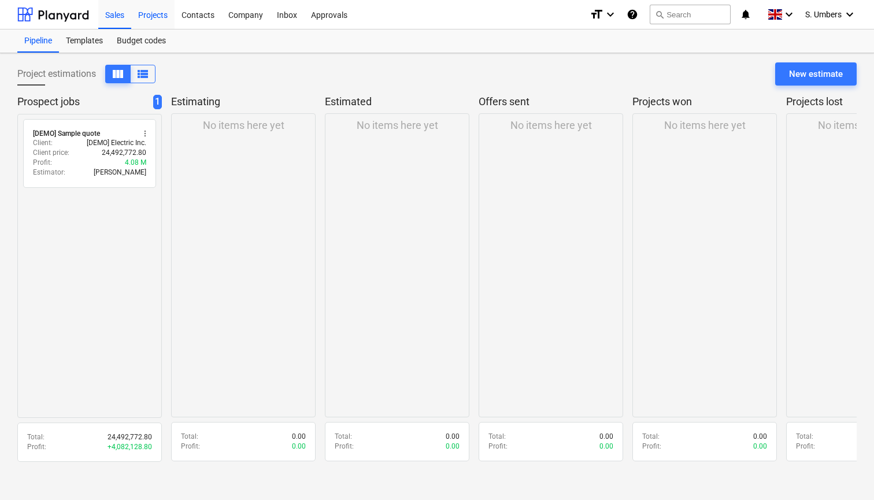
click at [155, 13] on div "Projects" at bounding box center [152, 13] width 43 height 29
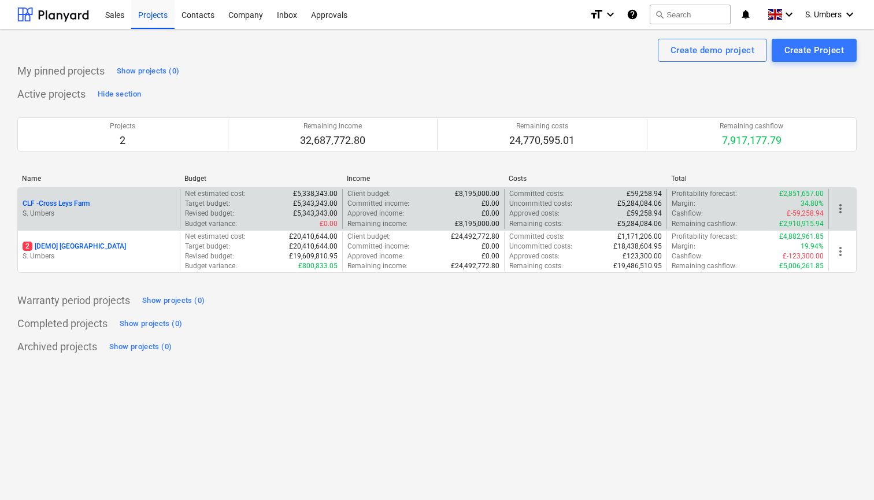
click at [139, 212] on p "S. Umbers" at bounding box center [99, 214] width 153 height 10
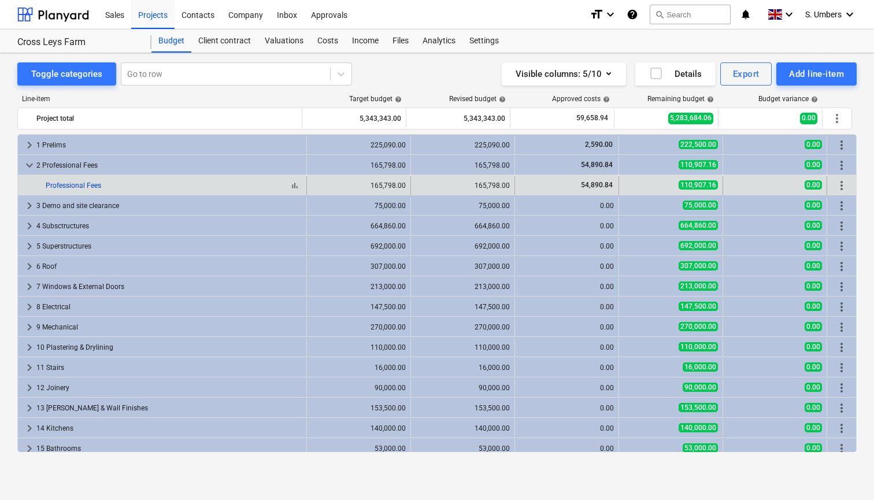
click at [81, 184] on link "Professional Fees" at bounding box center [73, 185] width 55 height 8
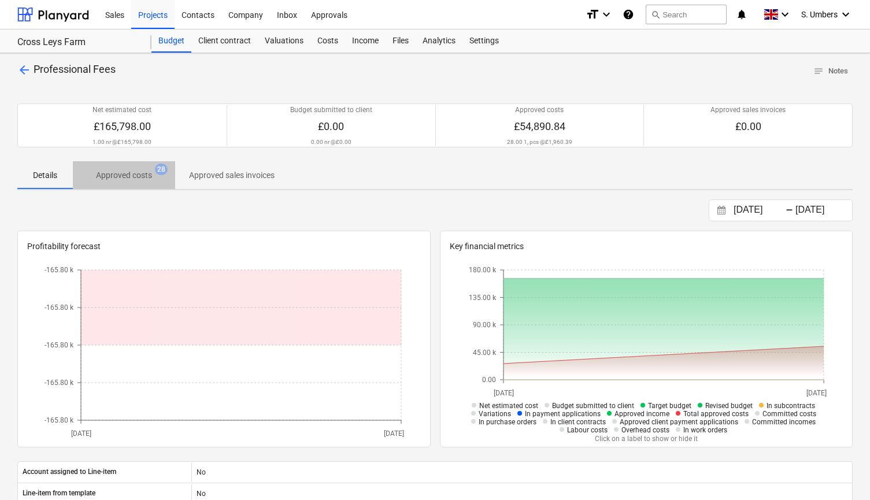
click at [122, 173] on p "Approved costs" at bounding box center [124, 175] width 56 height 12
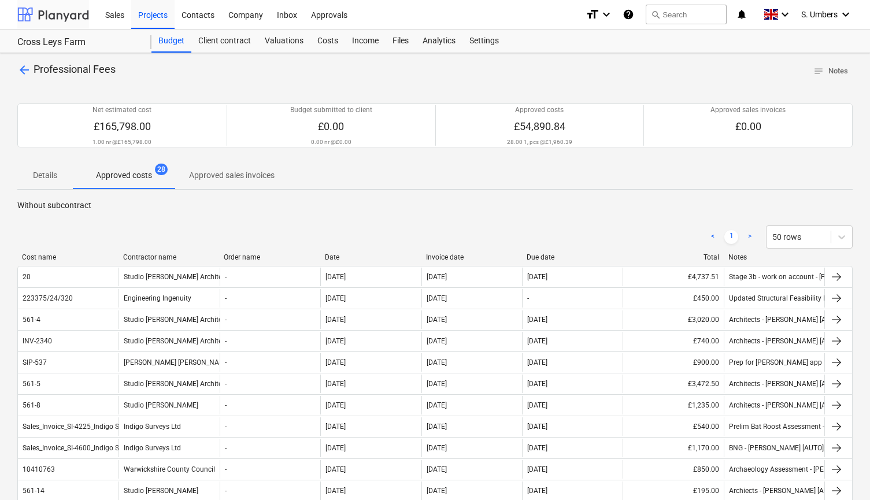
click at [61, 14] on div at bounding box center [53, 14] width 72 height 29
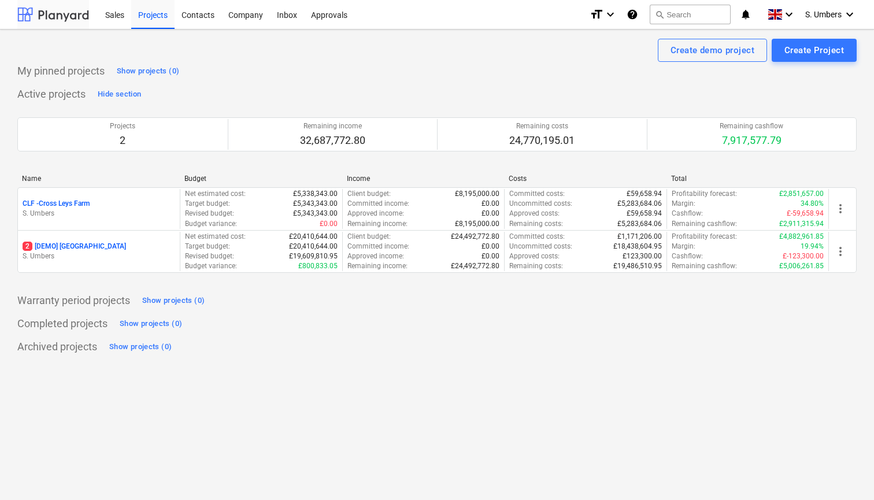
click at [59, 24] on div at bounding box center [53, 14] width 72 height 29
click at [843, 10] on icon "keyboard_arrow_down" at bounding box center [850, 15] width 14 height 14
click at [804, 64] on div "Log out" at bounding box center [821, 63] width 69 height 18
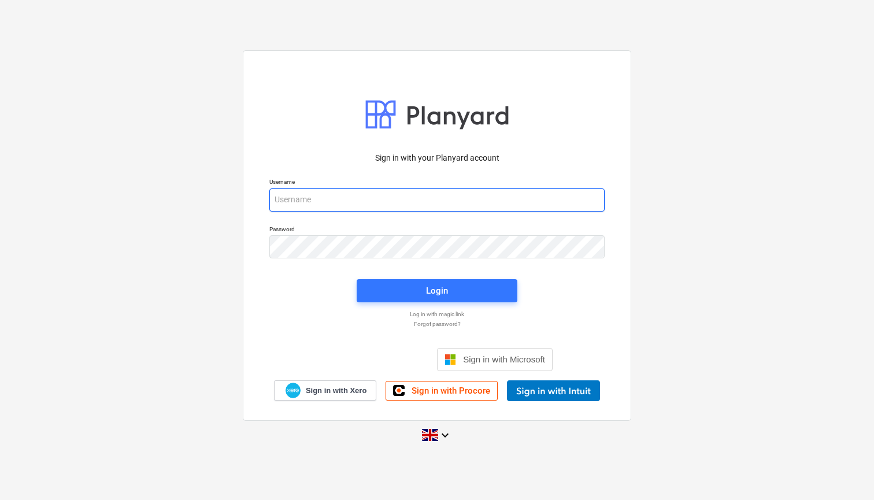
type input "[EMAIL_ADDRESS][DOMAIN_NAME]"
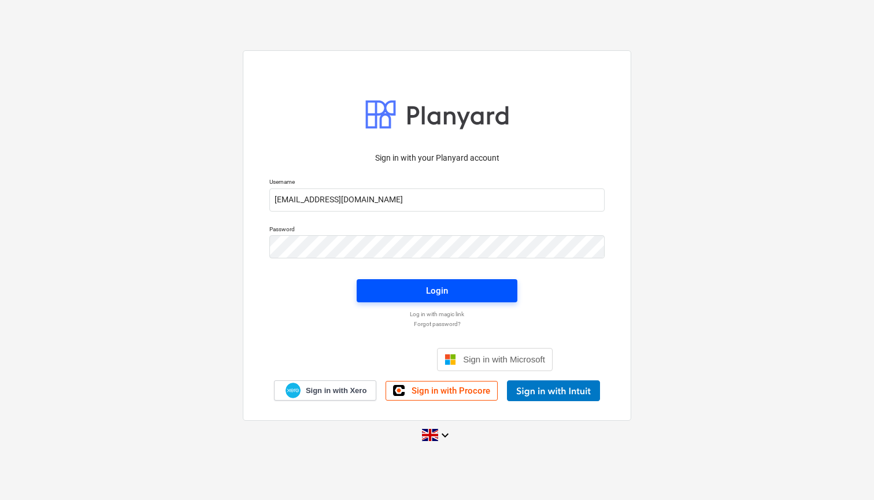
click at [377, 291] on span "Login" at bounding box center [436, 290] width 133 height 15
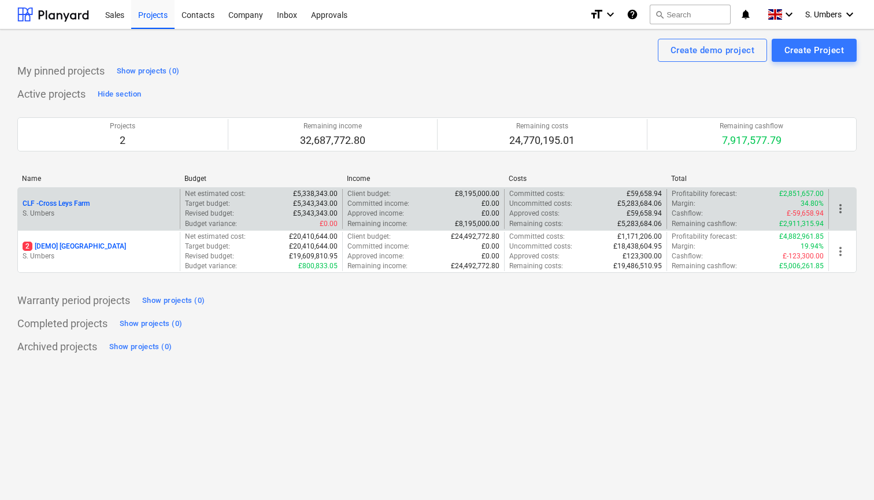
click at [122, 210] on p "S. Umbers" at bounding box center [99, 214] width 153 height 10
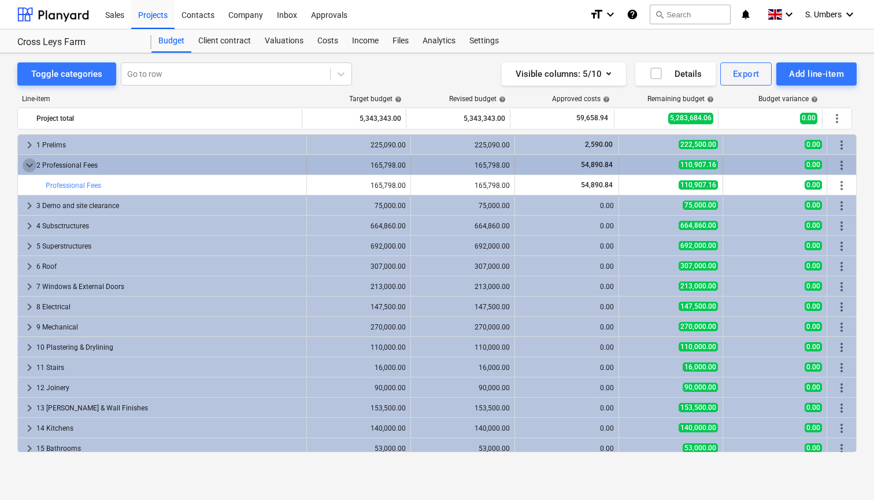
click at [26, 166] on span "keyboard_arrow_down" at bounding box center [30, 165] width 14 height 14
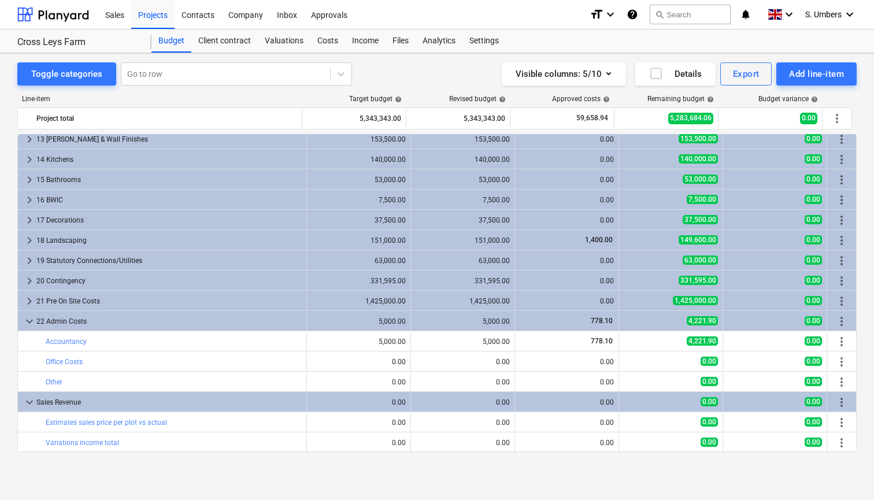
scroll to position [248, 0]
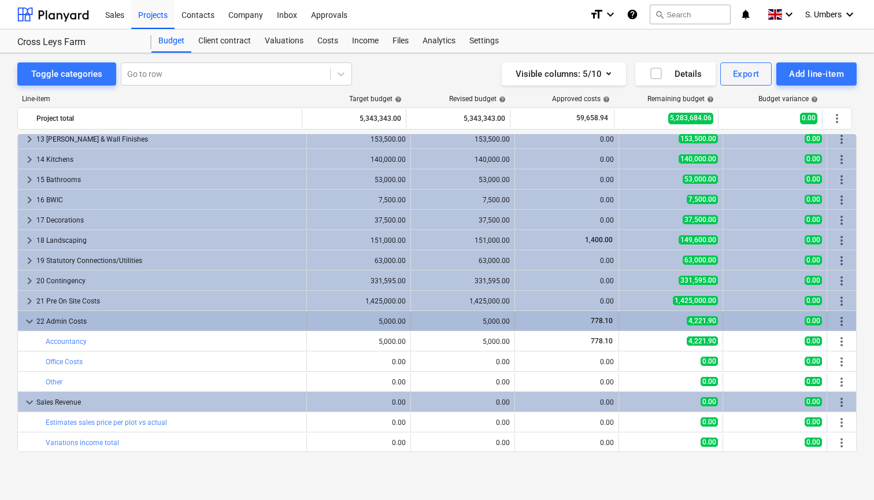
click at [31, 318] on span "keyboard_arrow_down" at bounding box center [30, 321] width 14 height 14
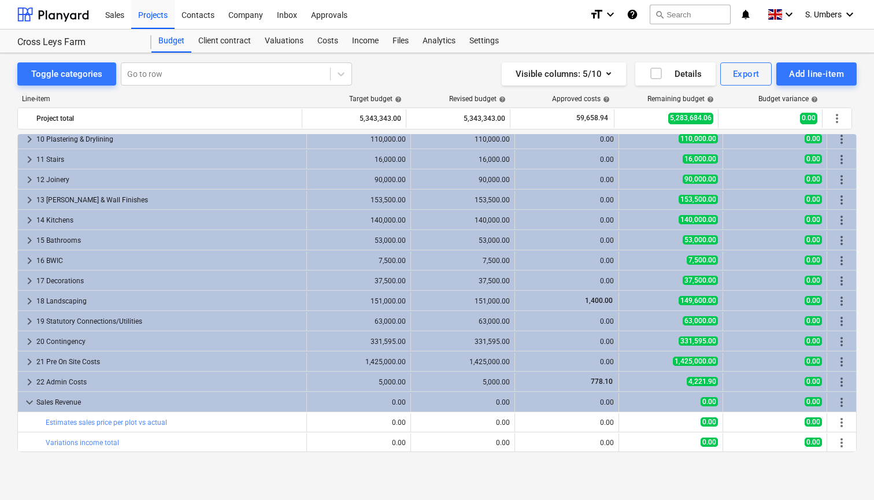
scroll to position [188, 0]
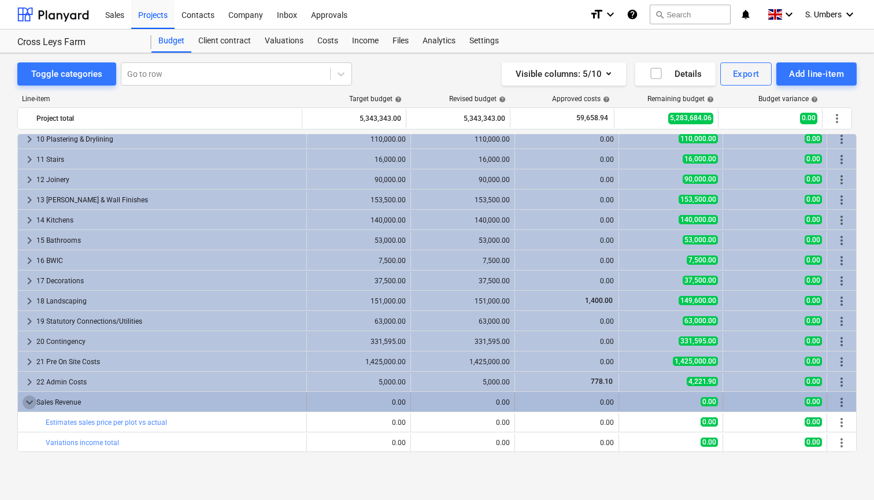
click at [27, 401] on span "keyboard_arrow_down" at bounding box center [30, 402] width 14 height 14
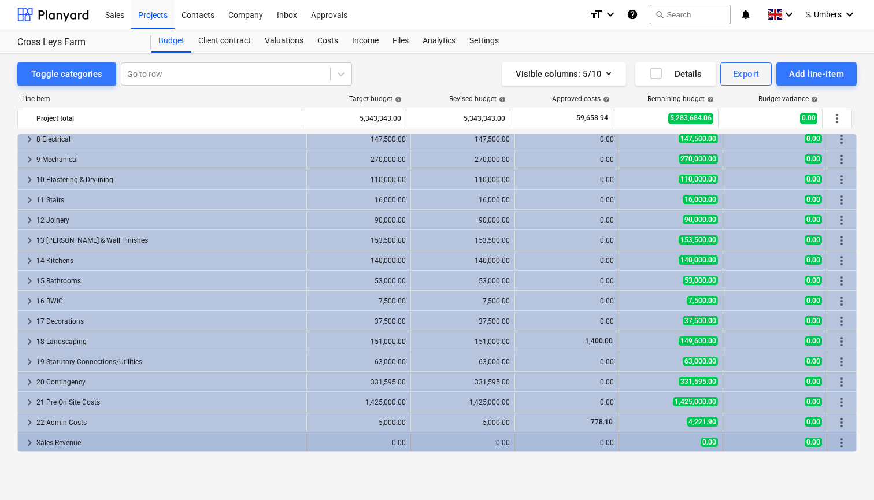
scroll to position [0, 0]
click at [43, 442] on div "Sales Revenue" at bounding box center [168, 442] width 265 height 18
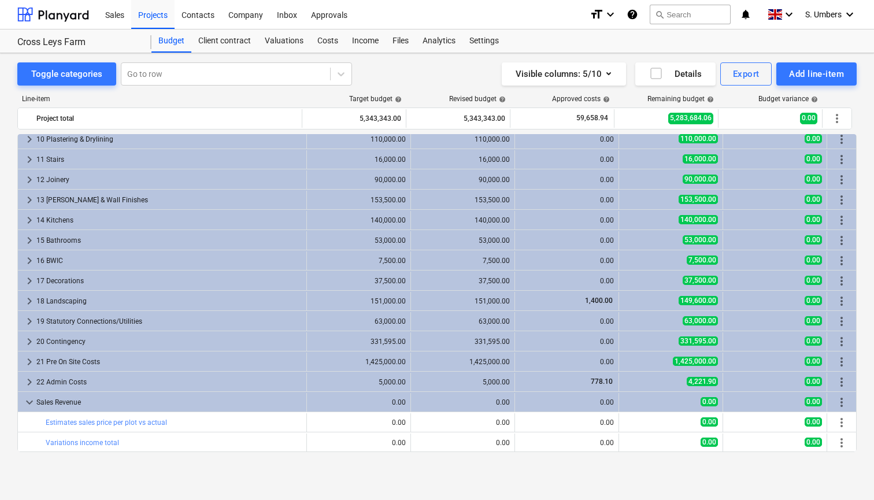
scroll to position [188, 0]
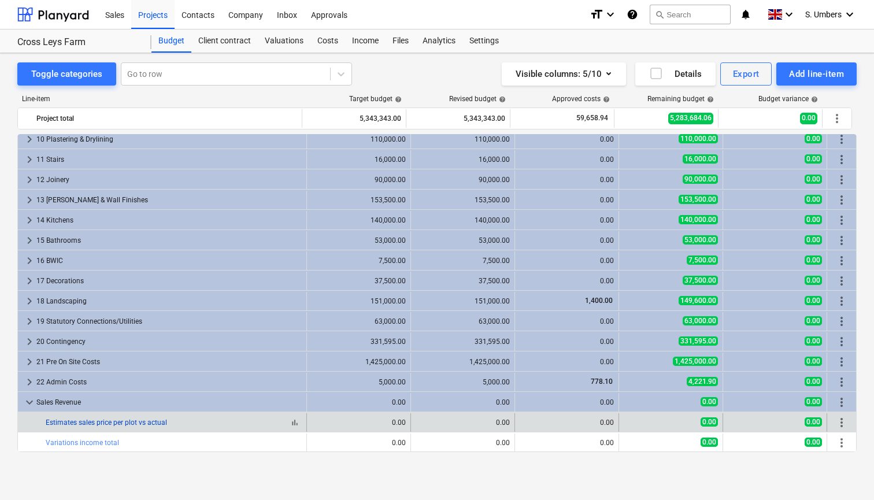
click at [119, 420] on link "Estimates sales price per plot vs actual" at bounding box center [106, 422] width 121 height 8
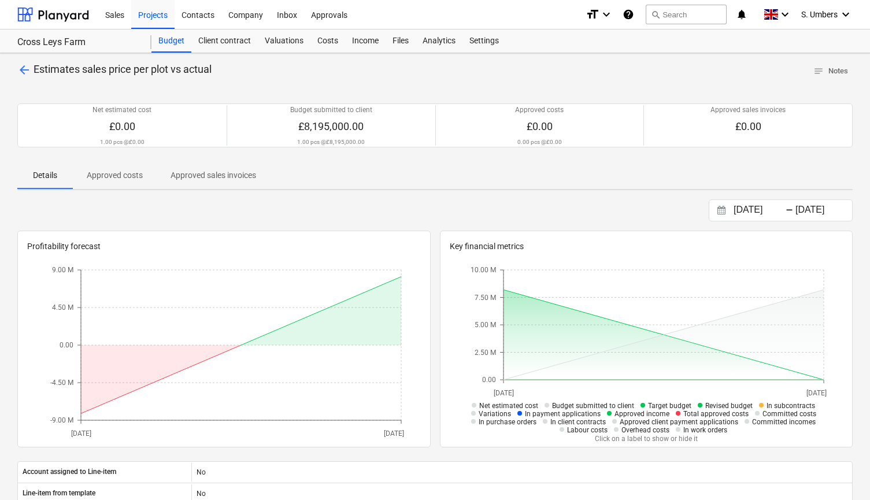
click at [24, 67] on span "arrow_back" at bounding box center [24, 70] width 14 height 14
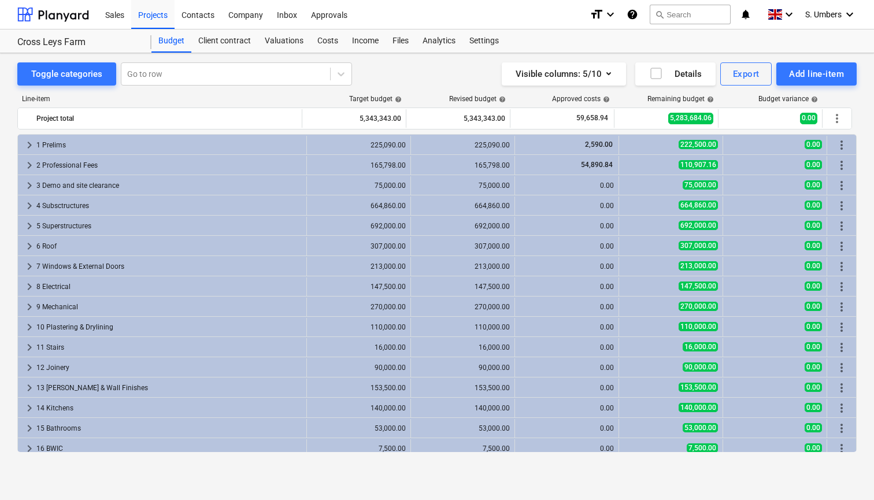
scroll to position [188, 0]
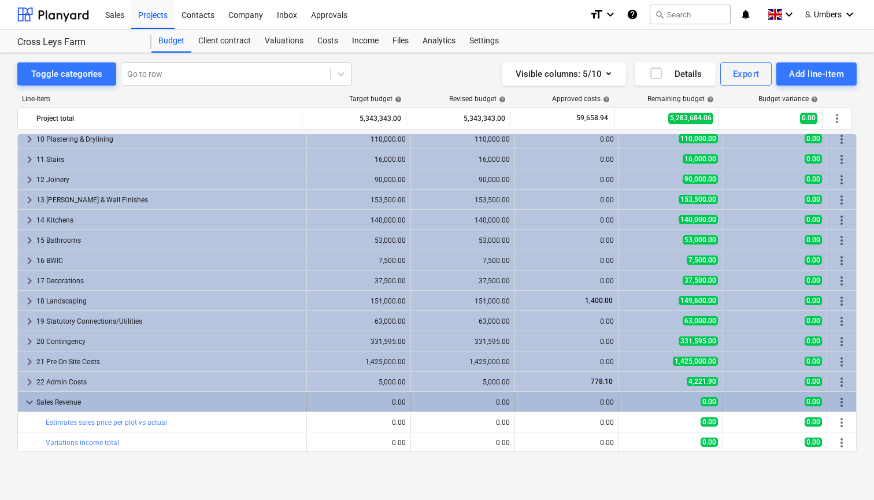
click at [28, 405] on span "keyboard_arrow_down" at bounding box center [30, 402] width 14 height 14
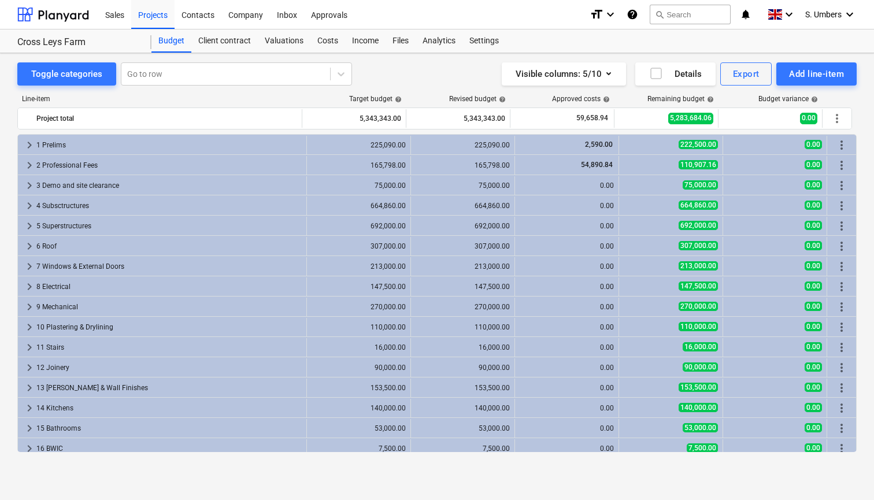
scroll to position [0, 0]
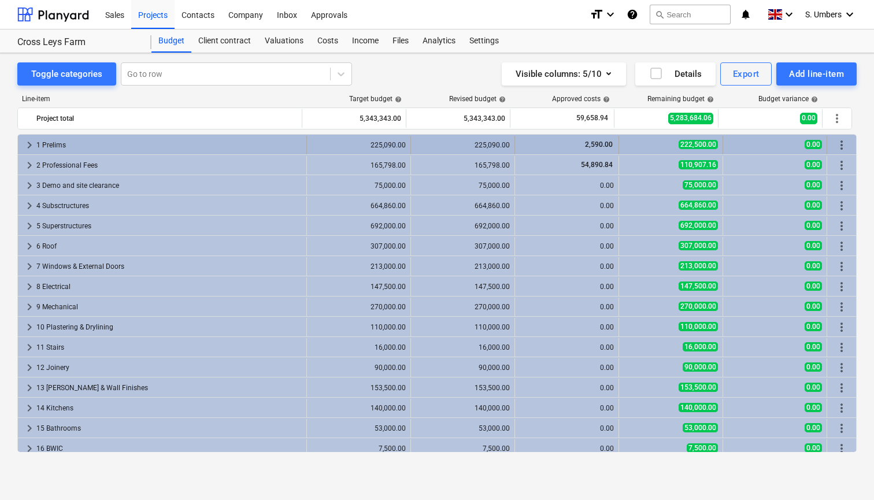
click at [31, 143] on span "keyboard_arrow_right" at bounding box center [30, 145] width 14 height 14
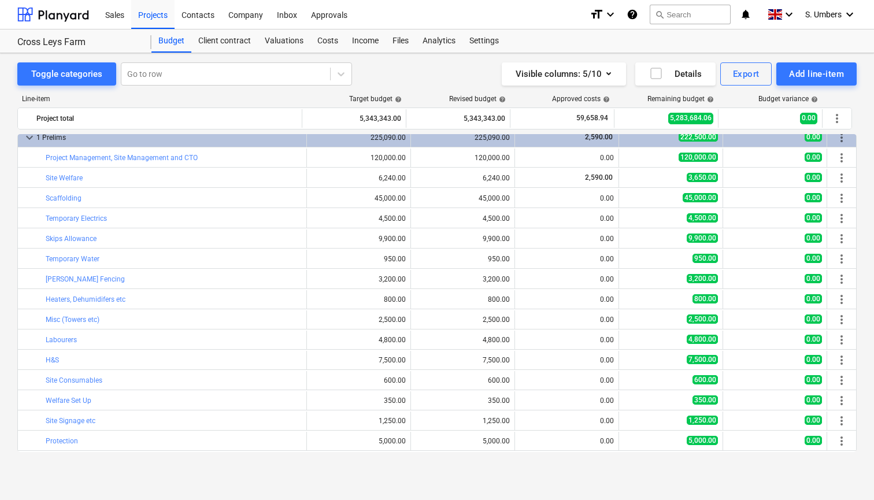
scroll to position [2, 0]
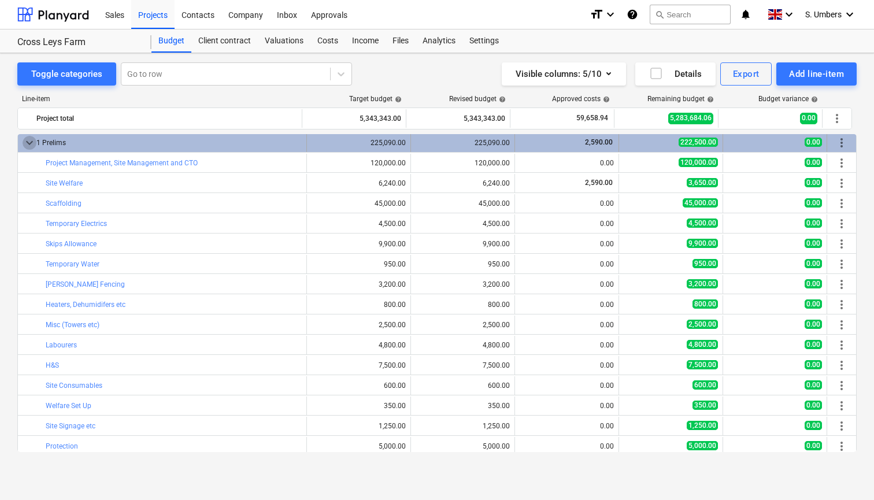
click at [27, 144] on span "keyboard_arrow_down" at bounding box center [30, 143] width 14 height 14
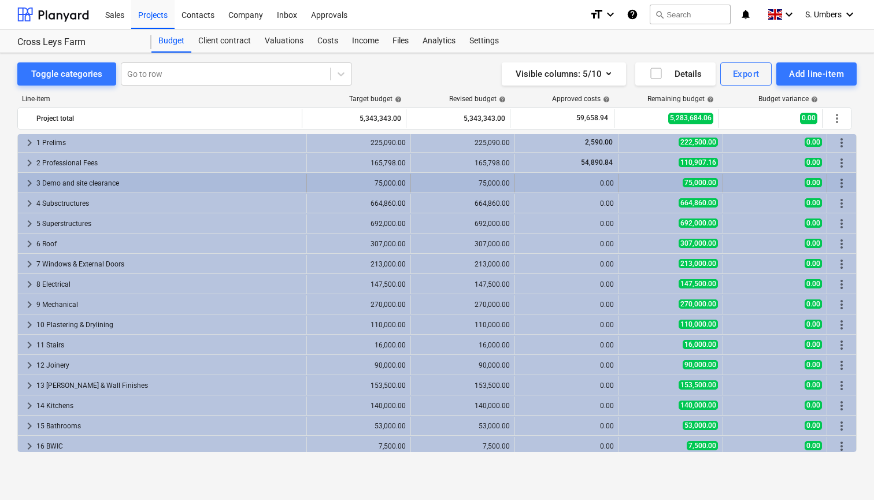
click at [60, 181] on div "3 Demo and site clearance" at bounding box center [168, 183] width 265 height 18
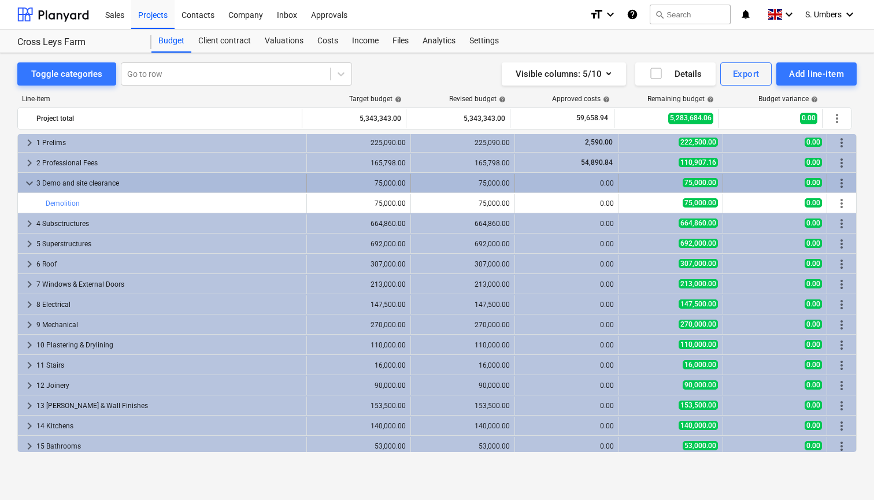
click at [28, 184] on span "keyboard_arrow_down" at bounding box center [30, 183] width 14 height 14
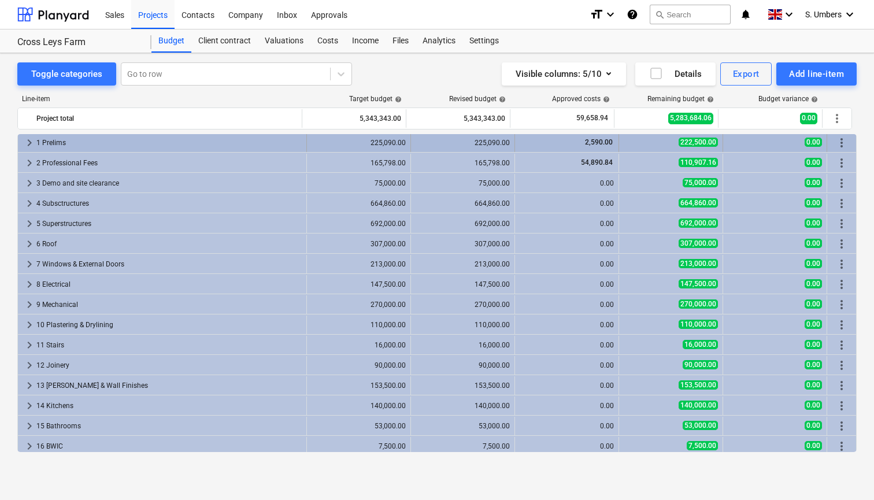
click at [93, 141] on div "1 Prelims" at bounding box center [168, 142] width 265 height 18
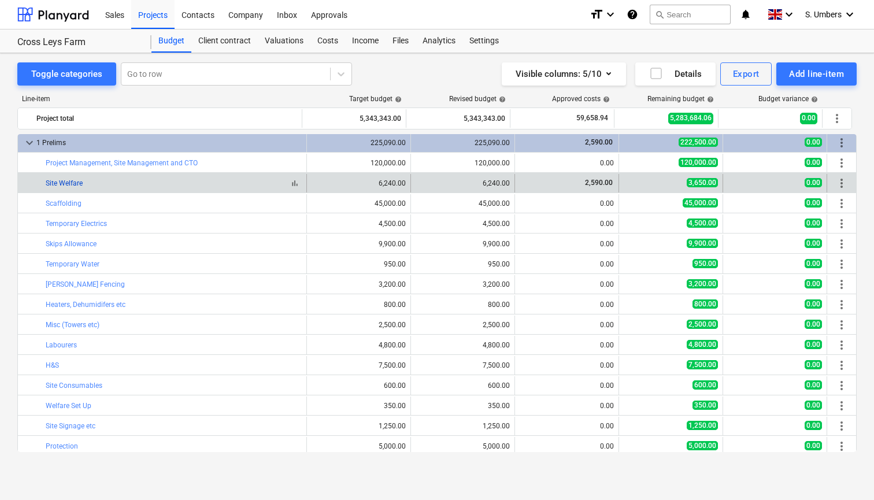
click at [79, 184] on link "Site Welfare" at bounding box center [64, 183] width 37 height 8
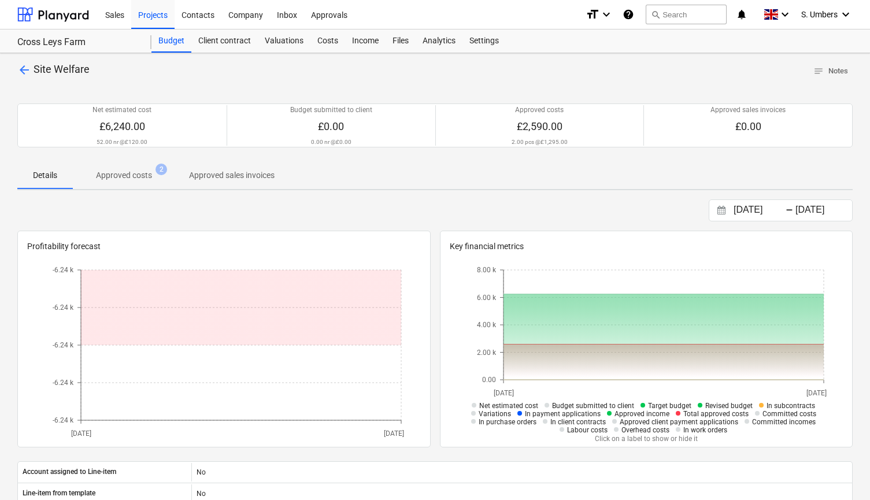
click at [121, 176] on p "Approved costs" at bounding box center [124, 175] width 56 height 12
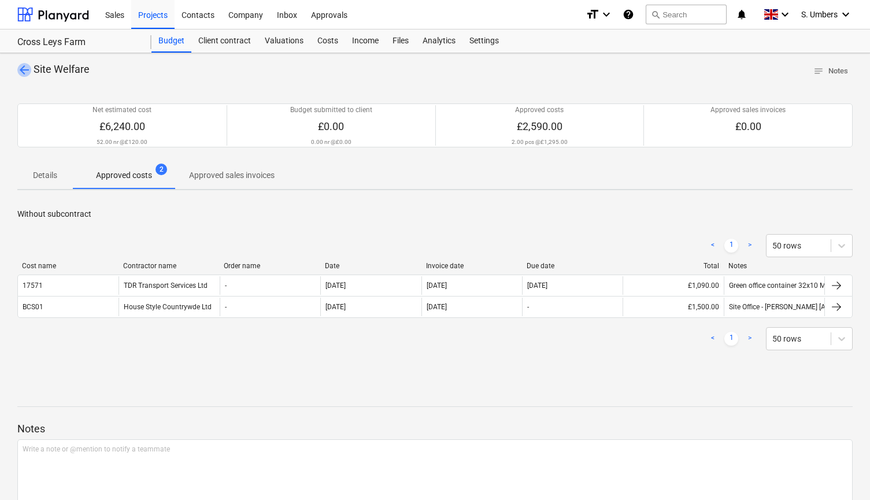
click at [27, 70] on span "arrow_back" at bounding box center [24, 70] width 14 height 14
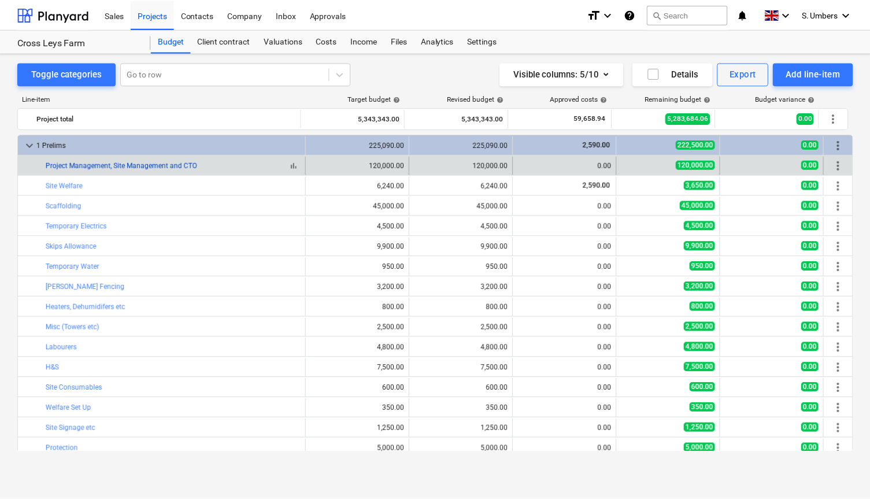
scroll to position [2, 0]
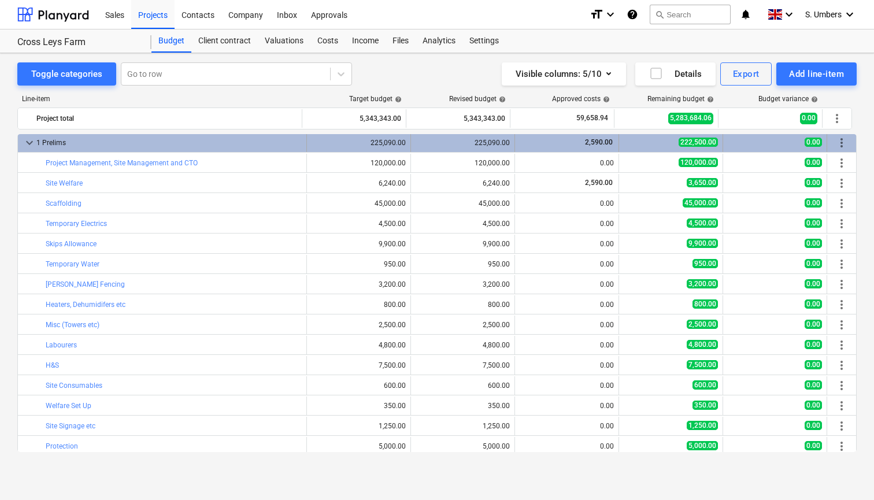
click at [29, 142] on span "keyboard_arrow_down" at bounding box center [30, 143] width 14 height 14
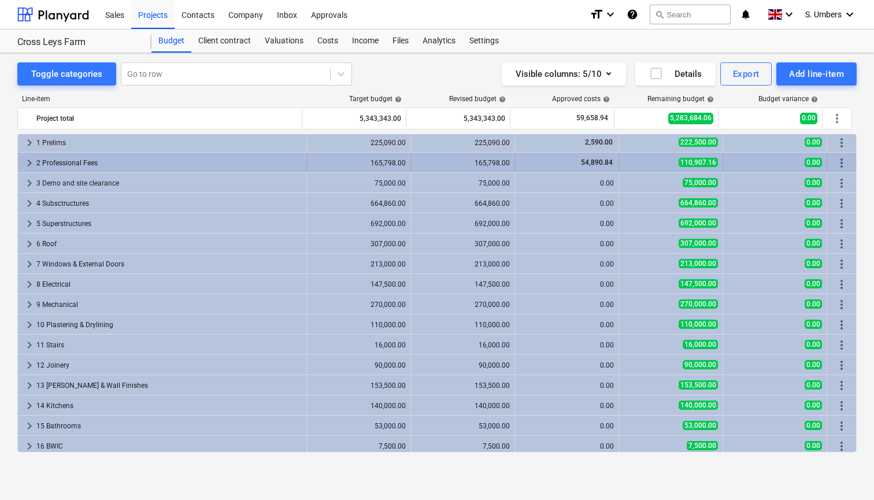
click at [61, 165] on div "2 Professional Fees" at bounding box center [168, 163] width 265 height 18
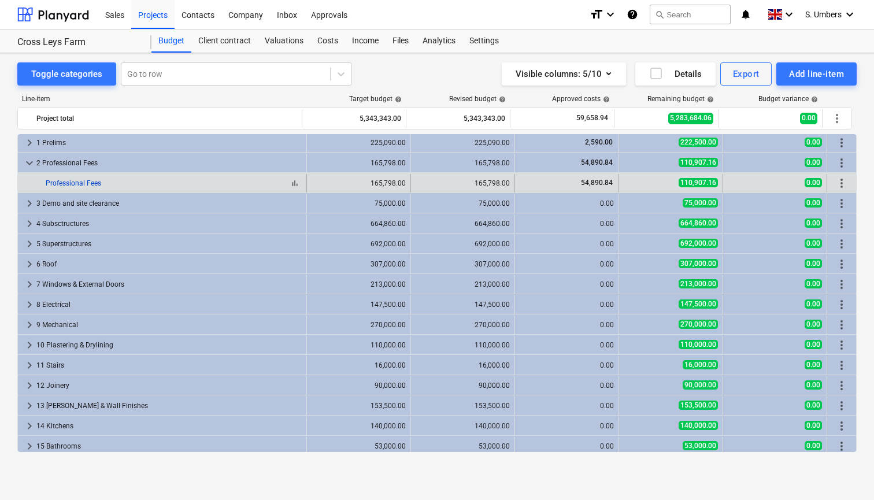
click at [68, 183] on link "Professional Fees" at bounding box center [73, 183] width 55 height 8
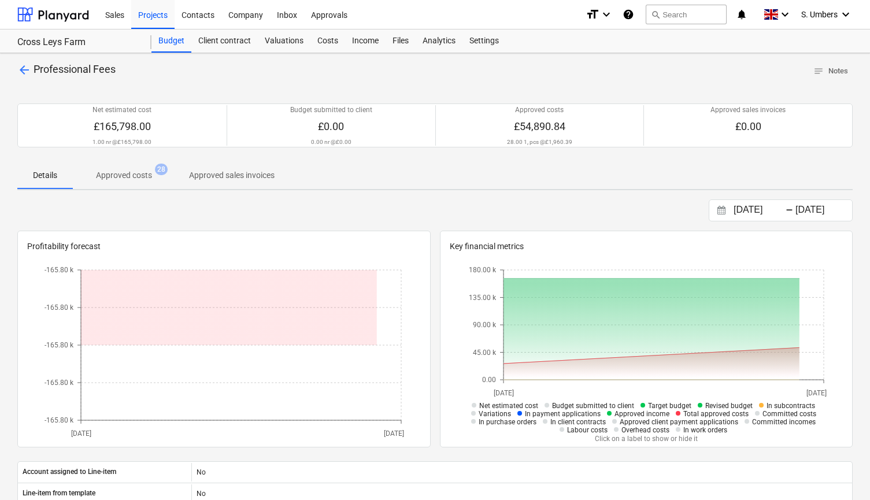
click at [132, 171] on p "Approved costs" at bounding box center [124, 175] width 56 height 12
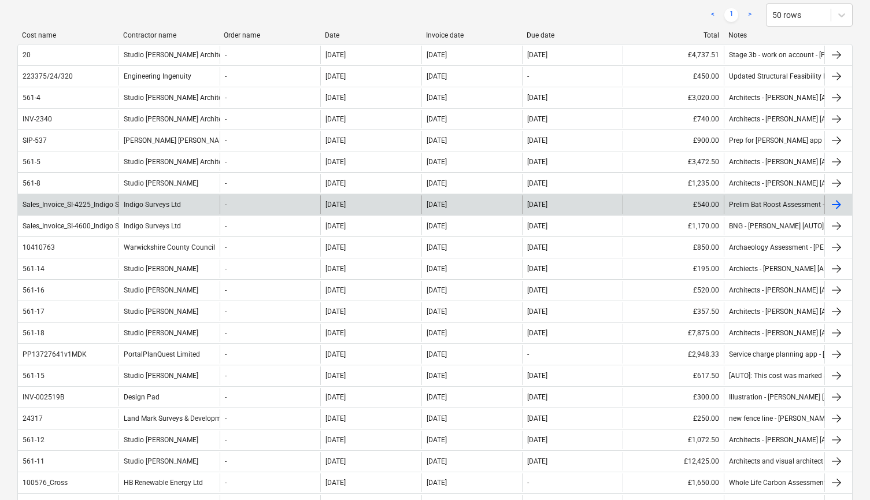
scroll to position [221, 0]
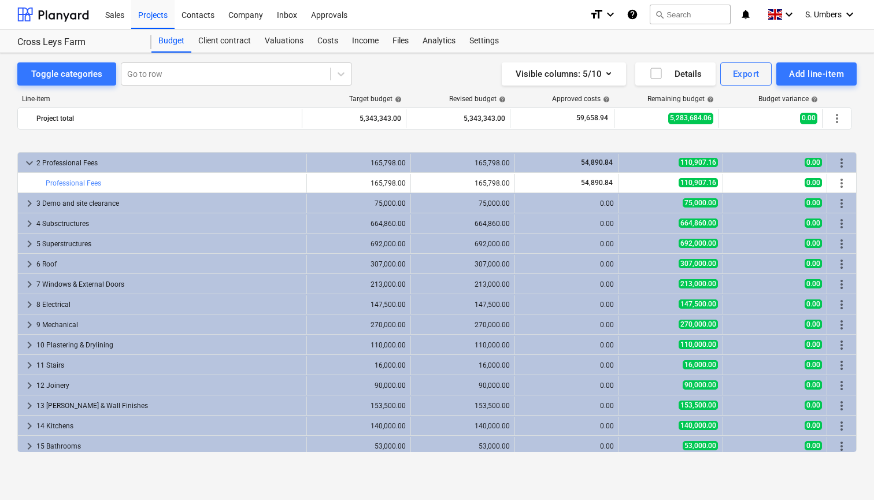
scroll to position [142, 0]
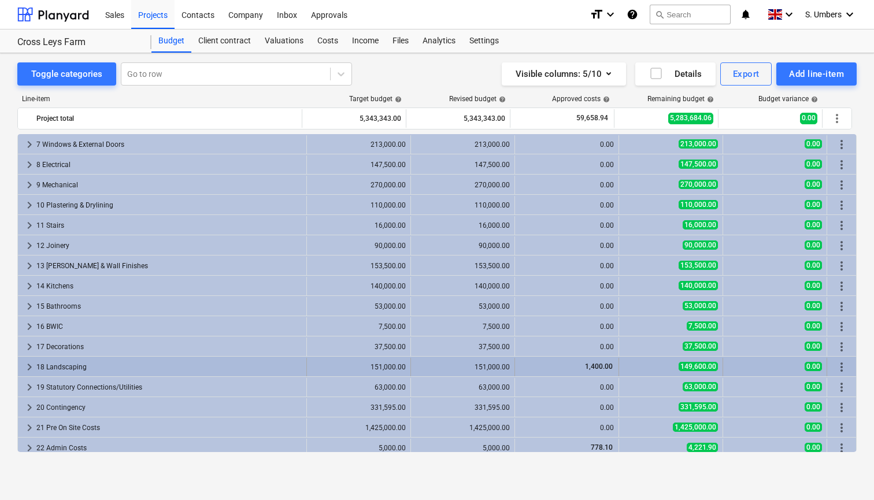
click at [162, 368] on div "18 Landscaping" at bounding box center [168, 367] width 265 height 18
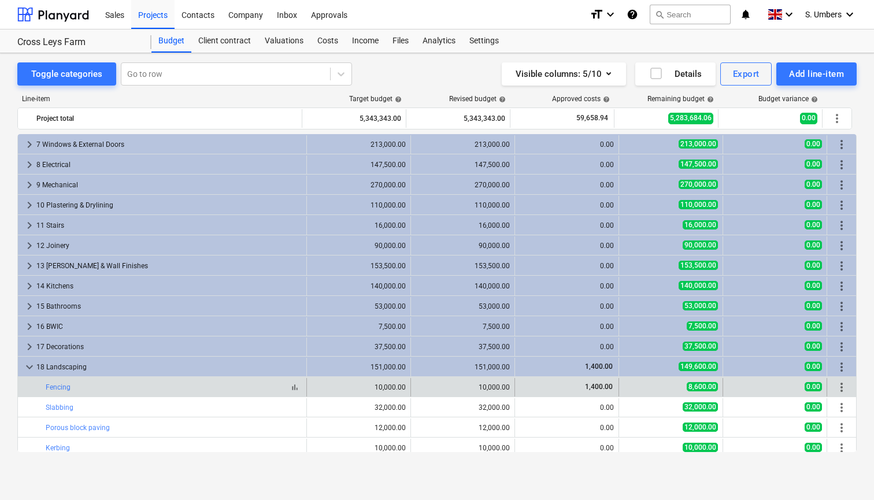
click at [98, 386] on div "bar_chart Fencing" at bounding box center [174, 387] width 256 height 8
click at [61, 388] on link "Fencing" at bounding box center [58, 387] width 25 height 8
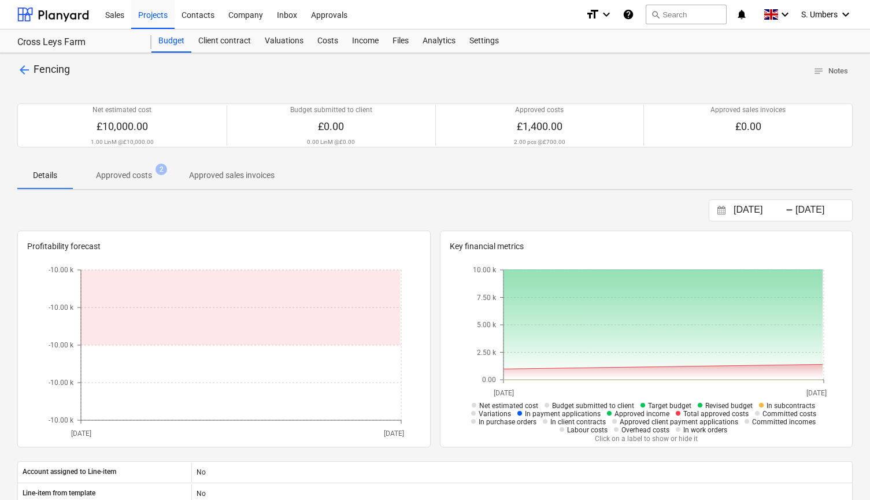
click at [139, 182] on span "Approved costs 2" at bounding box center [124, 175] width 102 height 21
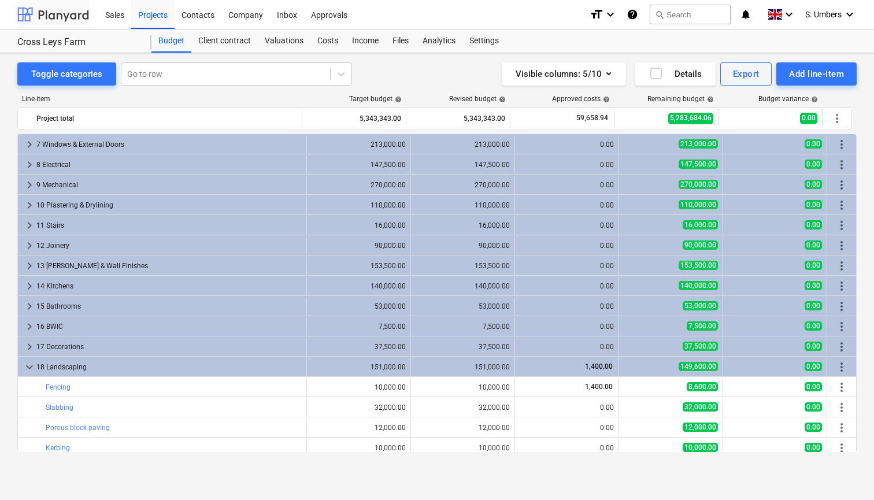
scroll to position [214, 0]
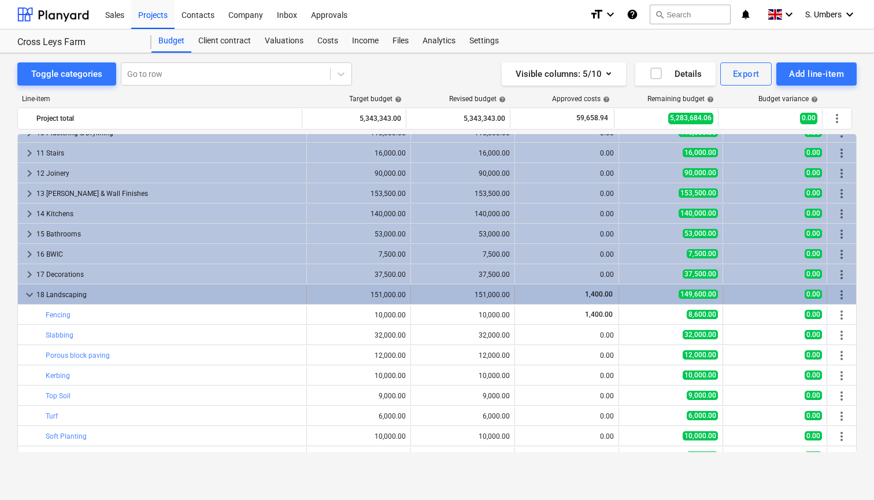
click at [31, 290] on span "keyboard_arrow_down" at bounding box center [30, 295] width 14 height 14
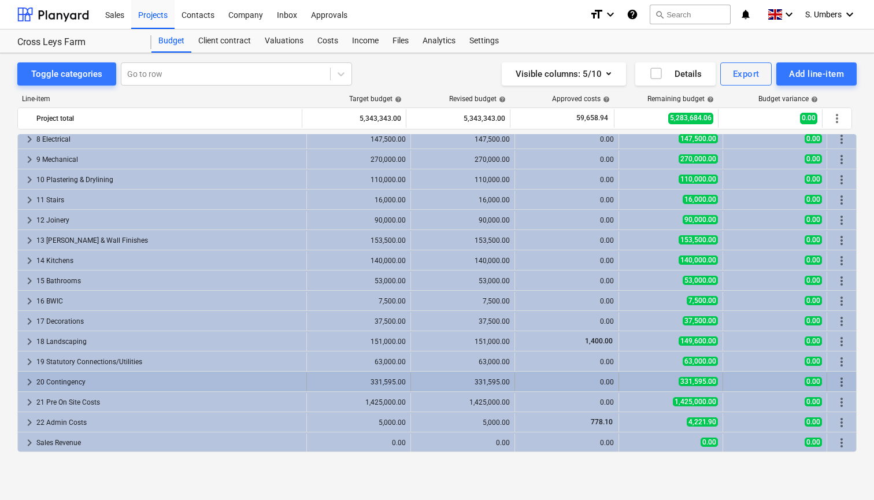
scroll to position [0, 0]
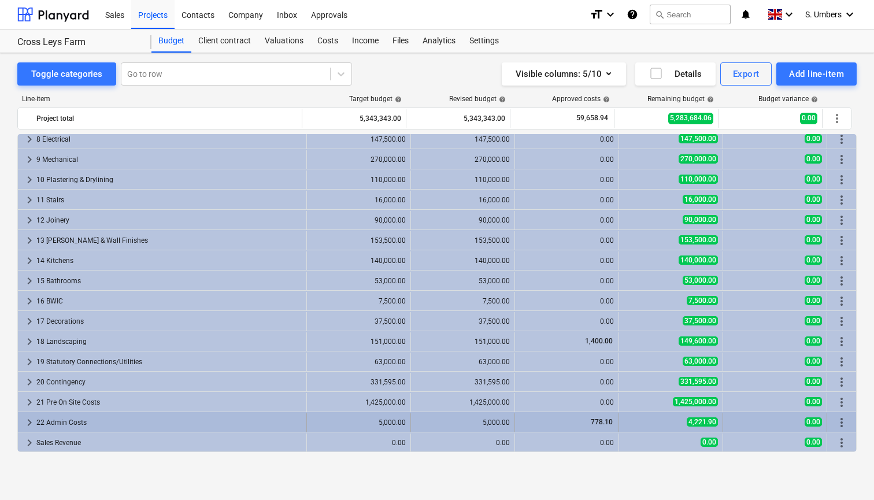
click at [66, 421] on div "22 Admin Costs" at bounding box center [168, 422] width 265 height 18
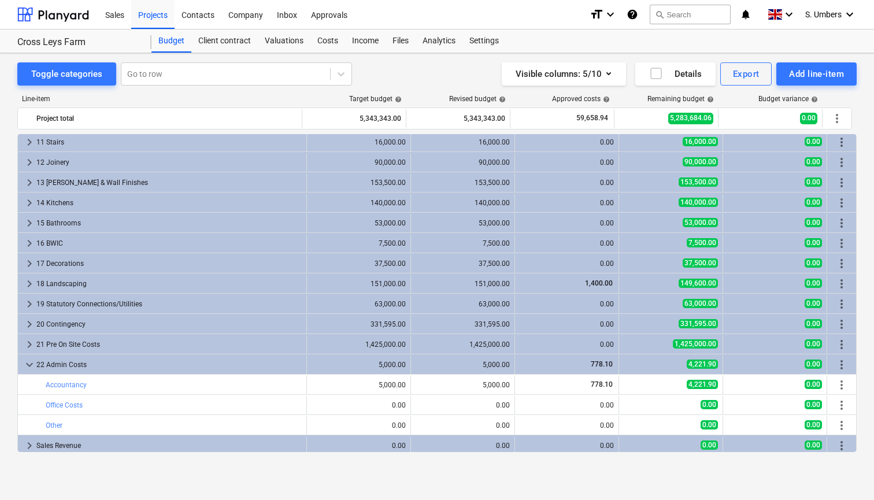
scroll to position [226, 0]
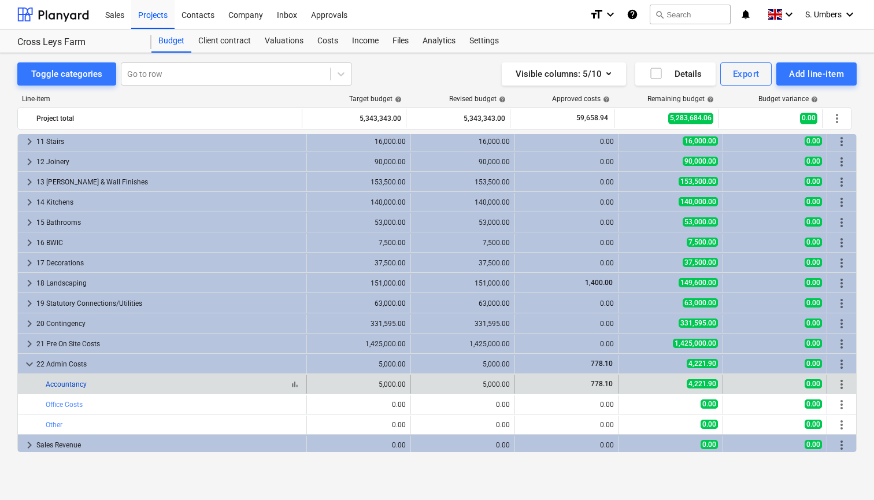
click at [69, 384] on link "Accountancy" at bounding box center [66, 384] width 41 height 8
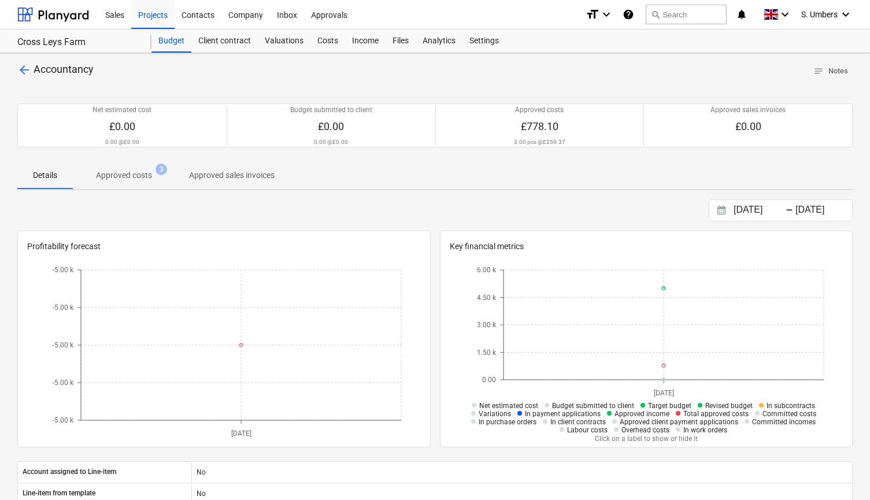
click at [147, 172] on p "Approved costs" at bounding box center [124, 175] width 56 height 12
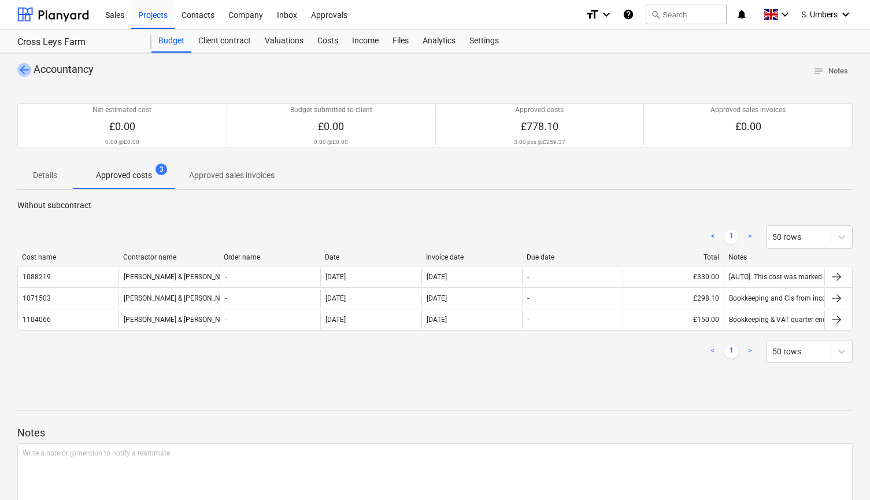
click at [24, 68] on span "arrow_back" at bounding box center [24, 70] width 14 height 14
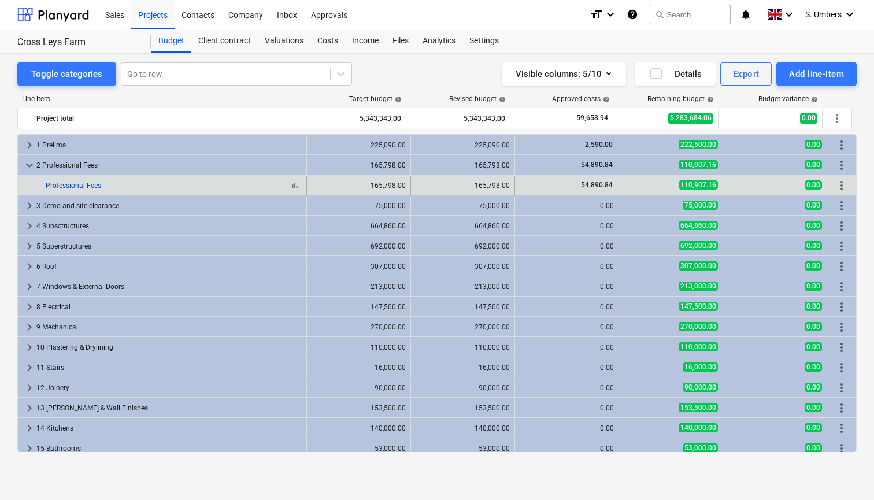
click at [71, 185] on link "Professional Fees" at bounding box center [73, 185] width 55 height 8
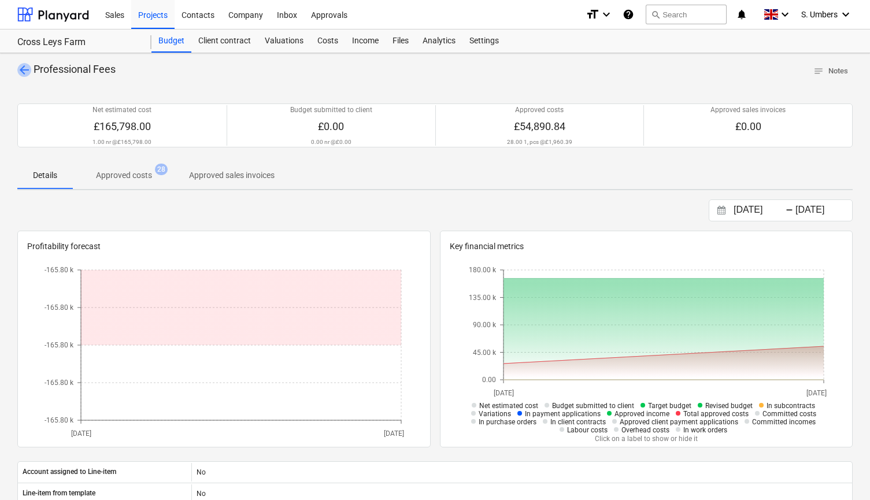
click at [24, 68] on span "arrow_back" at bounding box center [24, 70] width 14 height 14
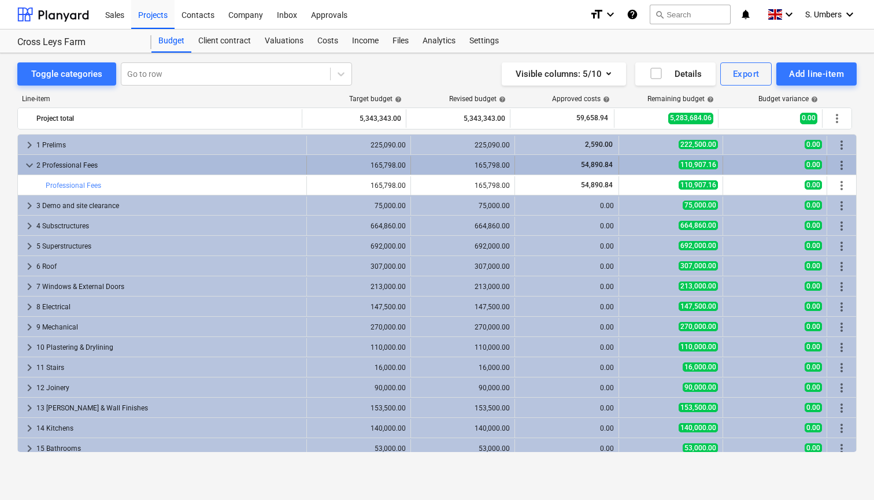
click at [27, 163] on span "keyboard_arrow_down" at bounding box center [30, 165] width 14 height 14
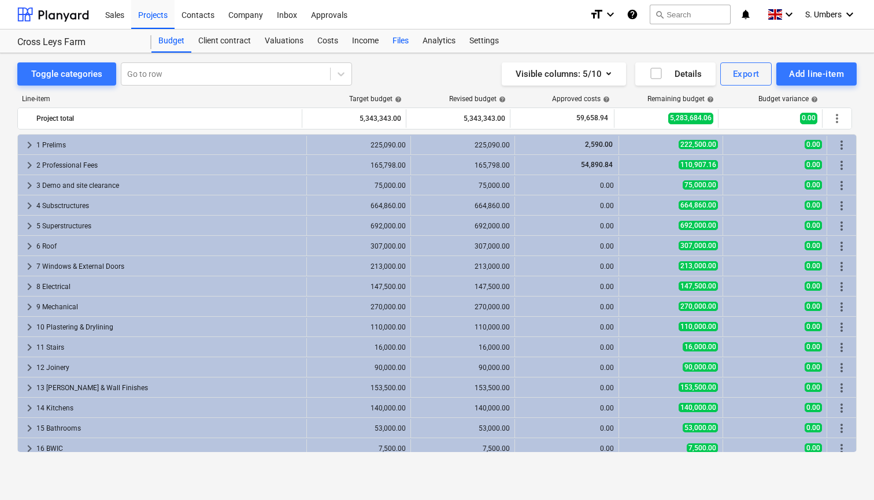
click at [397, 40] on div "Files" at bounding box center [400, 40] width 30 height 23
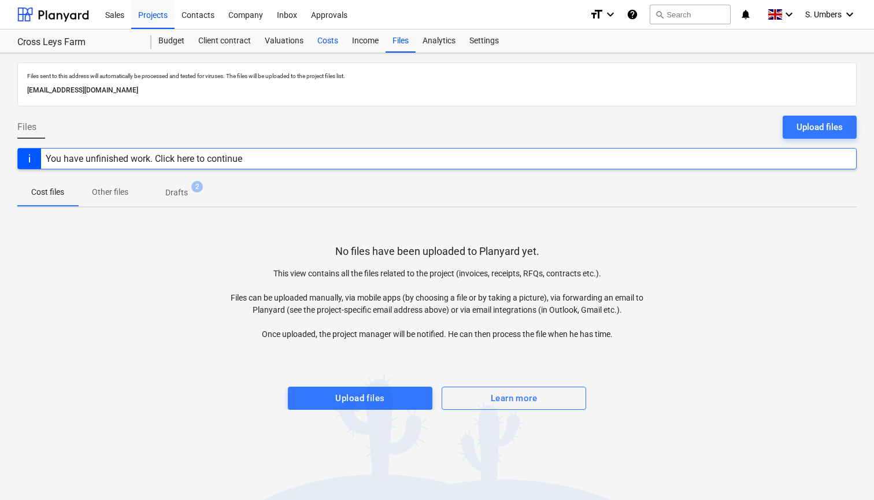
click at [332, 38] on div "Costs" at bounding box center [327, 40] width 35 height 23
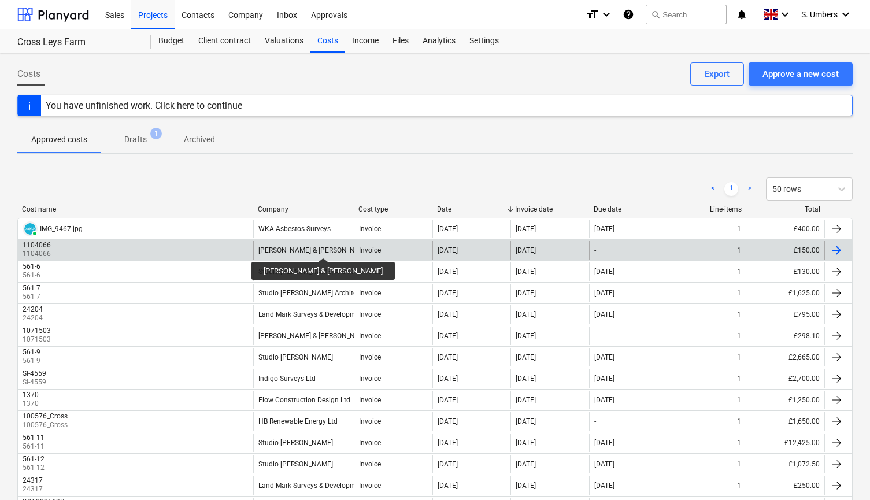
click at [301, 247] on div "[PERSON_NAME] & [PERSON_NAME]" at bounding box center [314, 250] width 113 height 8
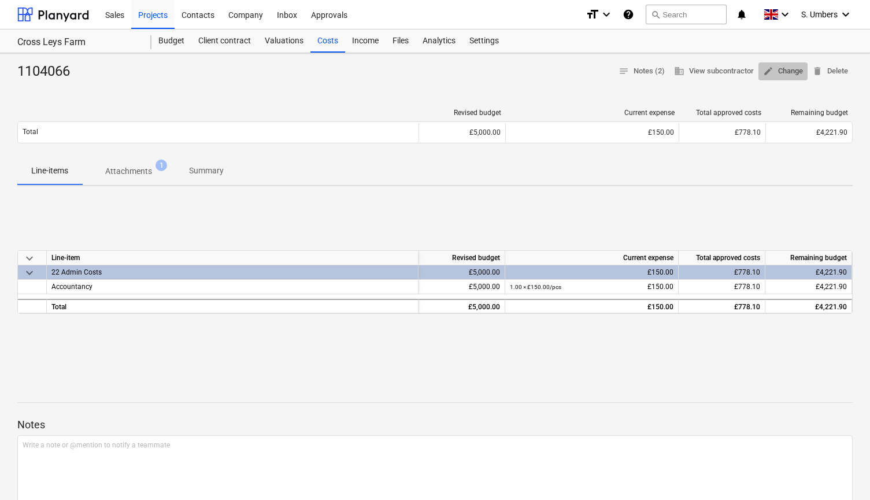
click at [786, 68] on span "edit Change" at bounding box center [783, 71] width 40 height 13
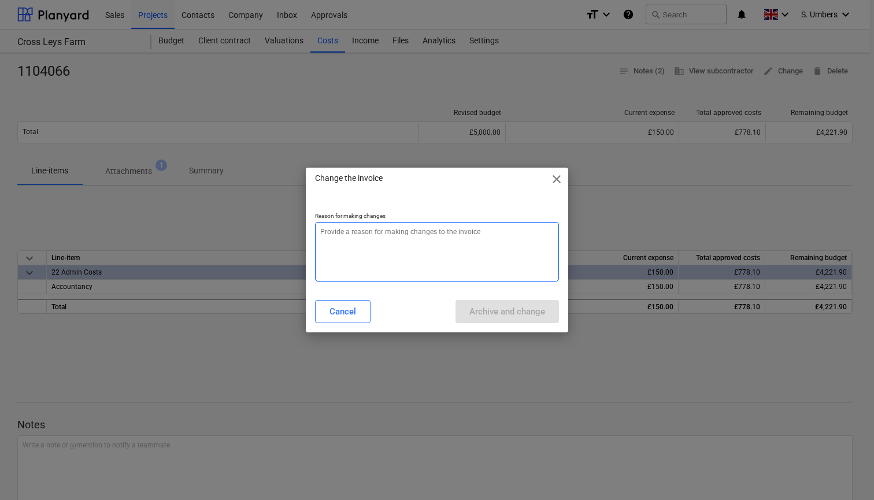
click at [402, 247] on textarea at bounding box center [437, 252] width 244 height 60
type textarea "x"
type textarea "t"
type textarea "x"
type textarea "te"
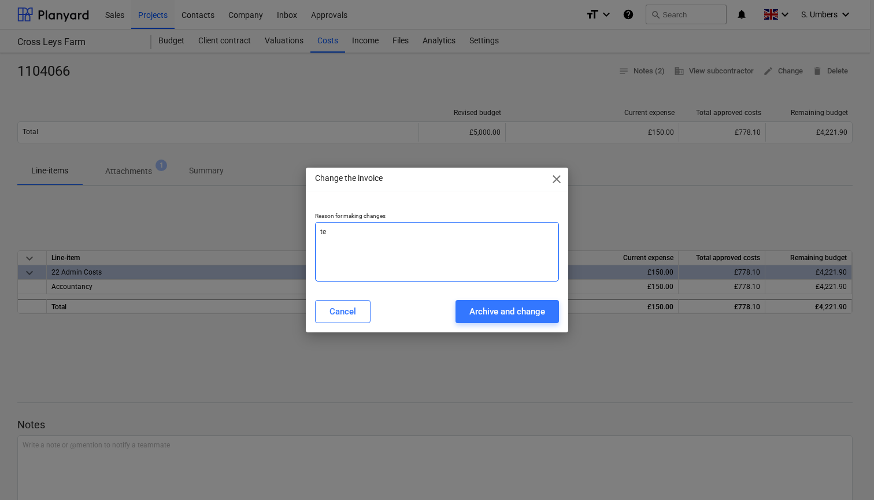
type textarea "x"
type textarea "tes"
type textarea "x"
type textarea "test"
click at [524, 311] on div "Archive and change" at bounding box center [507, 311] width 76 height 15
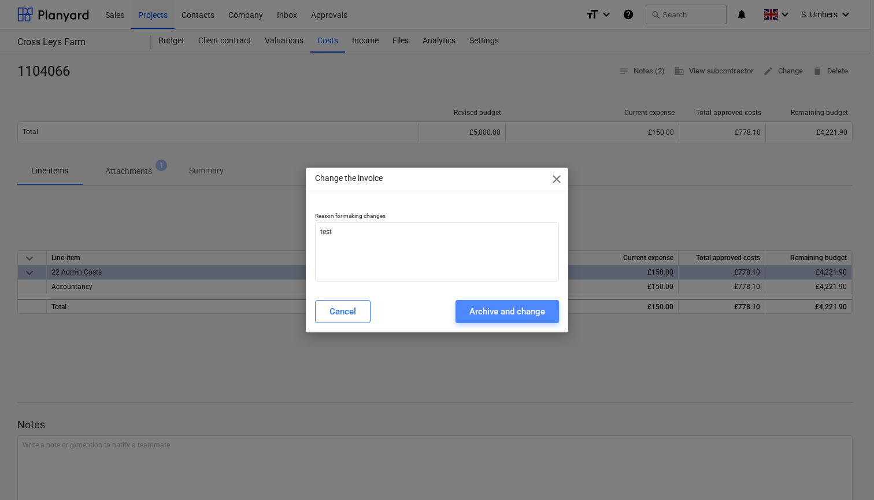
type textarea "x"
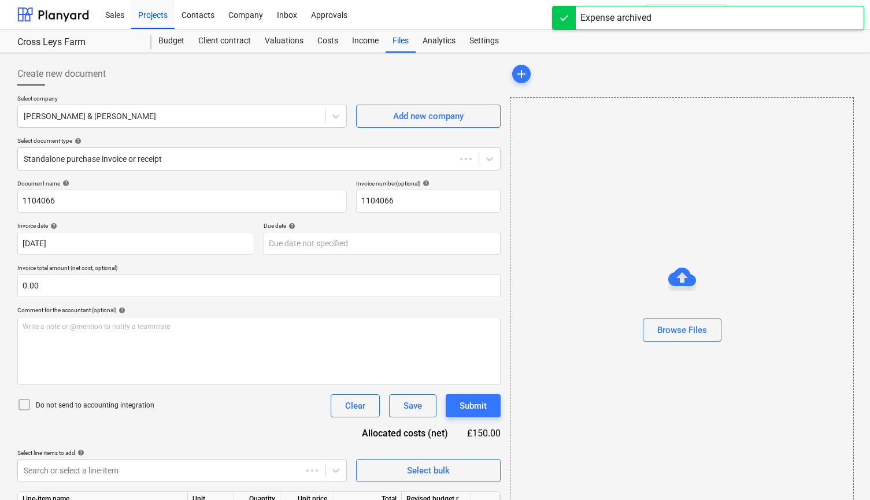
type input "1104066"
type input "[DATE]"
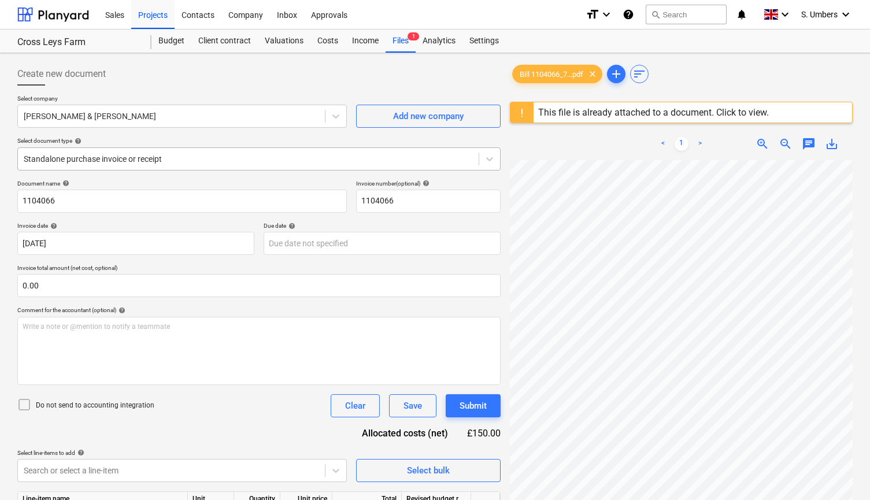
click at [325, 161] on div at bounding box center [248, 159] width 449 height 12
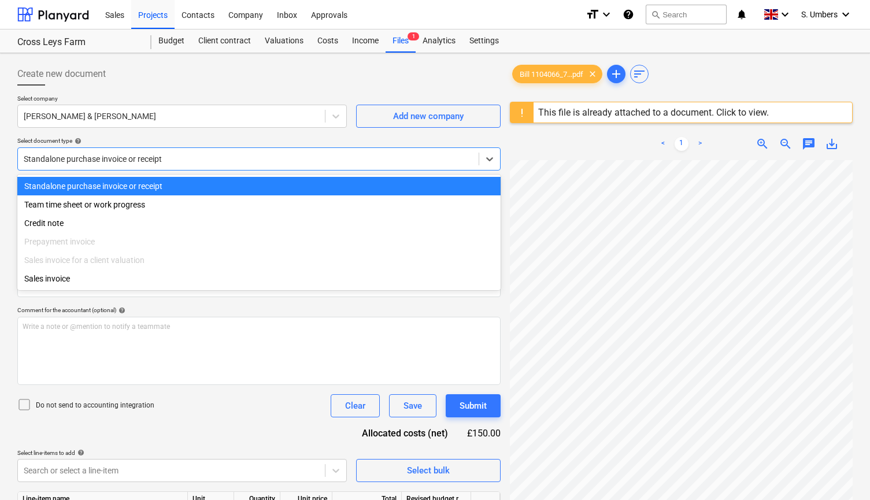
click at [305, 183] on div "Standalone purchase invoice or receipt" at bounding box center [258, 186] width 483 height 18
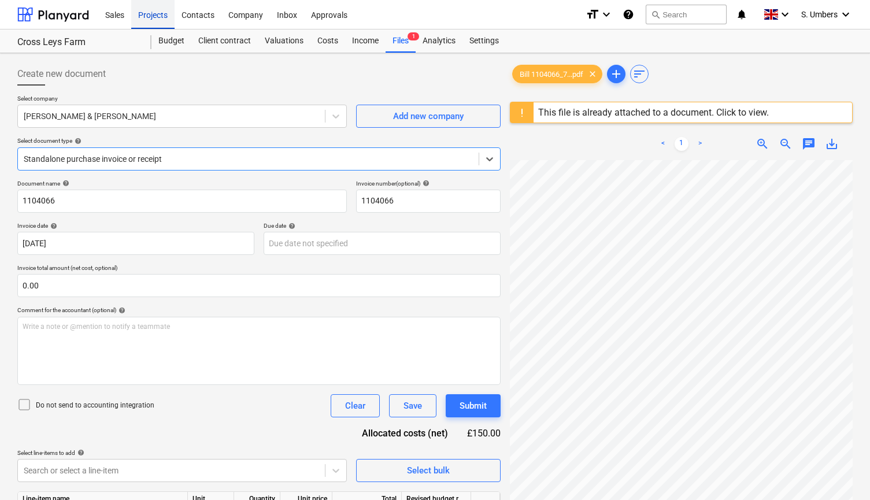
click at [145, 13] on div "Projects" at bounding box center [152, 13] width 43 height 29
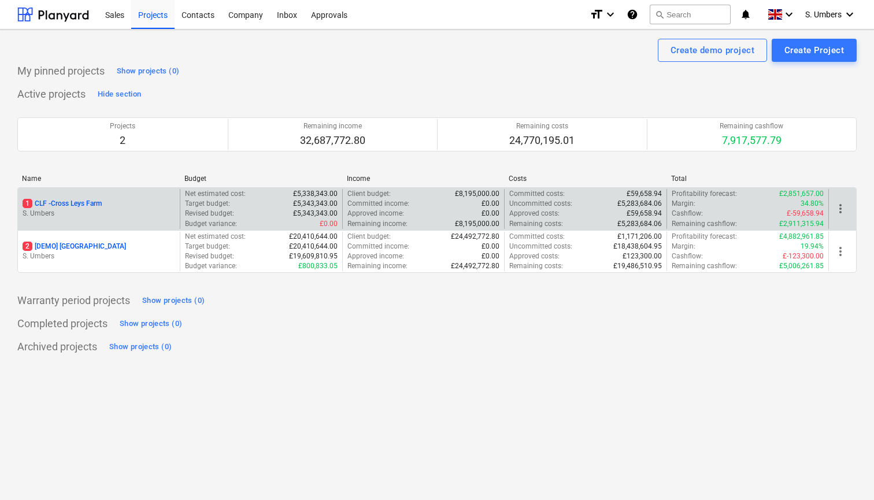
click at [128, 205] on div "1 CLF - Cross Leys Farm" at bounding box center [99, 204] width 153 height 10
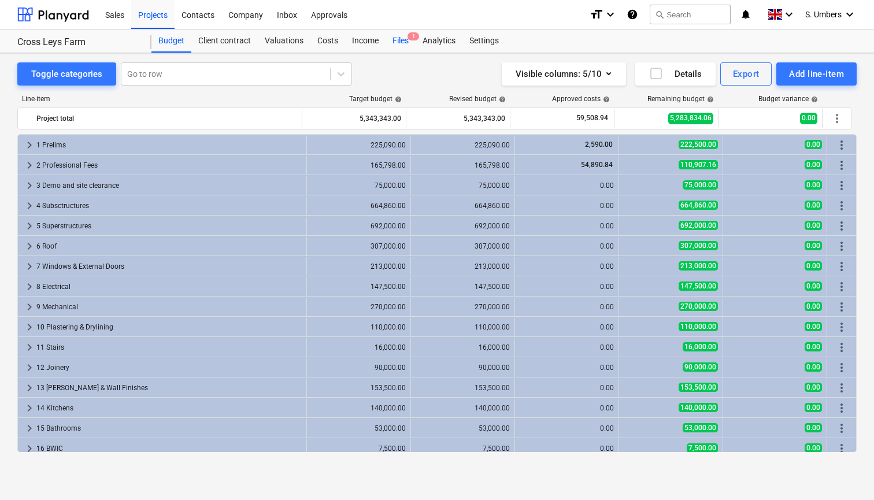
click at [399, 38] on div "Files 1" at bounding box center [400, 40] width 30 height 23
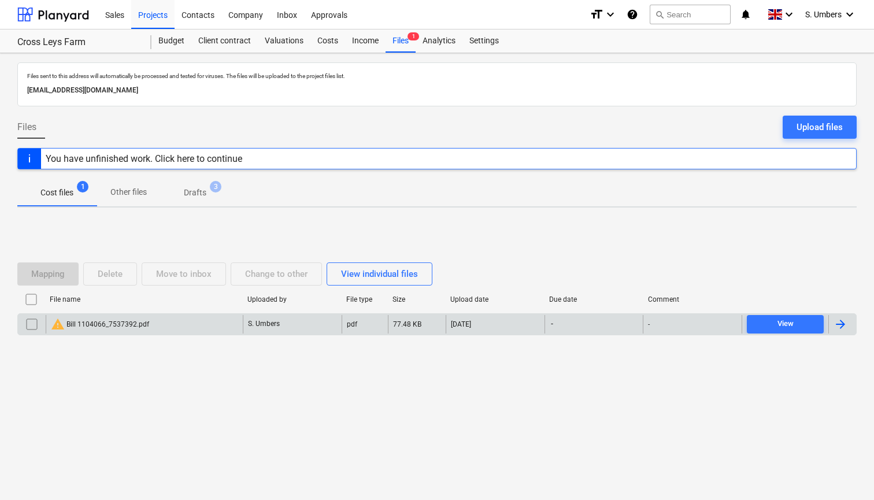
click at [140, 325] on div "warning Bill 1104066_7537392.pdf" at bounding box center [100, 324] width 98 height 14
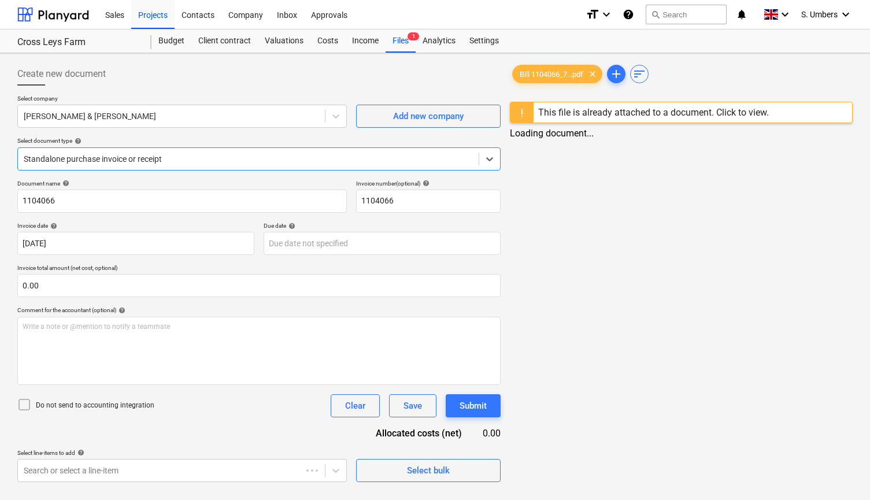
type input "1104066"
type input "[DATE]"
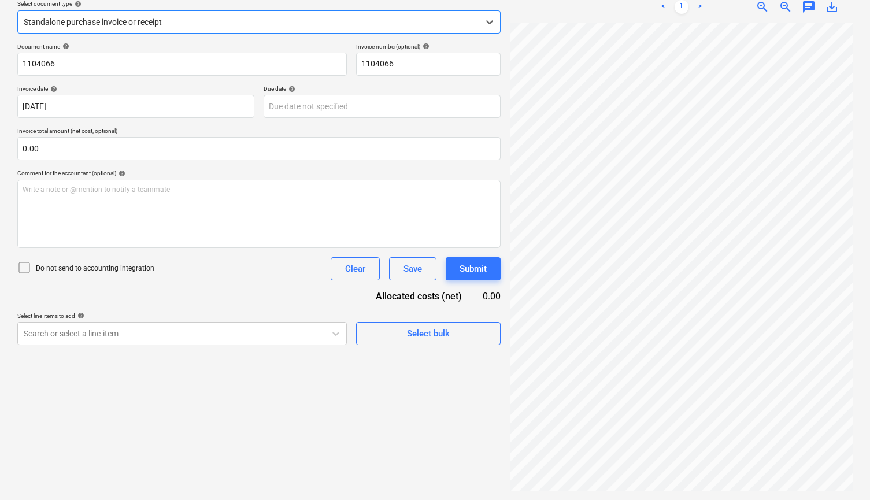
scroll to position [137, 0]
click at [340, 332] on body "Sales Projects Contacts Company Inbox Approvals format_size keyboard_arrow_down…" at bounding box center [435, 113] width 870 height 500
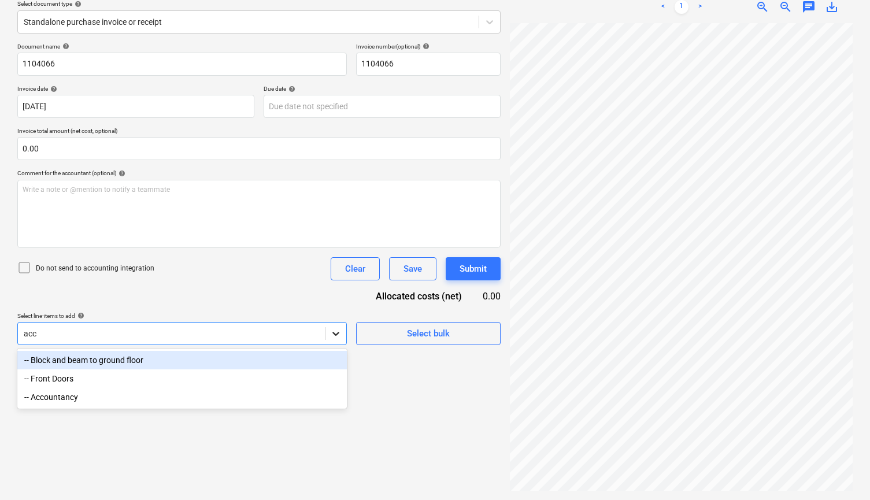
type input "acco"
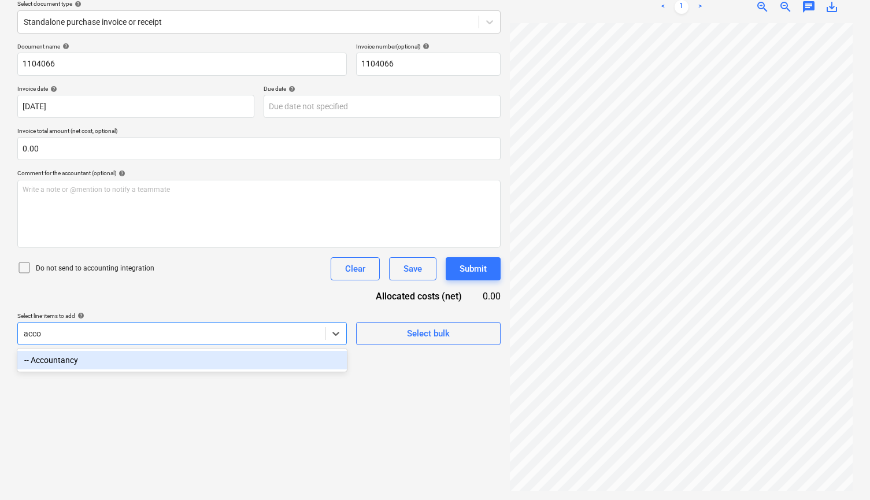
click at [218, 361] on div "-- Accountancy" at bounding box center [181, 360] width 329 height 18
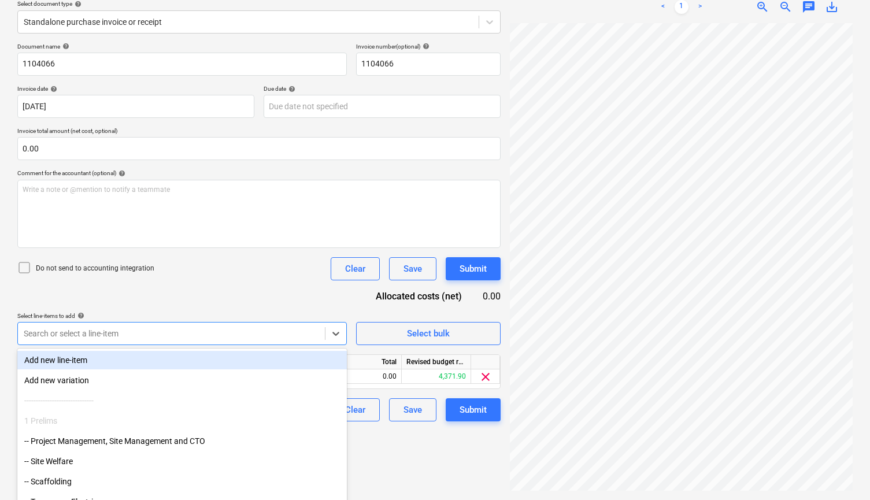
click at [287, 280] on div "Document name help 1104066 Invoice number (optional) help 1104066 Invoice date …" at bounding box center [258, 232] width 483 height 379
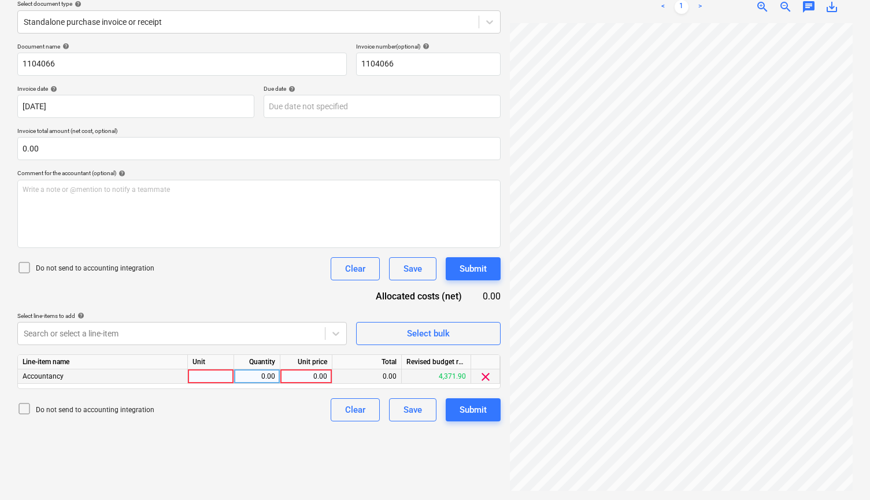
click at [306, 375] on div "0.00" at bounding box center [306, 376] width 42 height 14
type input "150.00"
click at [199, 424] on div "Create new document Select company [PERSON_NAME] & [PERSON_NAME] Add new compan…" at bounding box center [259, 208] width 492 height 574
click at [464, 411] on div "Submit" at bounding box center [472, 409] width 27 height 15
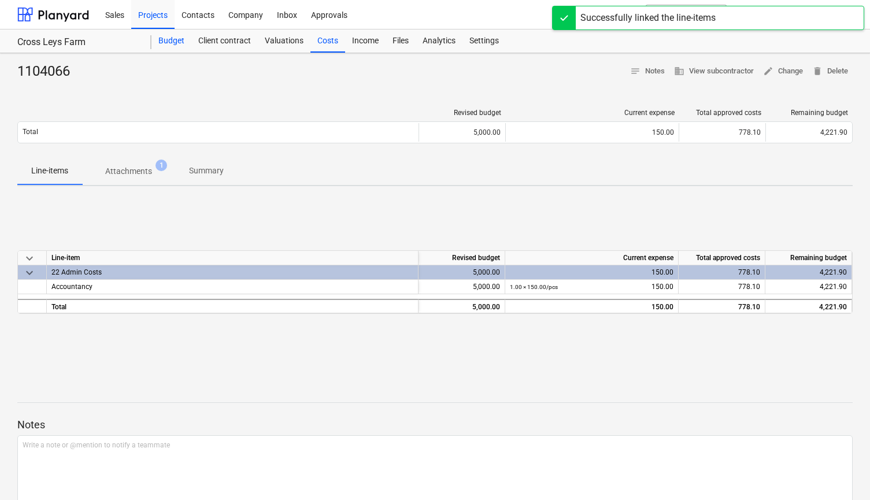
click at [180, 41] on div "Budget" at bounding box center [171, 40] width 40 height 23
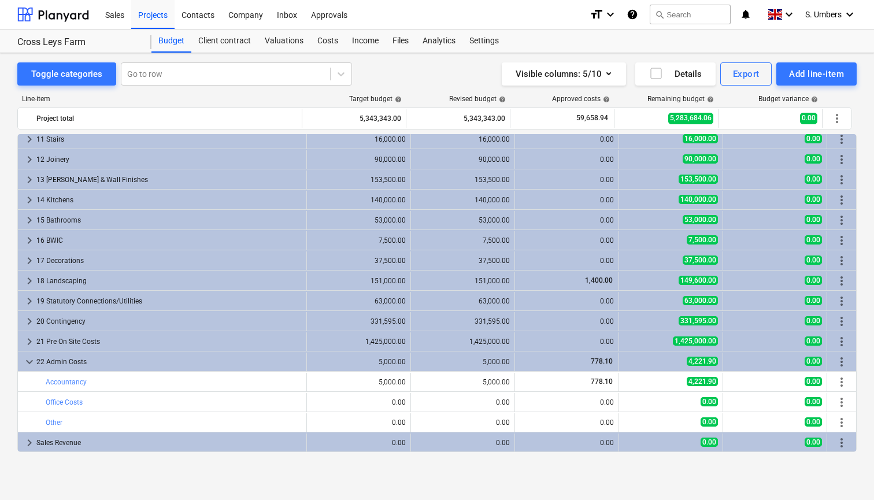
scroll to position [208, 0]
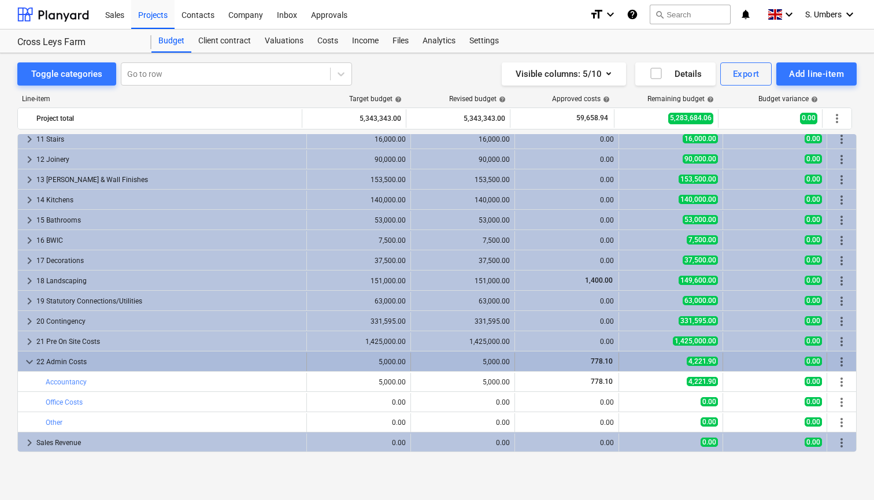
click at [29, 362] on span "keyboard_arrow_down" at bounding box center [30, 362] width 14 height 14
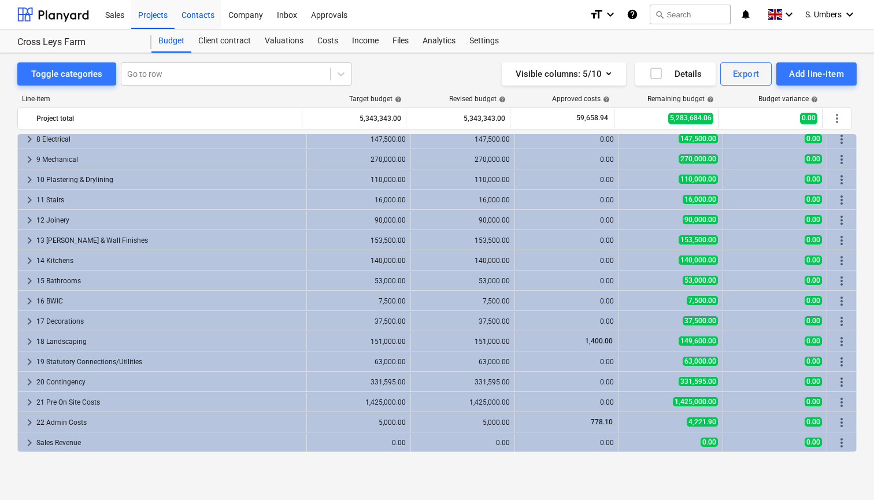
scroll to position [0, 0]
